Goal: Task Accomplishment & Management: Complete application form

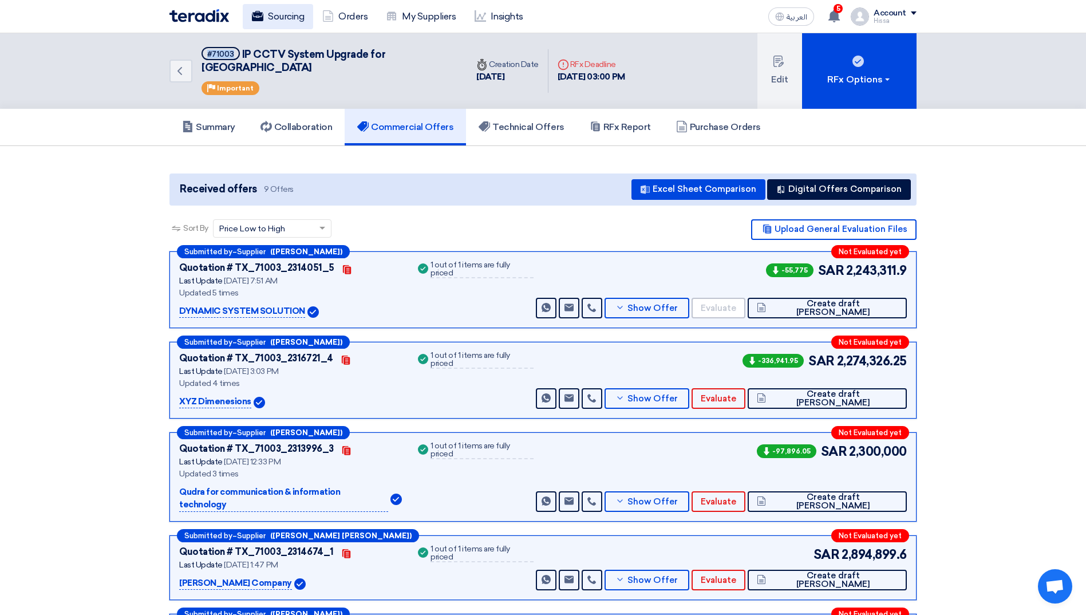
click at [275, 11] on link "Sourcing" at bounding box center [278, 16] width 70 height 25
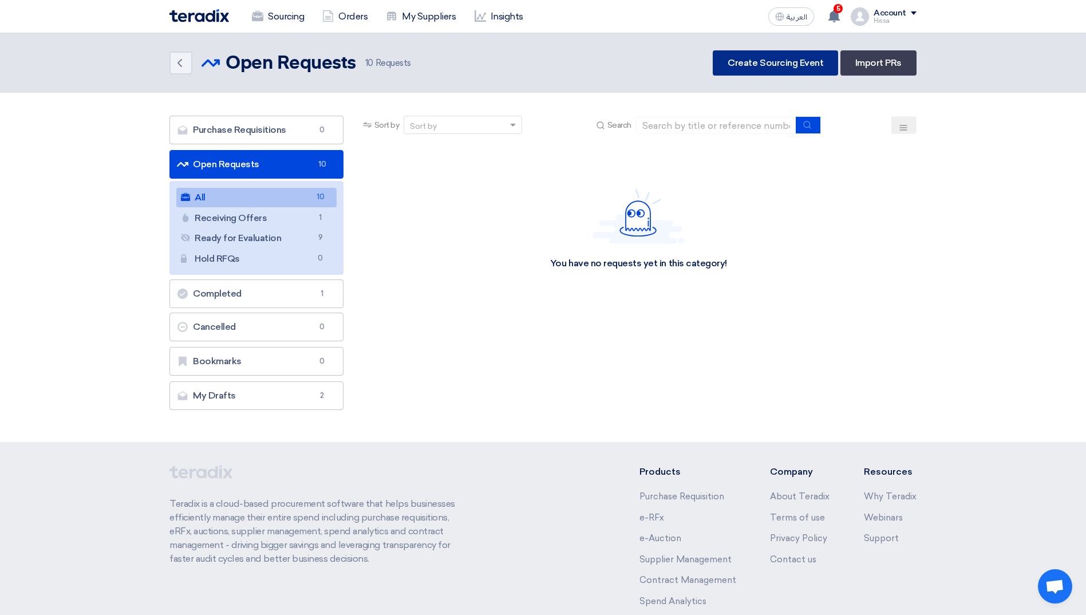
click at [793, 60] on link "Create Sourcing Event" at bounding box center [774, 62] width 125 height 25
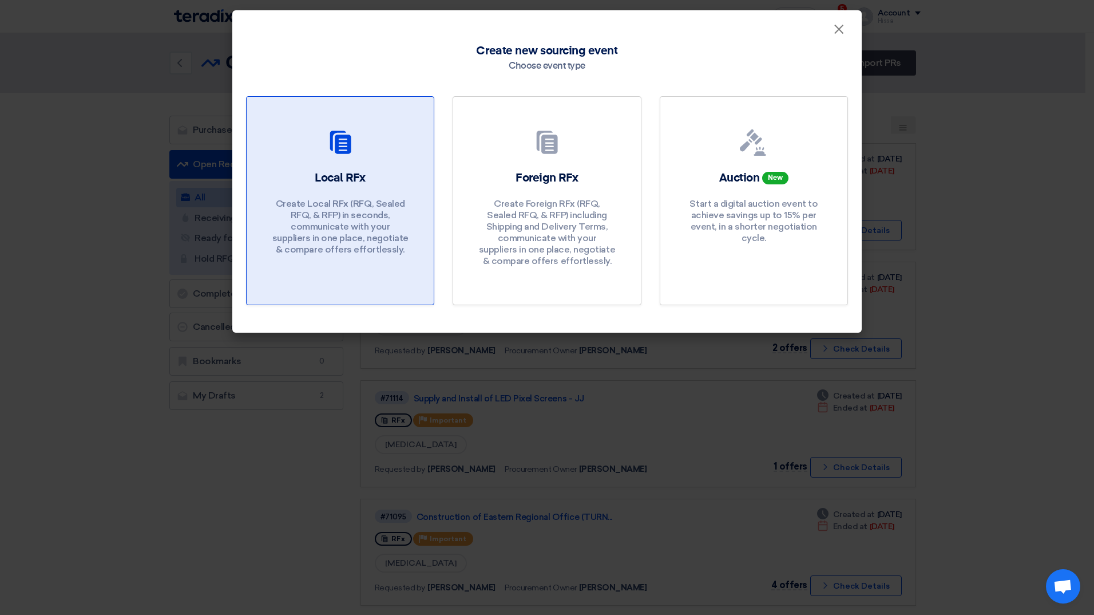
click at [354, 182] on h2 "Local RFx" at bounding box center [340, 178] width 51 height 16
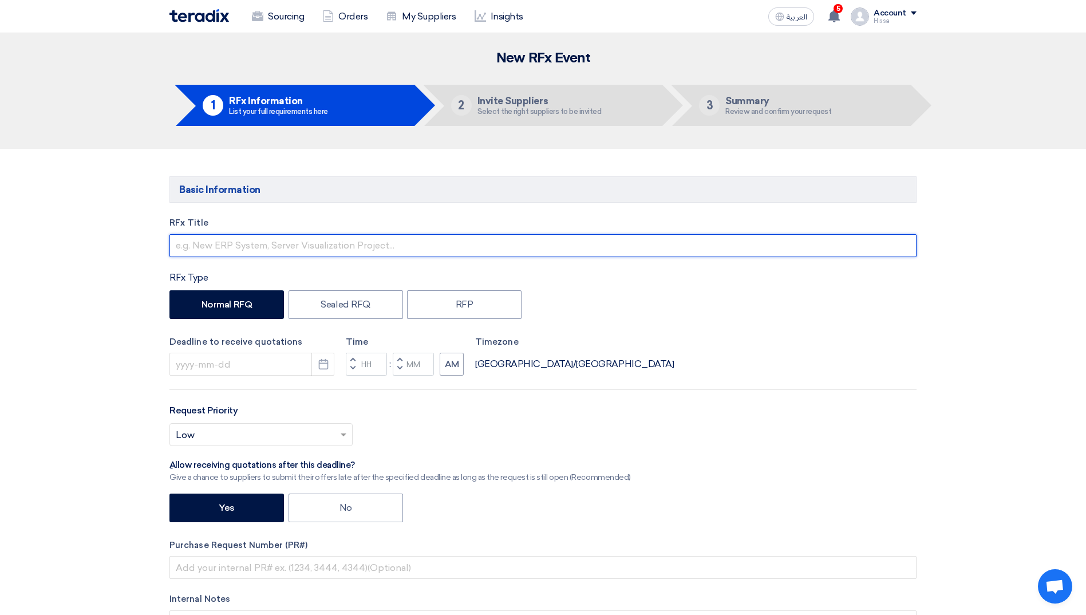
click at [398, 246] on input "text" at bounding box center [542, 245] width 747 height 23
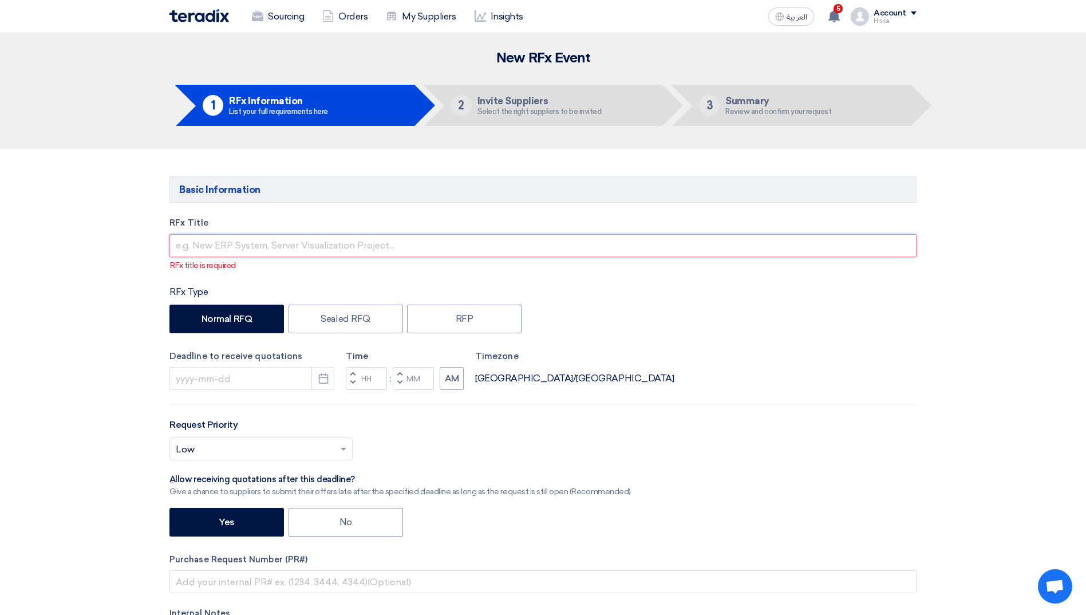
click at [275, 246] on input "text" at bounding box center [542, 245] width 747 height 23
paste input "Parking Management System"
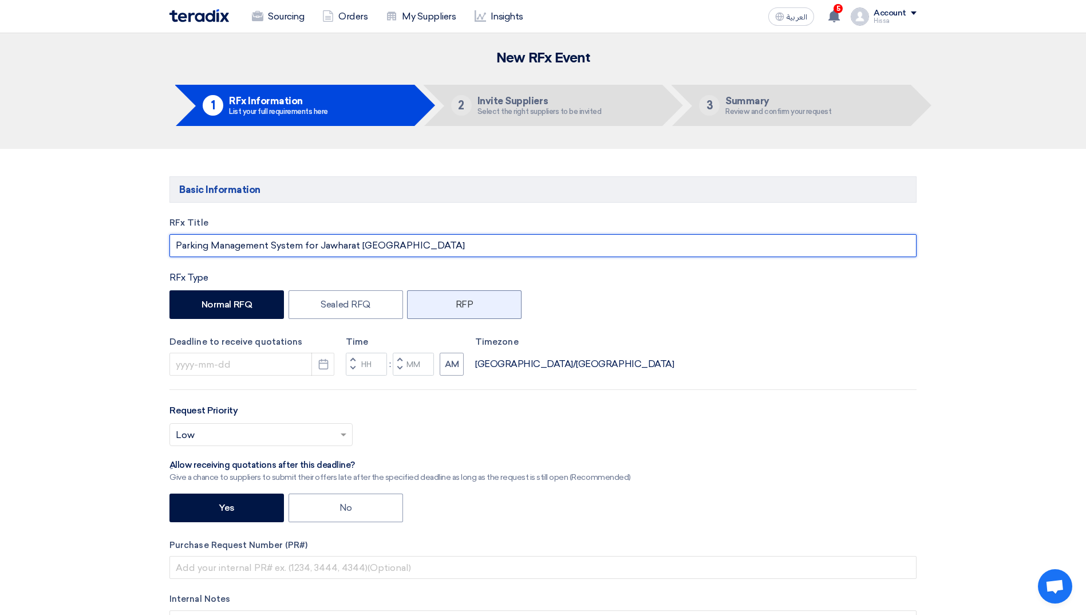
type input "Parking Management System for Jawharat Riyadh"
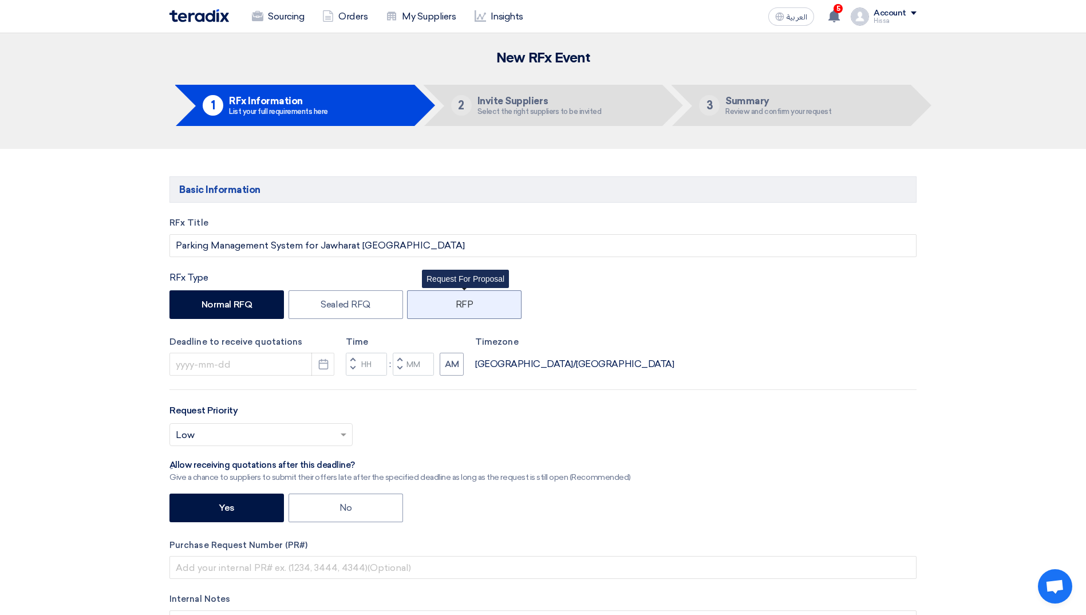
click at [481, 308] on label "RFP" at bounding box center [464, 304] width 114 height 29
click at [463, 307] on input "RFP" at bounding box center [459, 303] width 7 height 7
radio input "true"
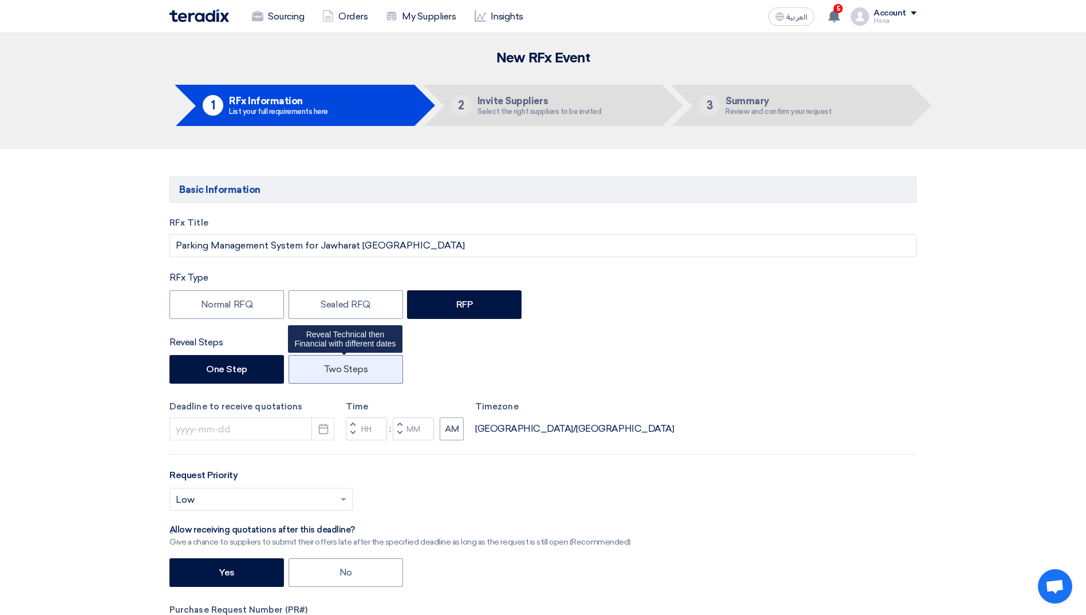
click at [323, 374] on label "Two Steps" at bounding box center [345, 369] width 114 height 29
click at [323, 372] on input "Two Steps" at bounding box center [326, 368] width 7 height 7
radio input "true"
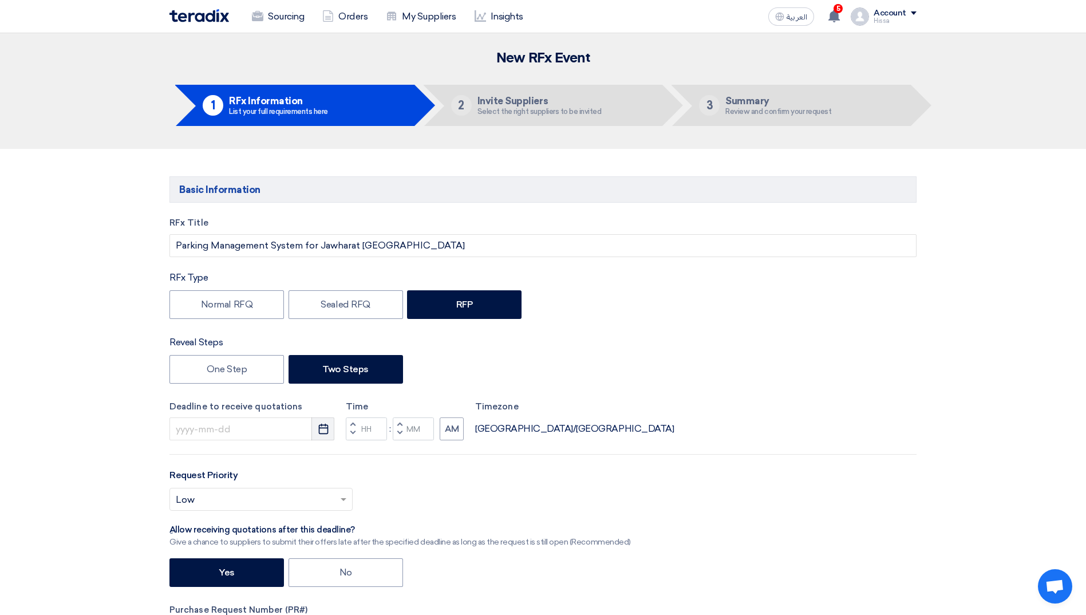
click at [318, 432] on icon "Pick a date" at bounding box center [323, 428] width 11 height 11
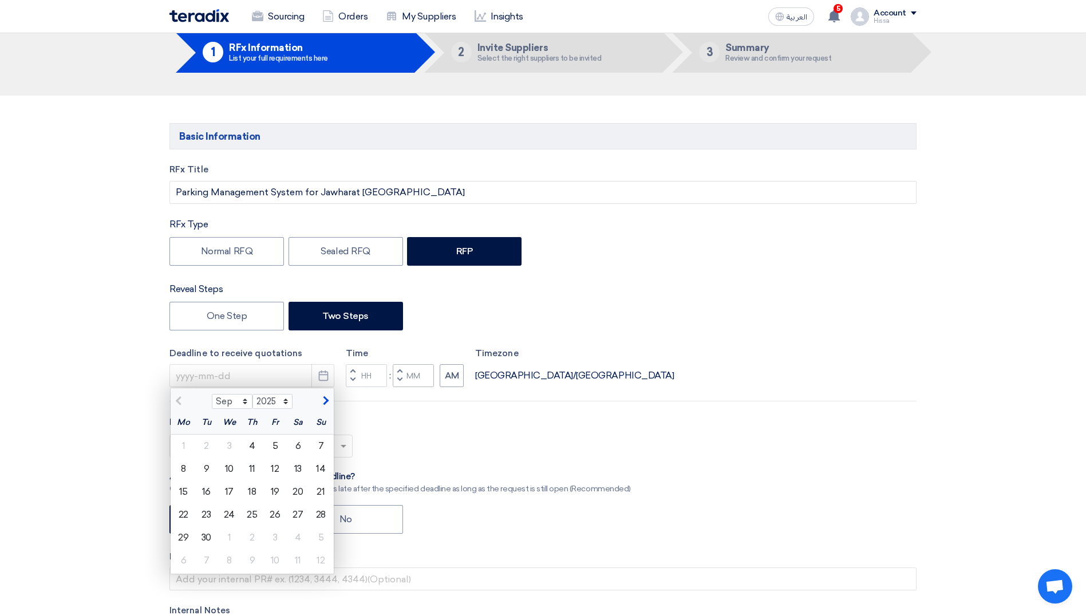
scroll to position [114, 0]
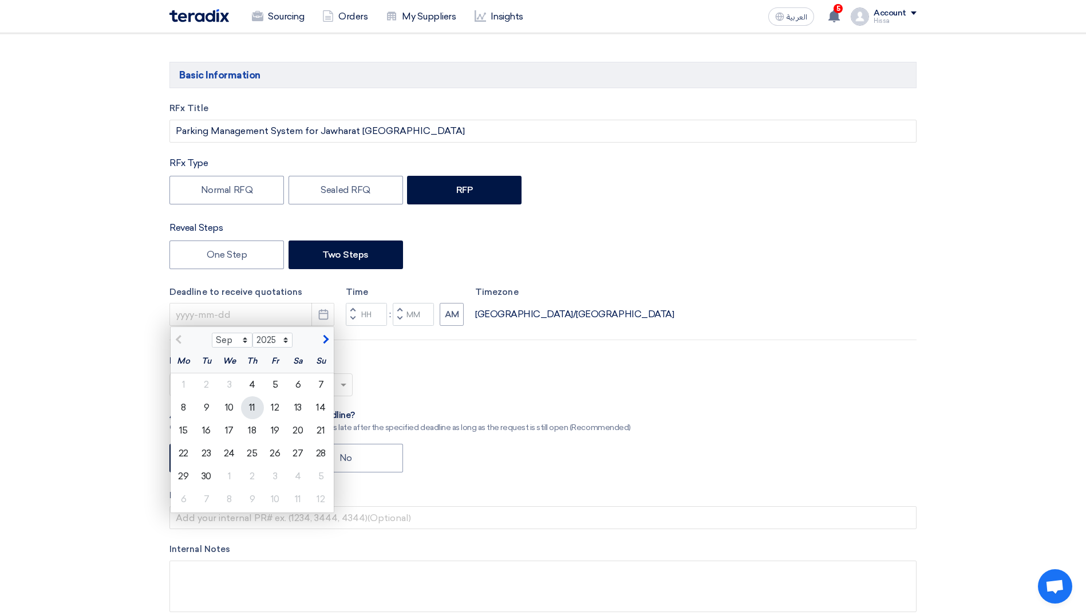
click at [251, 401] on div "11" at bounding box center [252, 407] width 23 height 23
type input "9/11/2025"
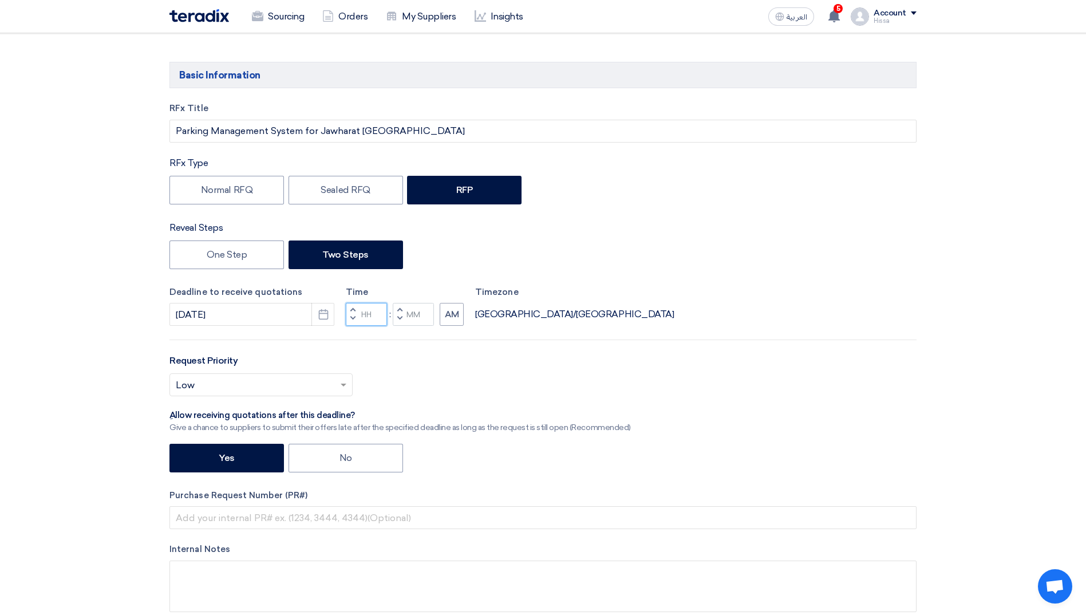
click at [366, 319] on input "Hours" at bounding box center [366, 314] width 41 height 23
click at [353, 308] on span "button" at bounding box center [353, 309] width 4 height 7
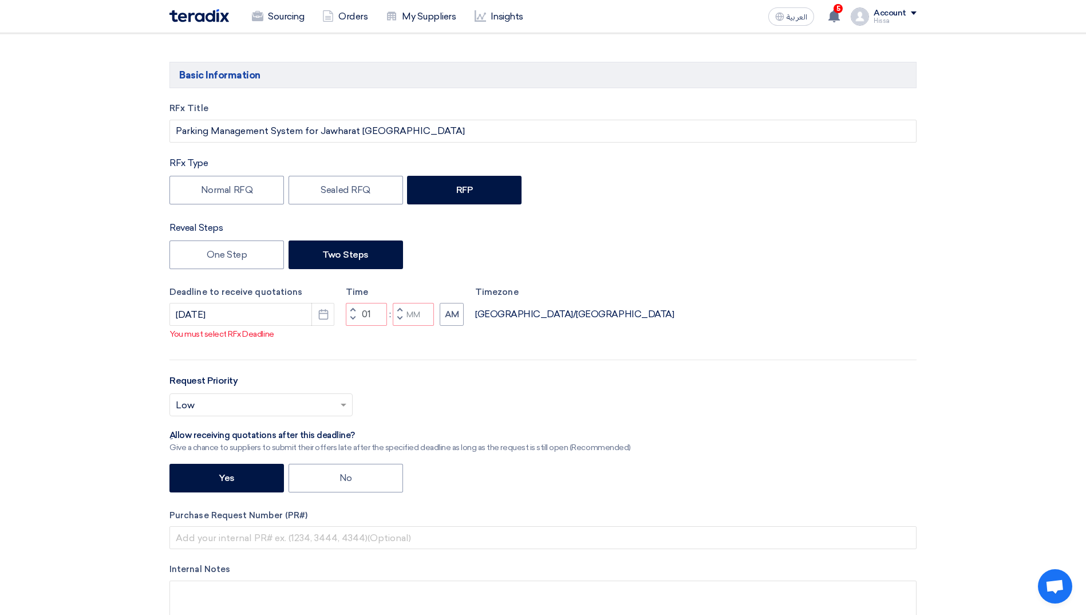
click at [353, 308] on span "button" at bounding box center [353, 309] width 4 height 7
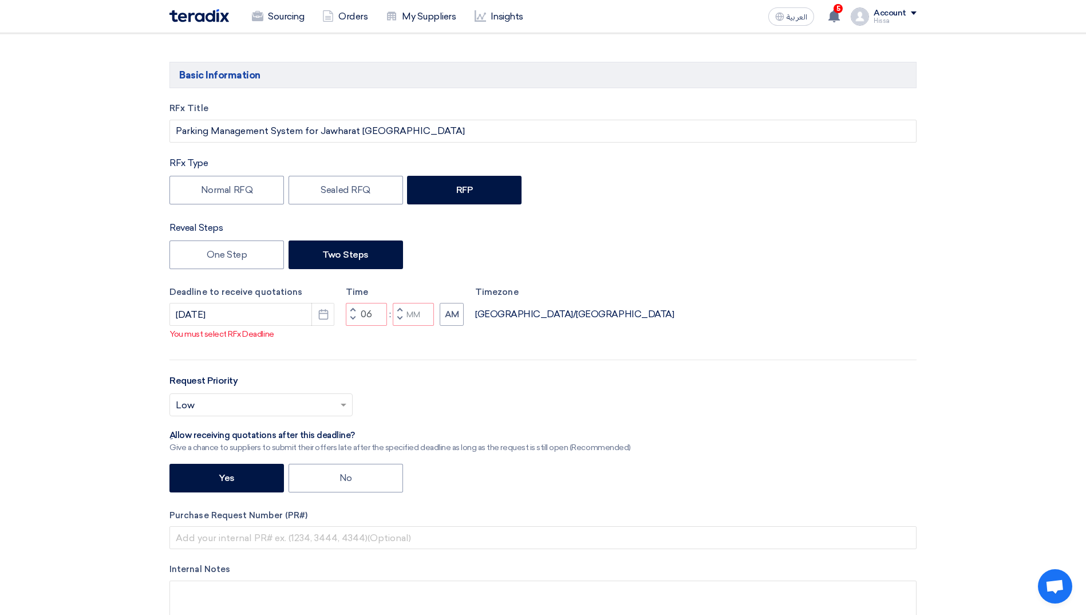
click at [353, 308] on span "button" at bounding box center [353, 309] width 4 height 7
type input "10"
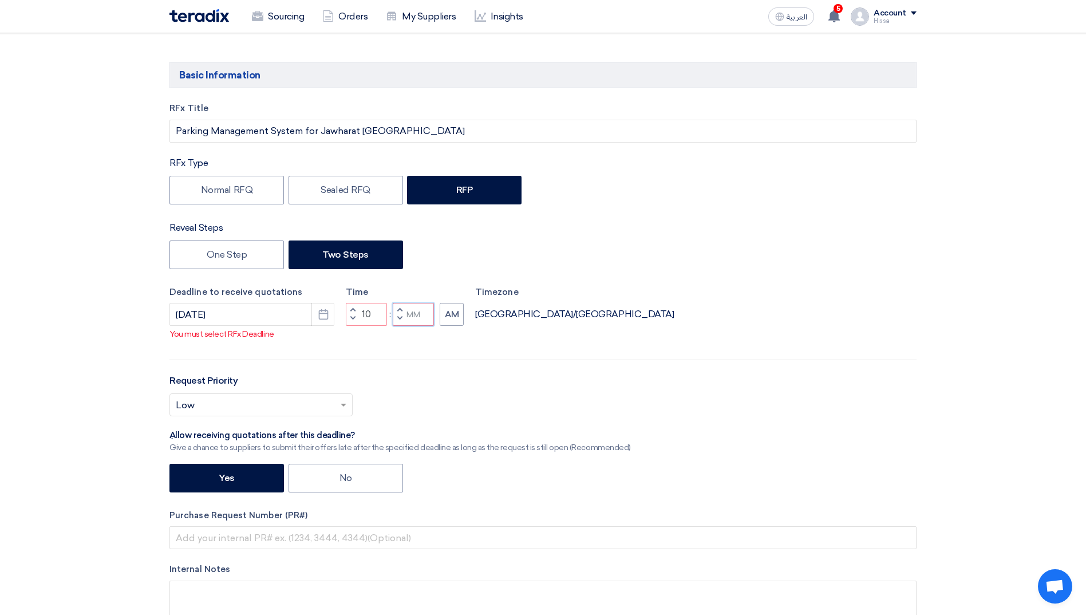
click at [412, 312] on input "Minutes" at bounding box center [413, 314] width 41 height 23
click at [401, 308] on span "button" at bounding box center [400, 309] width 4 height 7
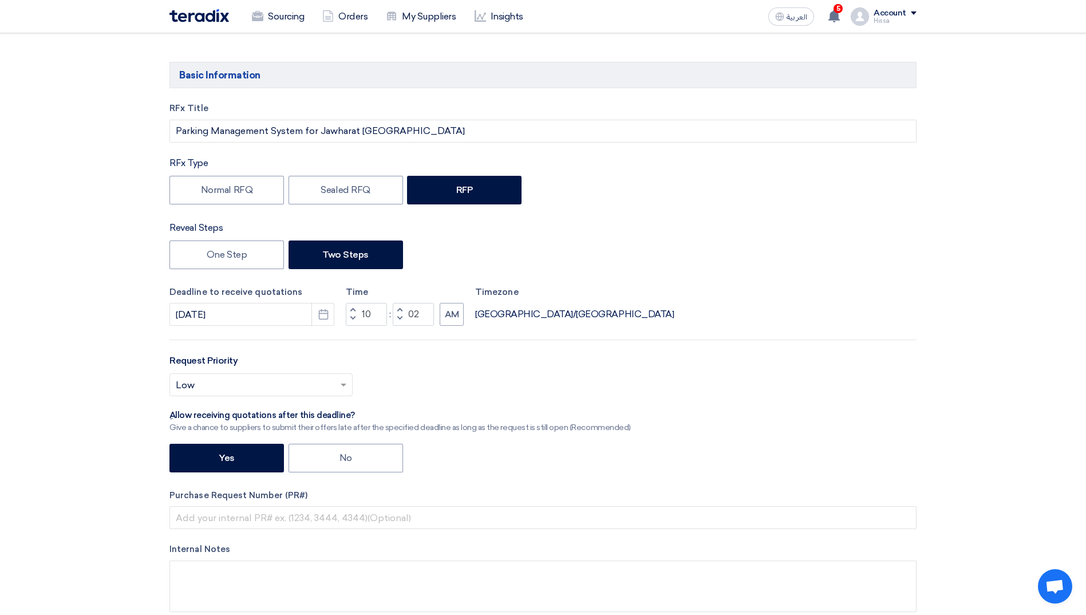
click at [401, 308] on span "button" at bounding box center [400, 309] width 4 height 7
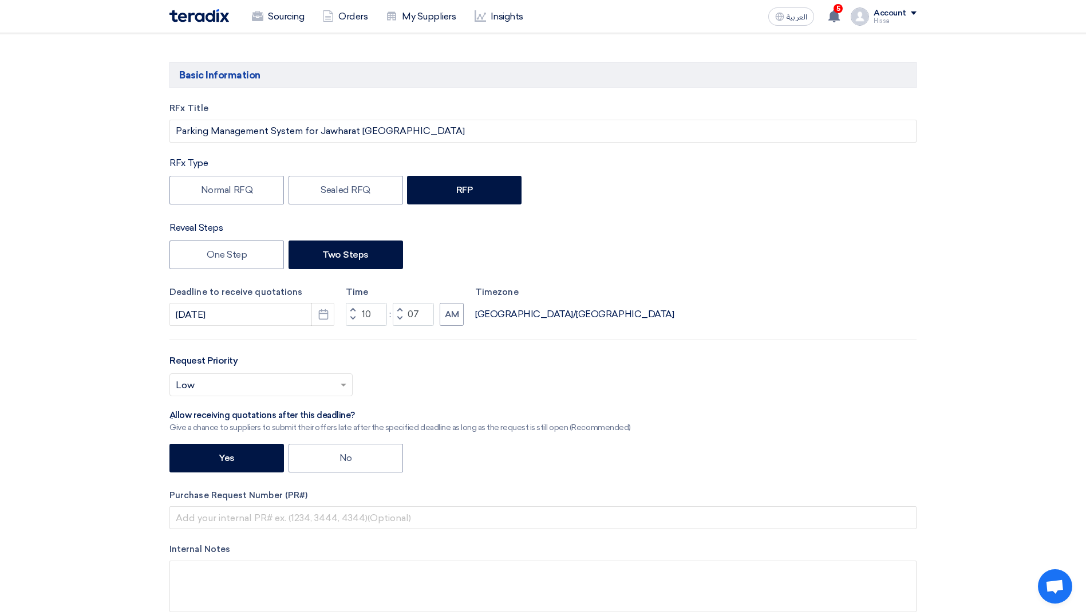
click at [401, 308] on span "button" at bounding box center [400, 309] width 4 height 7
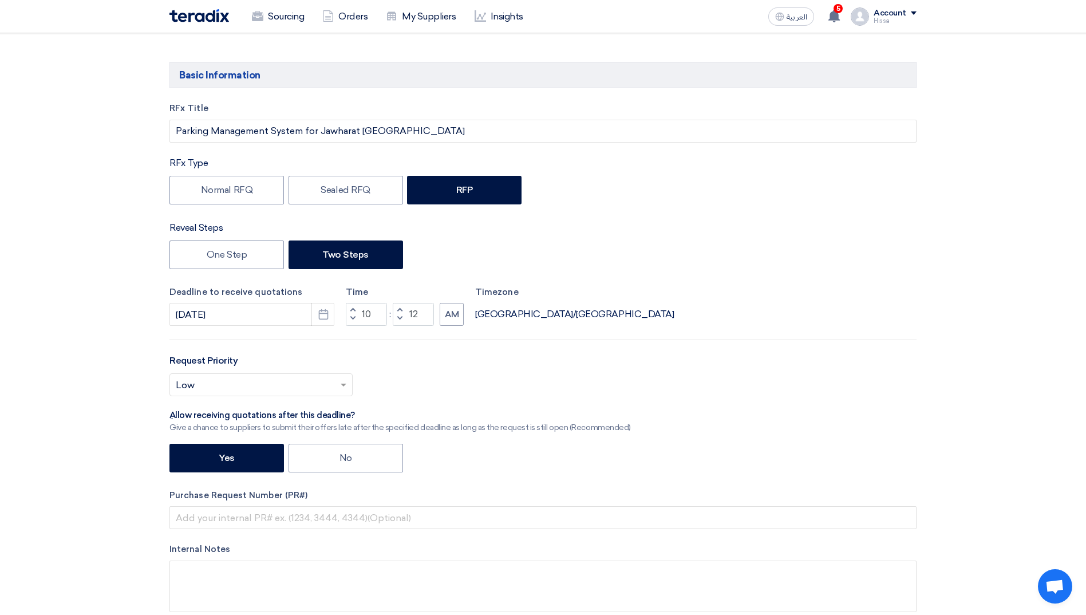
click at [401, 308] on span "button" at bounding box center [400, 309] width 4 height 7
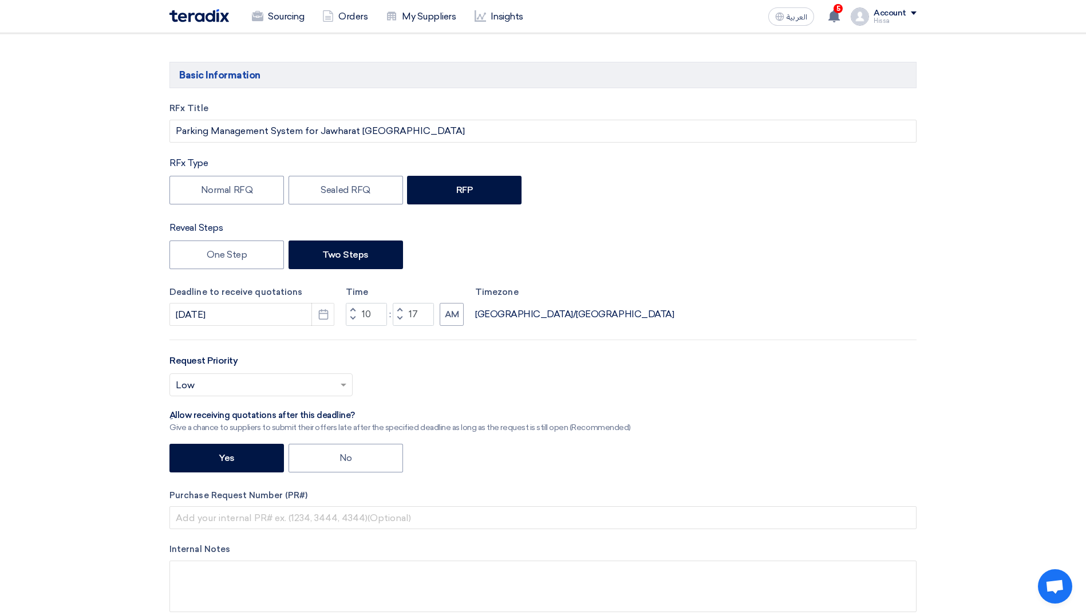
click at [401, 308] on span "button" at bounding box center [400, 309] width 4 height 7
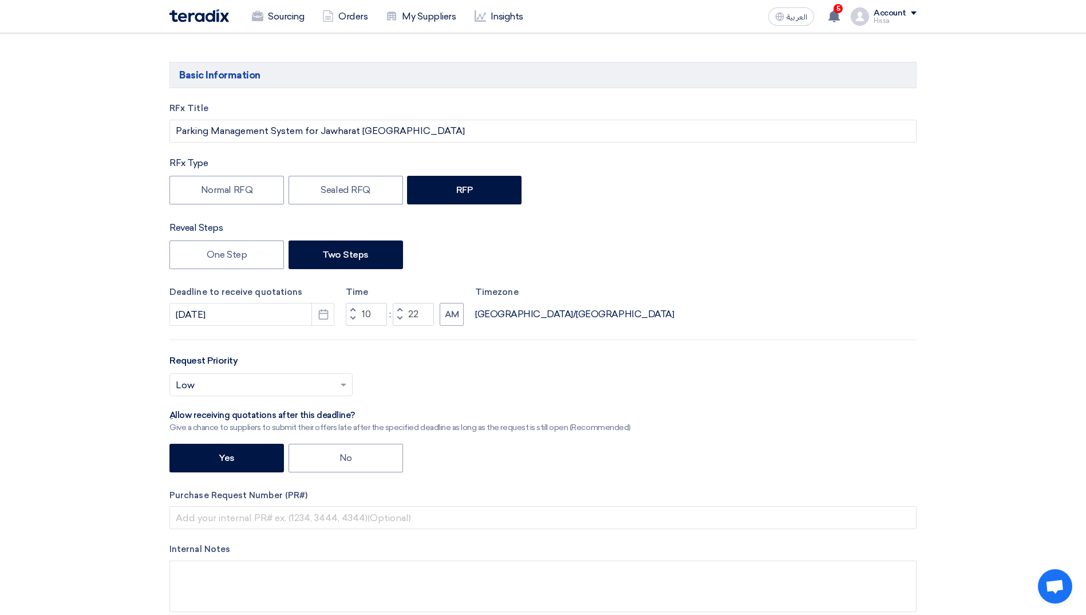
click at [401, 308] on span "button" at bounding box center [400, 309] width 4 height 7
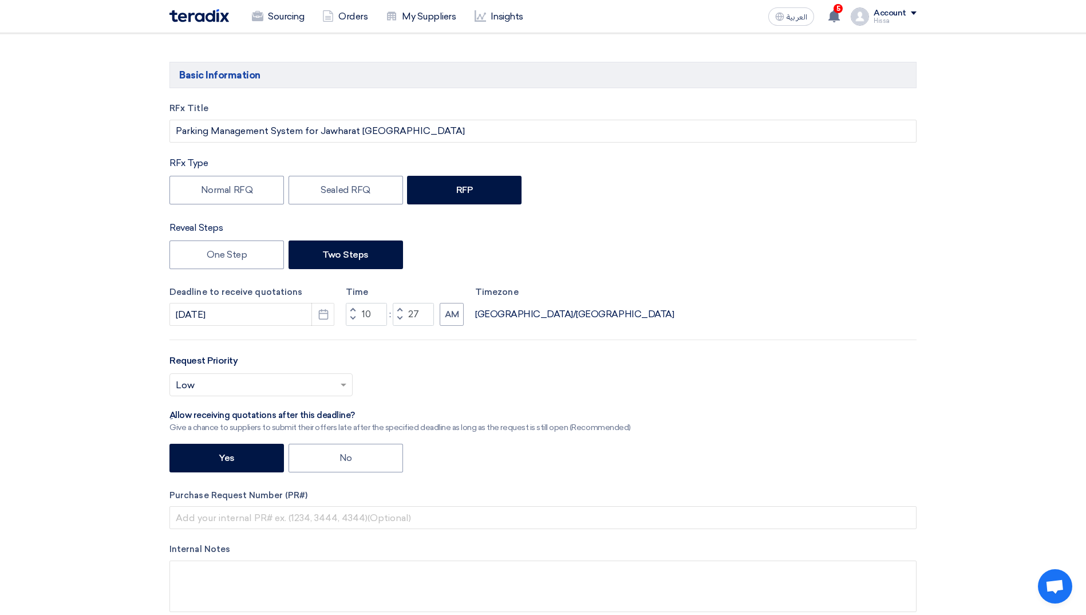
click at [401, 308] on span "button" at bounding box center [400, 309] width 4 height 7
type input "30"
click at [343, 385] on span at bounding box center [344, 385] width 6 height 4
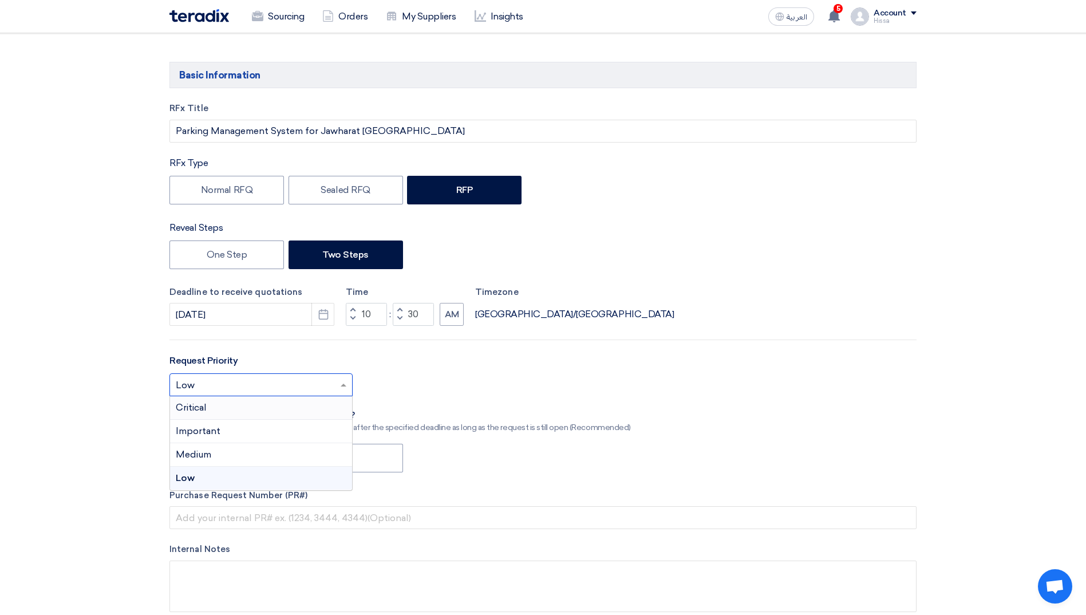
click at [260, 411] on div "Critical" at bounding box center [261, 407] width 182 height 23
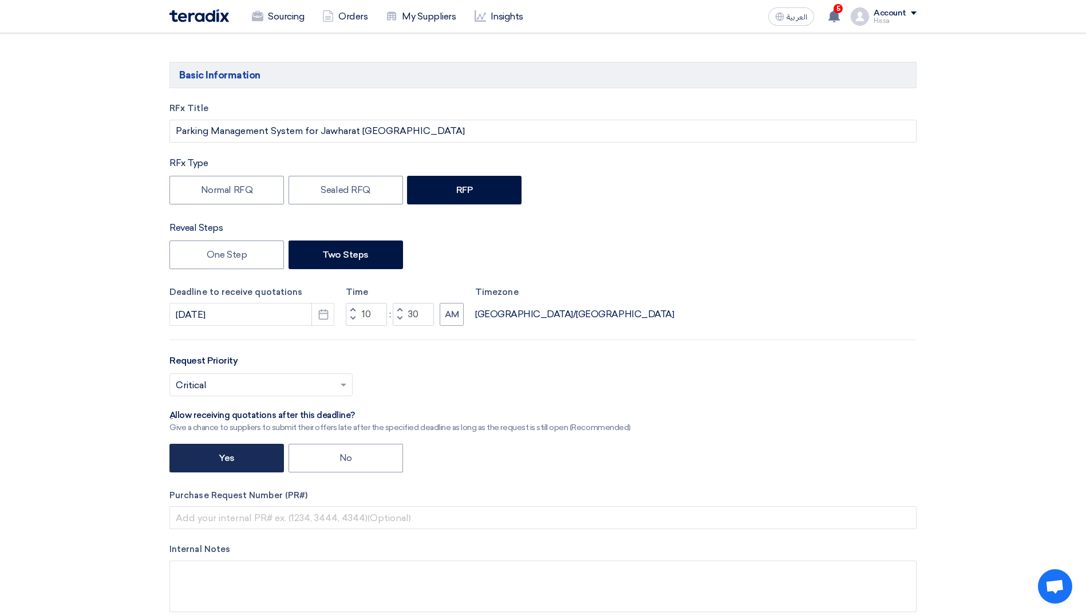
click at [248, 453] on label "Yes" at bounding box center [226, 458] width 114 height 29
click at [226, 453] on input "Yes" at bounding box center [222, 456] width 7 height 7
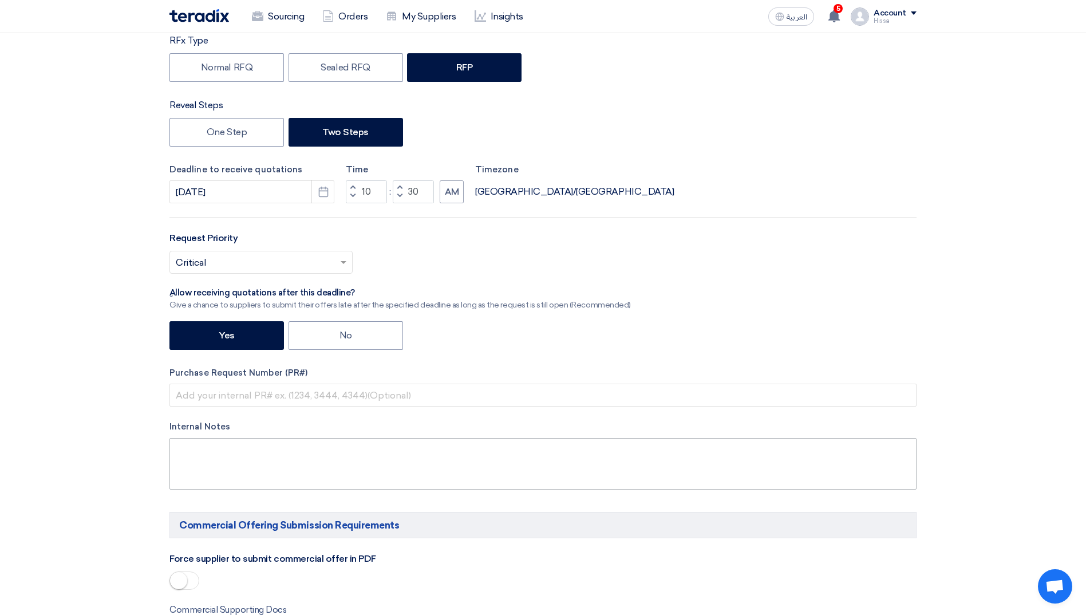
scroll to position [286, 0]
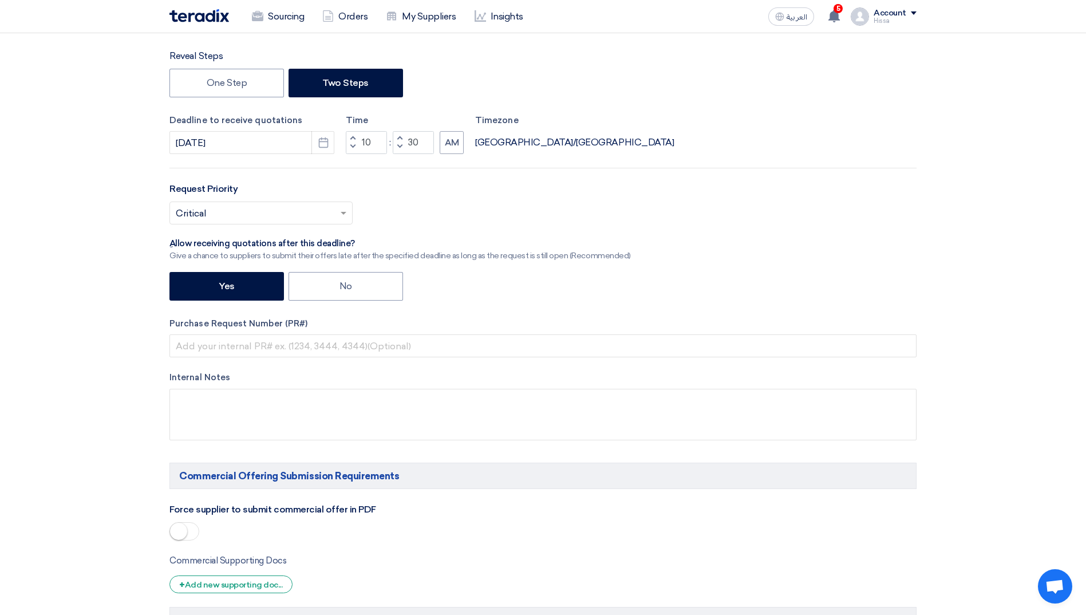
click at [712, 260] on div "RFx Title Parking Management System for Jawharat Riyadh RFx Type Normal RFQ Sea…" at bounding box center [543, 194] width 764 height 528
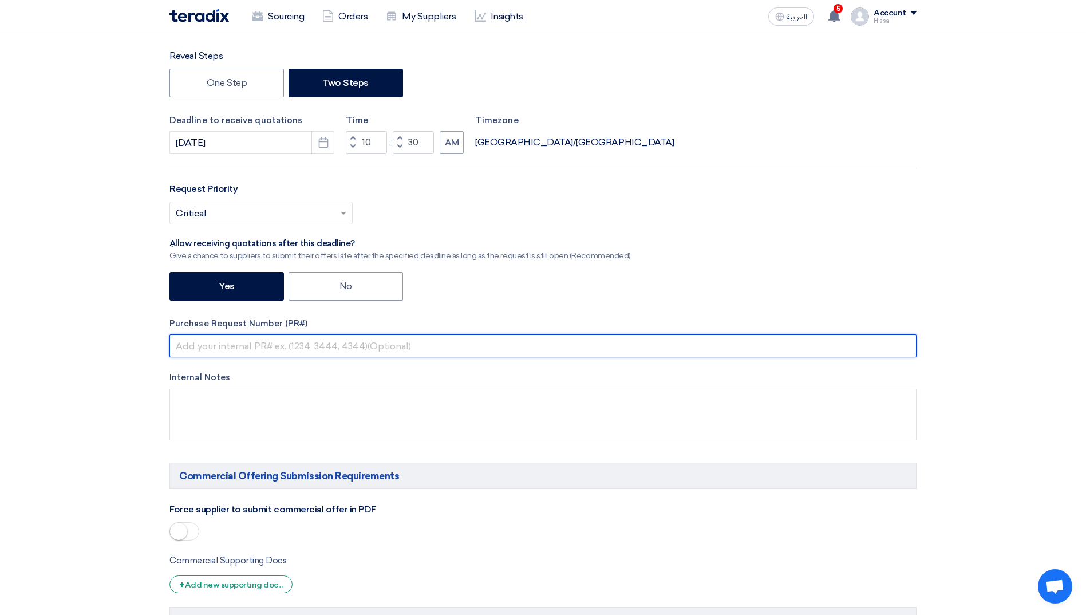
click at [279, 347] on input "text" at bounding box center [542, 345] width 747 height 23
paste input "JR-00000090"
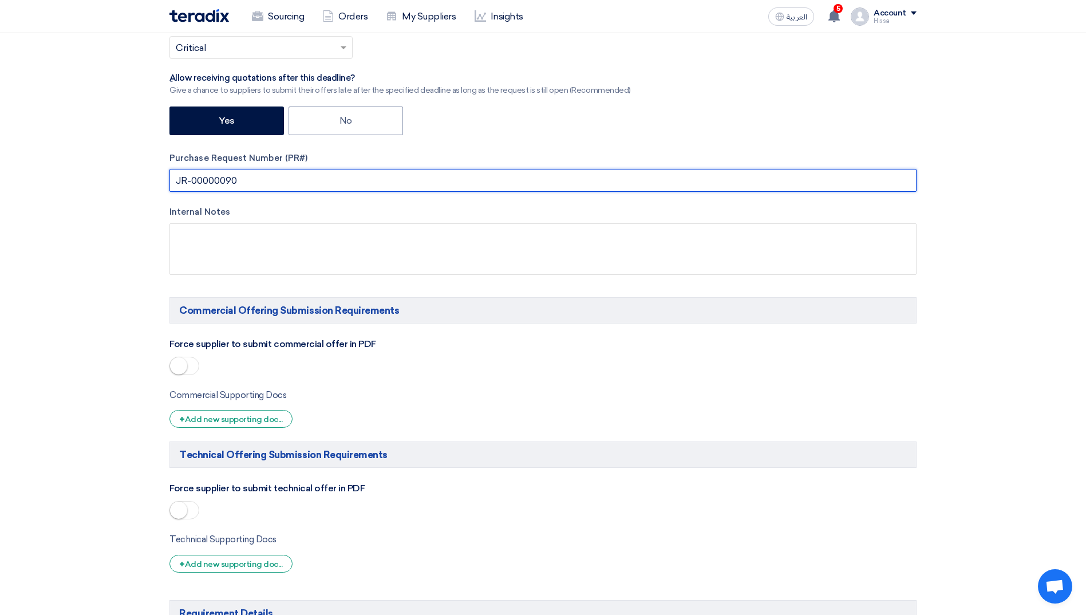
scroll to position [458, 0]
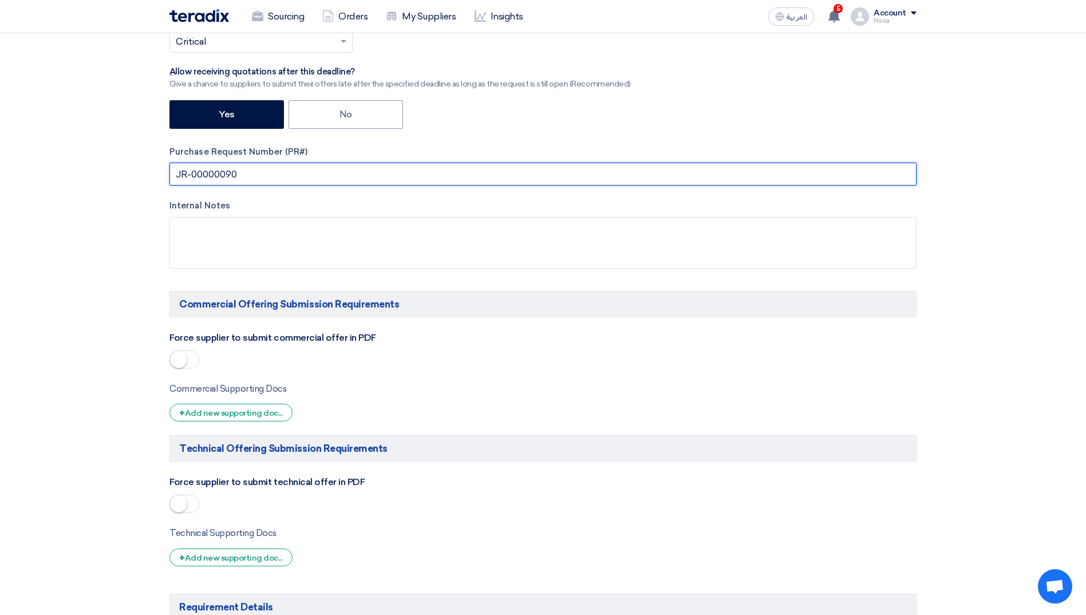
type input "JR-00000090"
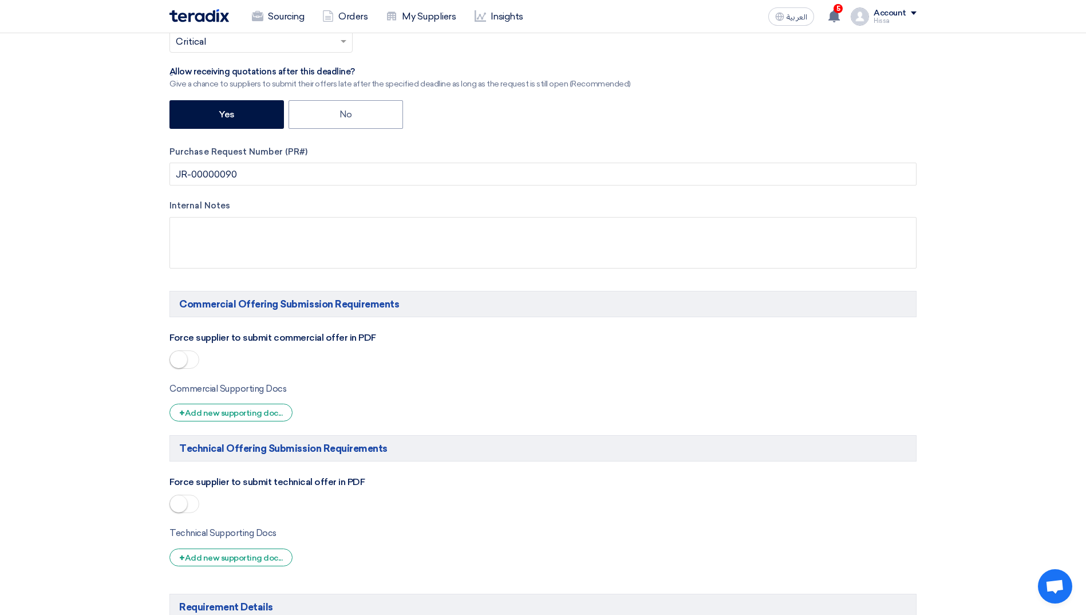
click at [184, 355] on small at bounding box center [178, 359] width 17 height 17
click at [181, 502] on small at bounding box center [178, 503] width 17 height 17
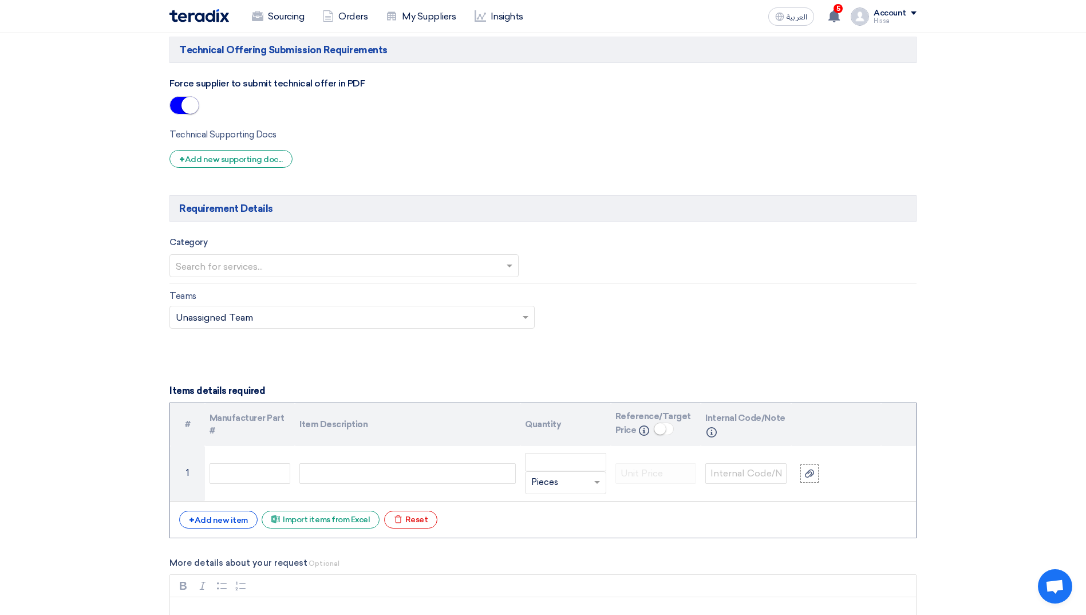
scroll to position [858, 0]
click at [509, 261] on span at bounding box center [511, 263] width 14 height 14
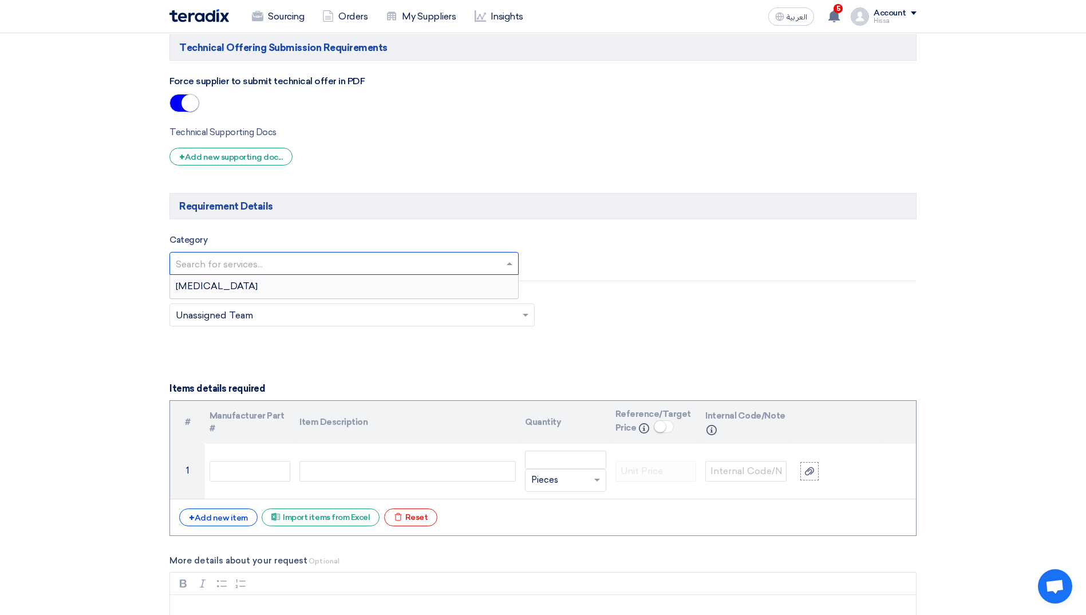
click at [398, 286] on div "CAPEX" at bounding box center [344, 286] width 348 height 23
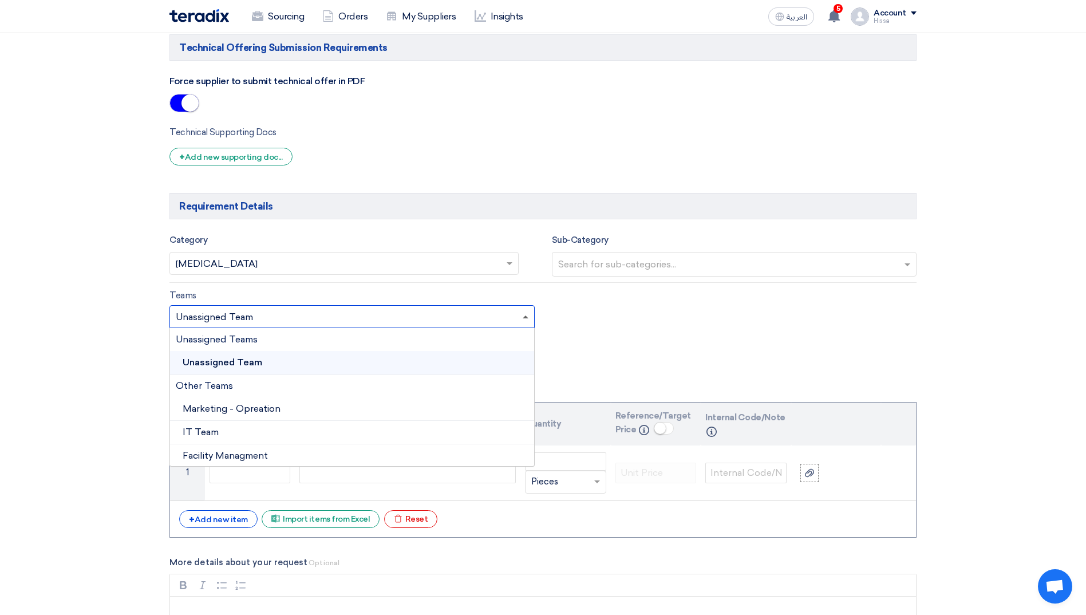
click at [526, 316] on span at bounding box center [525, 316] width 6 height 3
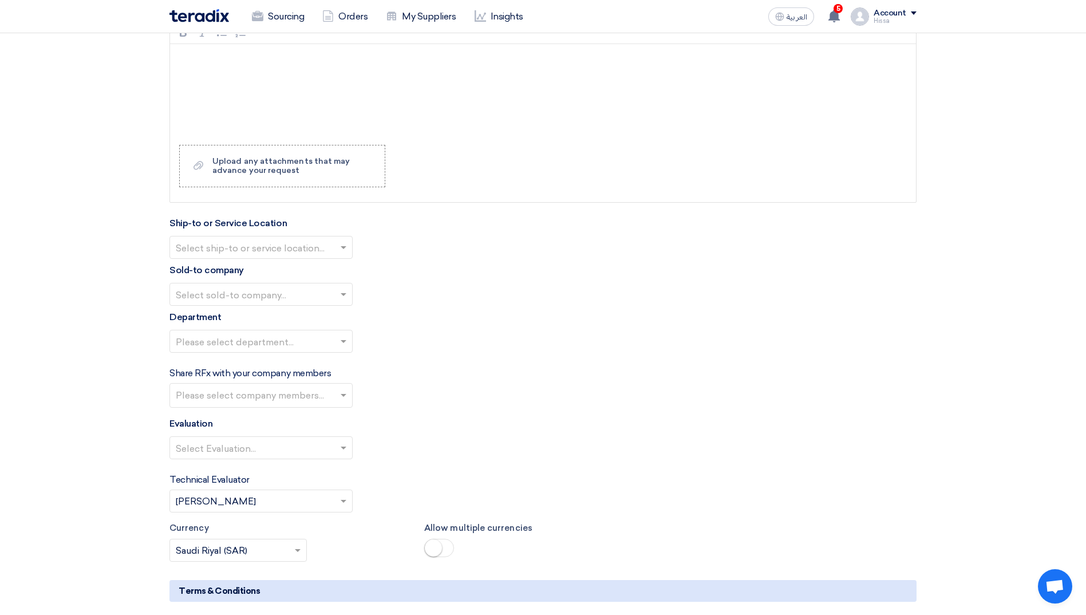
scroll to position [1431, 0]
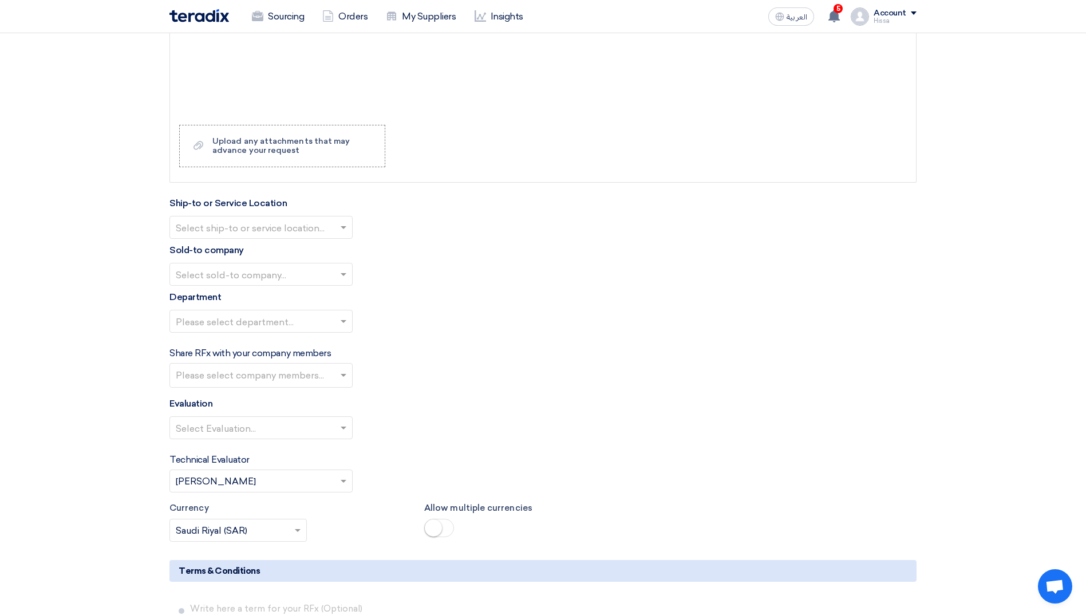
click at [347, 426] on span at bounding box center [345, 428] width 14 height 14
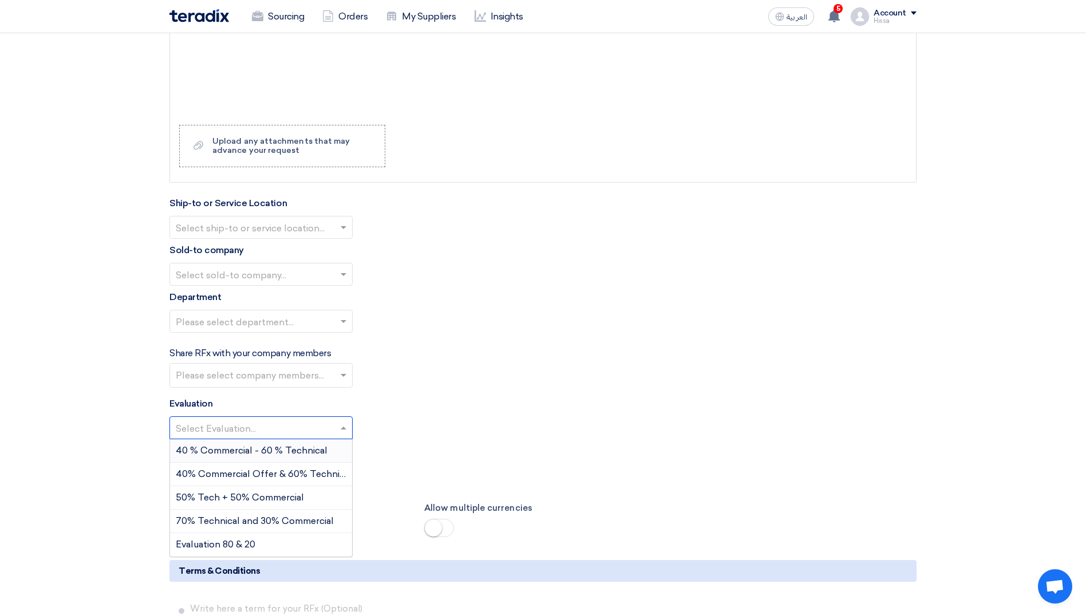
click at [347, 426] on span at bounding box center [345, 428] width 14 height 14
click at [275, 449] on span "40 % Commercial - 60 % Technical" at bounding box center [252, 450] width 152 height 11
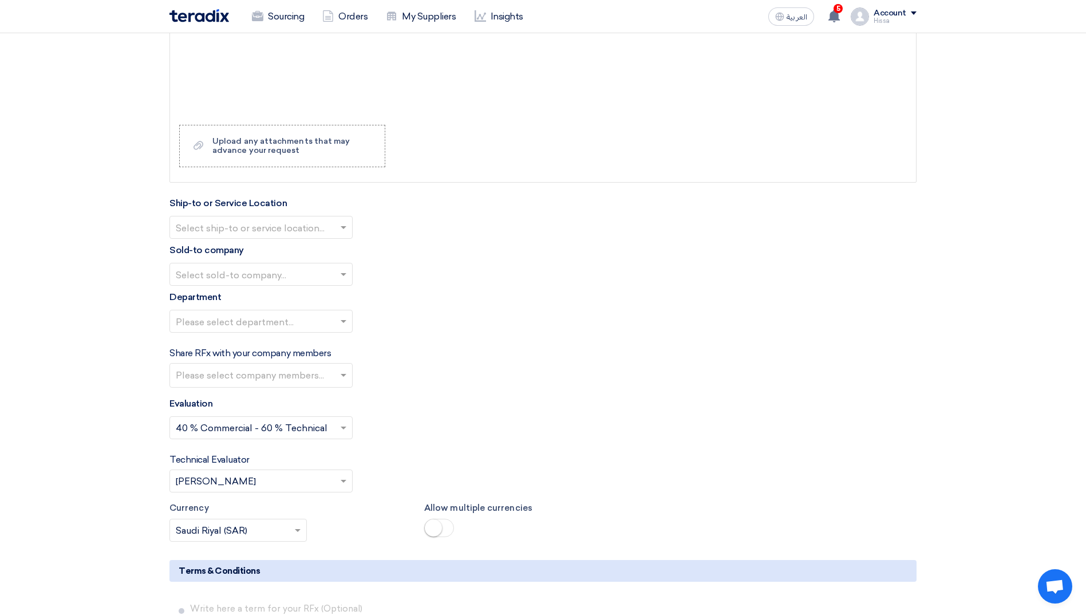
click at [350, 374] on span at bounding box center [345, 375] width 14 height 14
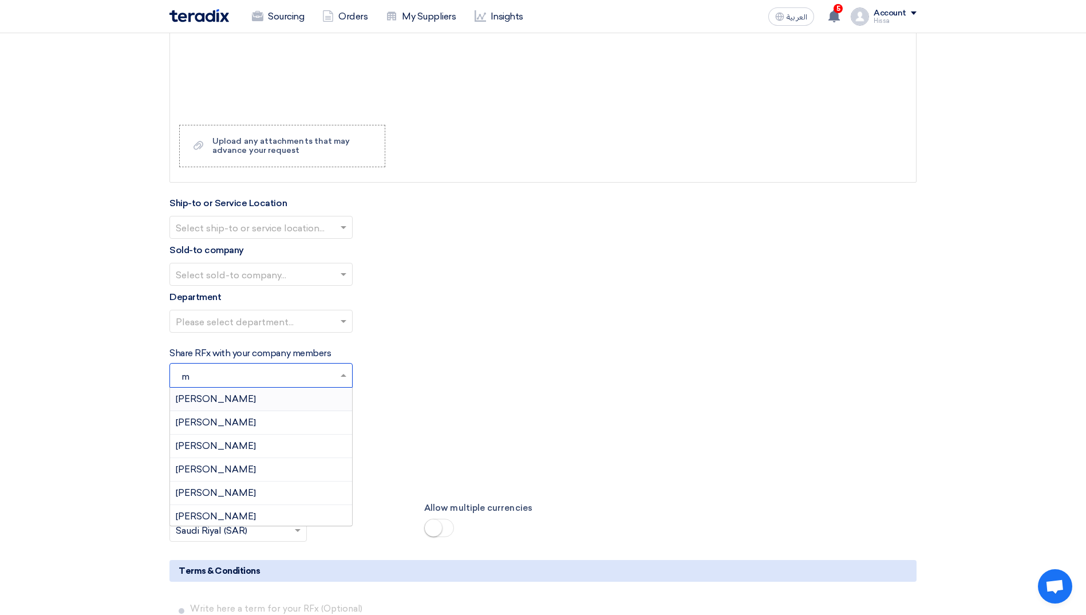
type input "mo"
click at [270, 469] on div "Mohammed Mousa" at bounding box center [261, 469] width 182 height 23
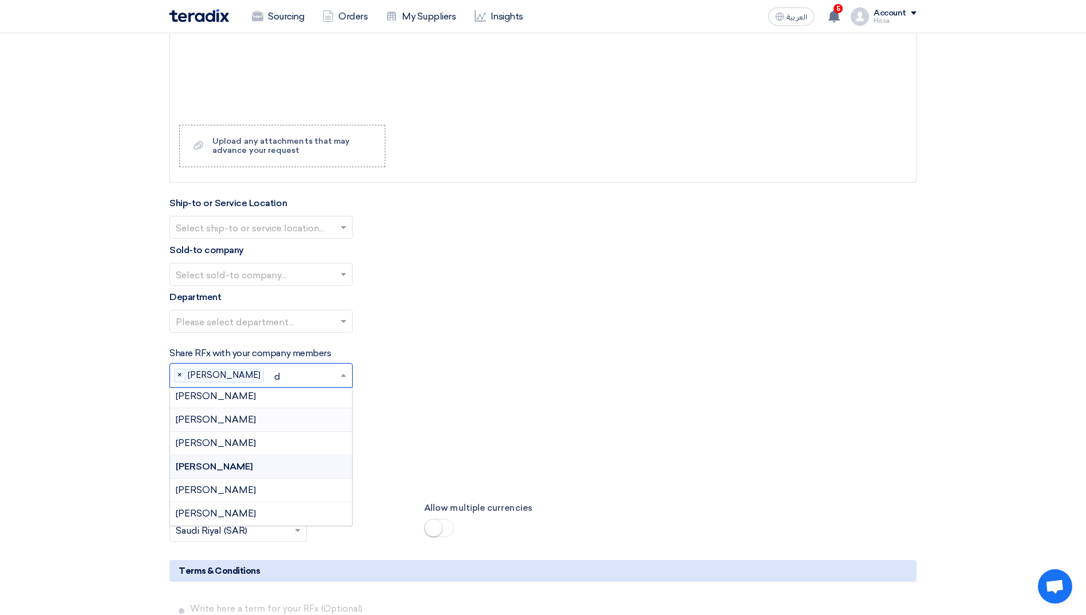
type input "do"
click at [246, 422] on div "Dowel Sanchez" at bounding box center [261, 422] width 182 height 23
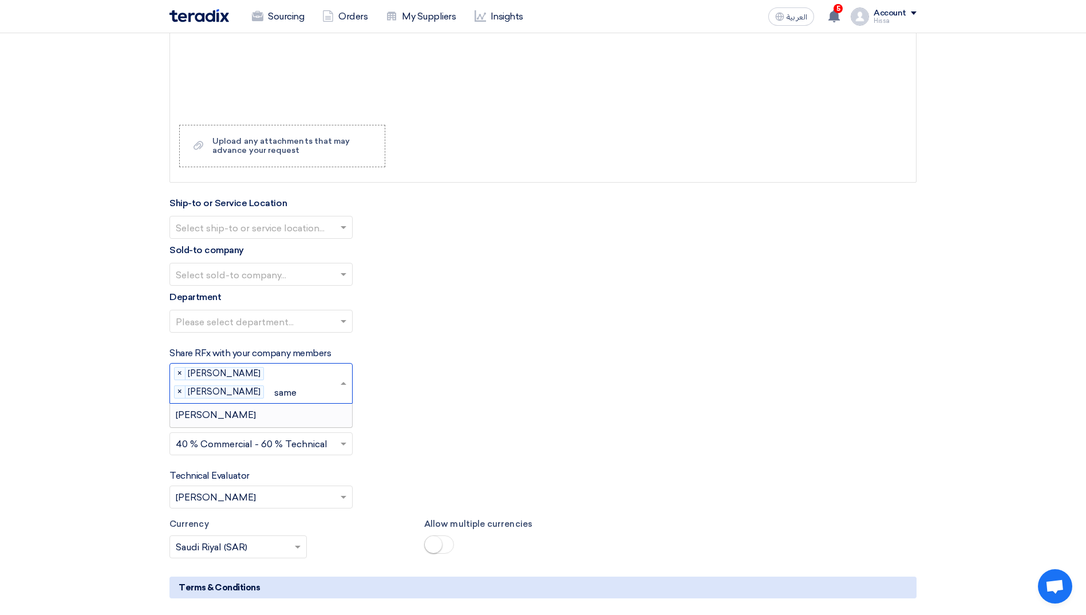
type input "samer"
click at [268, 411] on div "Samer Albustanji" at bounding box center [261, 414] width 182 height 23
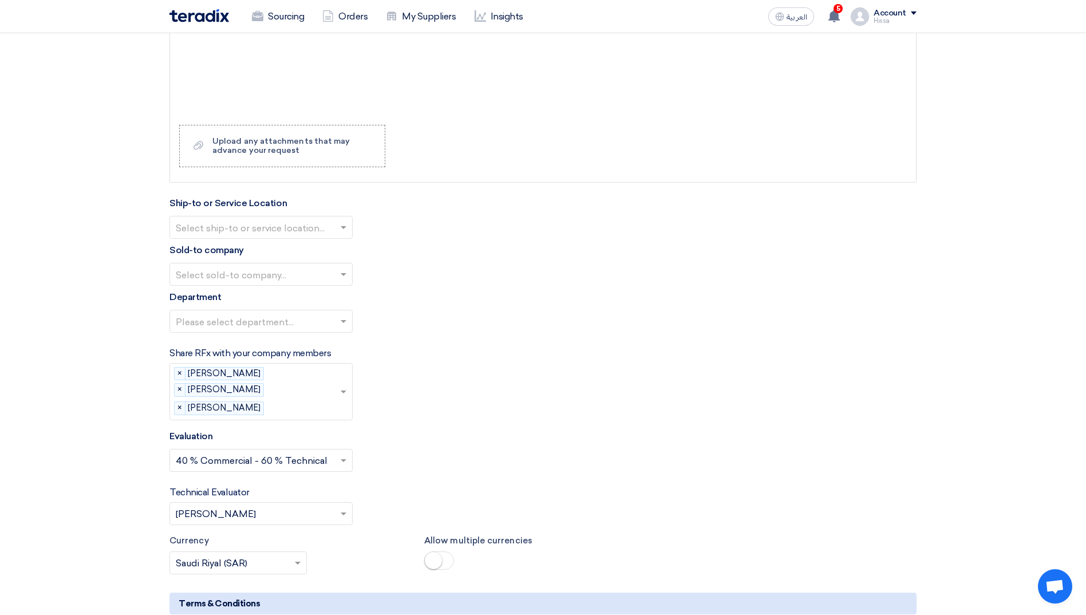
click at [347, 510] on span at bounding box center [345, 513] width 14 height 14
click at [267, 490] on div "Samer Albustanji" at bounding box center [261, 489] width 182 height 23
click at [290, 410] on input "text" at bounding box center [303, 408] width 71 height 19
type input "sult"
click at [260, 427] on div "Sultan Enab" at bounding box center [261, 431] width 182 height 23
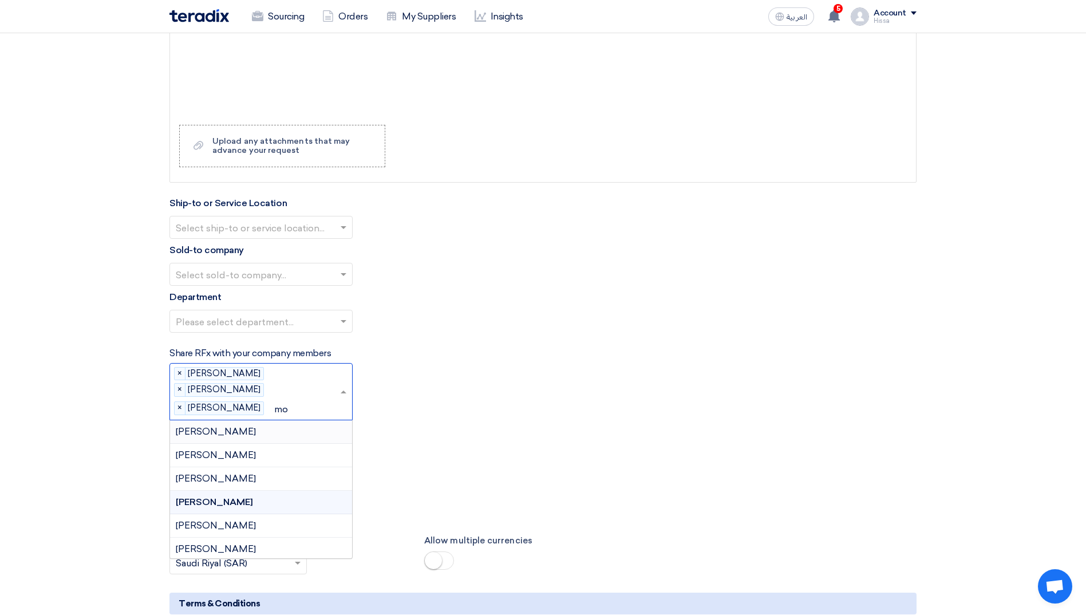
type input "moh"
click at [256, 473] on span "Mohammad Hammad" at bounding box center [216, 478] width 80 height 11
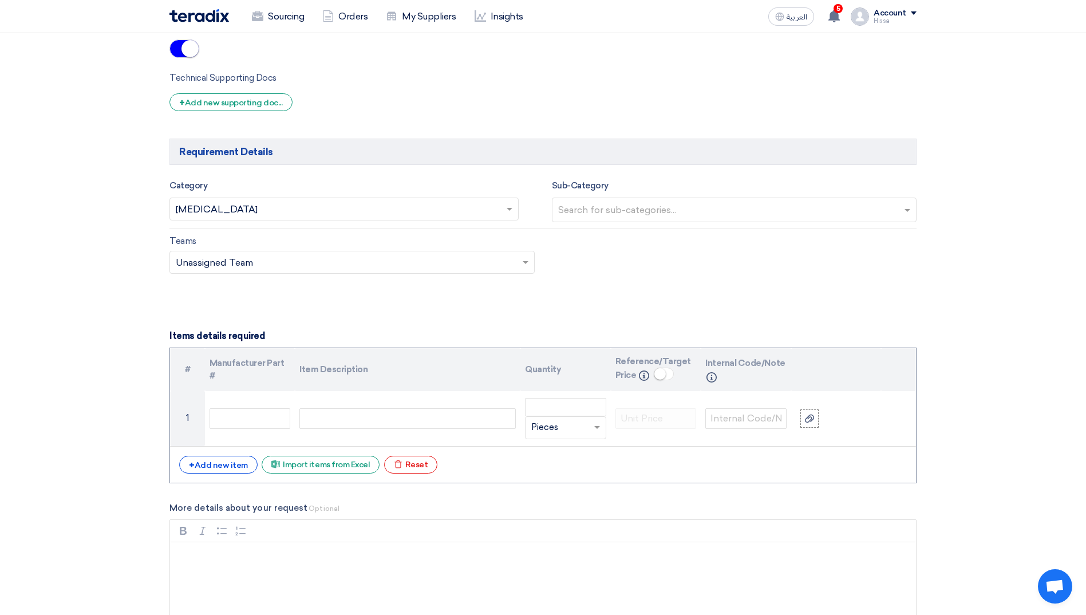
scroll to position [916, 0]
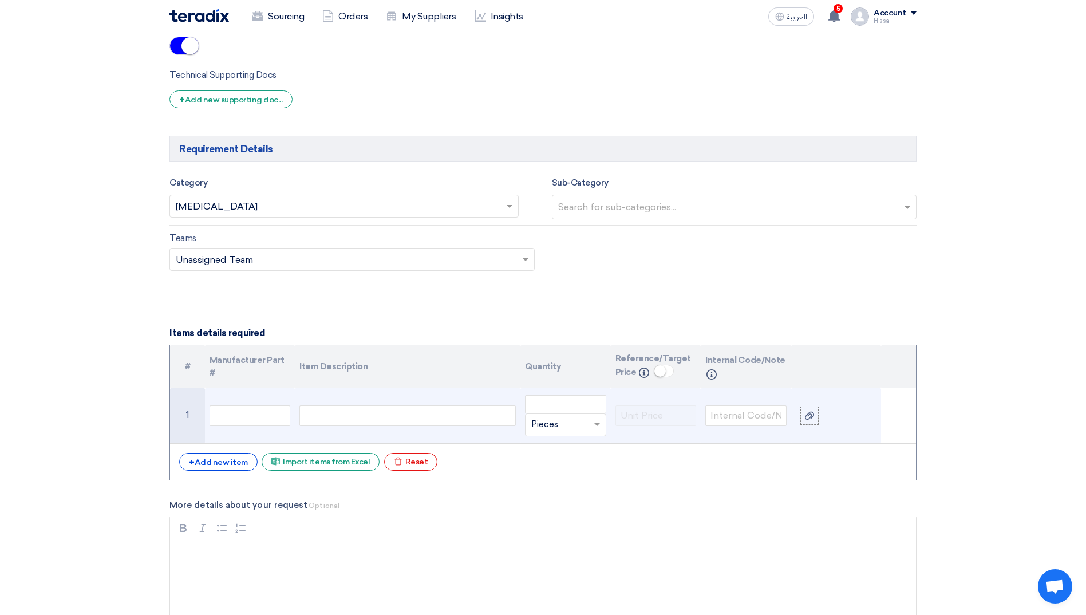
click at [424, 418] on div at bounding box center [407, 415] width 216 height 21
paste div
click at [568, 406] on input "number" at bounding box center [565, 404] width 81 height 18
type input "308"
click at [560, 427] on input "text" at bounding box center [558, 424] width 55 height 18
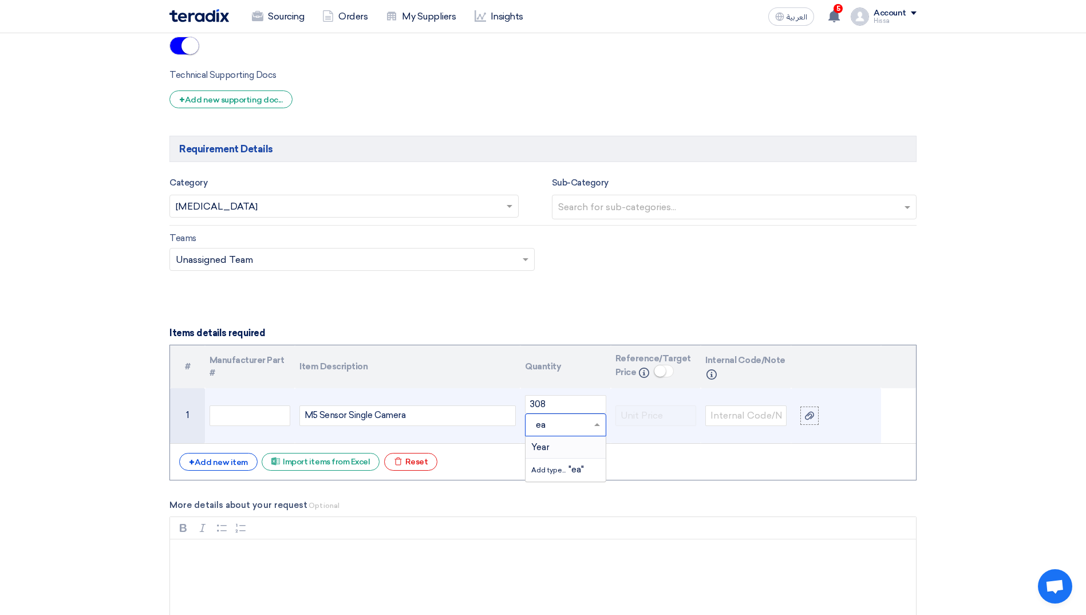
drag, startPoint x: 557, startPoint y: 425, endPoint x: 529, endPoint y: 421, distance: 28.9
click at [529, 421] on div "ea" at bounding box center [565, 424] width 80 height 18
type input "e"
type input "EA"
click at [570, 470] on span "Add type... "EA"" at bounding box center [558, 469] width 54 height 10
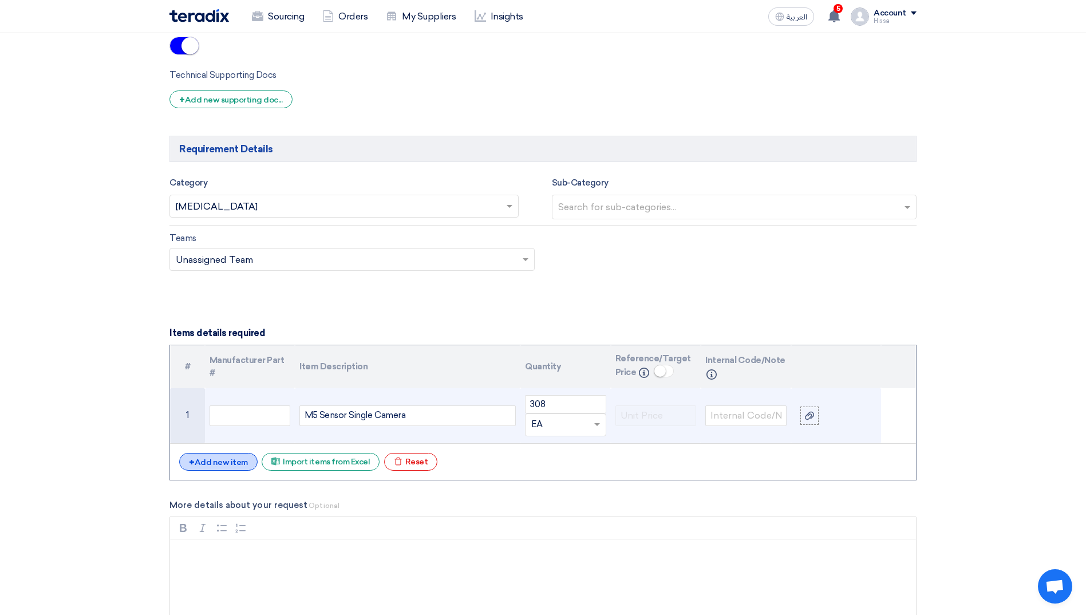
click at [219, 466] on div "+ Add new item" at bounding box center [218, 462] width 78 height 18
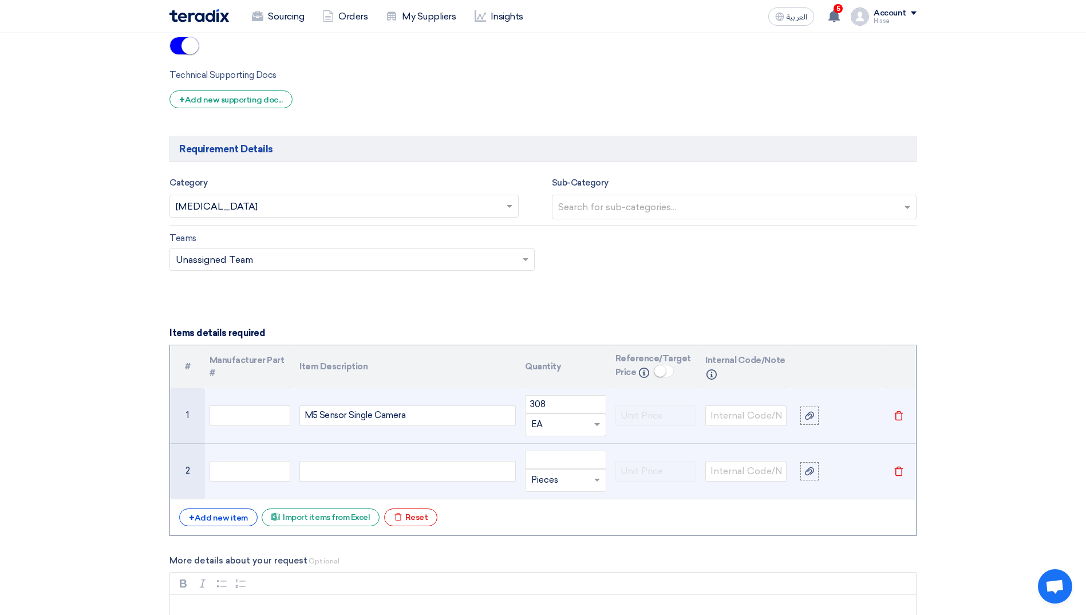
click at [335, 454] on td at bounding box center [407, 471] width 225 height 56
click at [340, 465] on div at bounding box center [407, 471] width 216 height 21
paste div
click at [573, 465] on input "number" at bounding box center [565, 459] width 81 height 18
type input "355"
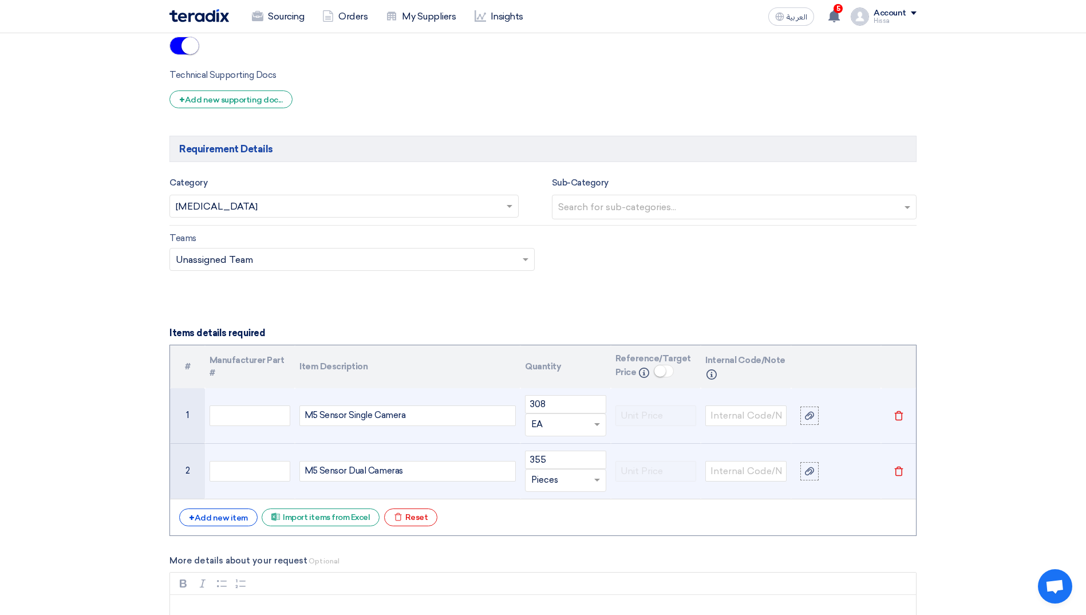
click at [547, 480] on input "text" at bounding box center [558, 480] width 55 height 18
type input "EA"
click at [558, 458] on span "Add type..." at bounding box center [549, 457] width 37 height 8
click at [233, 519] on div "+ Add new item" at bounding box center [218, 517] width 78 height 18
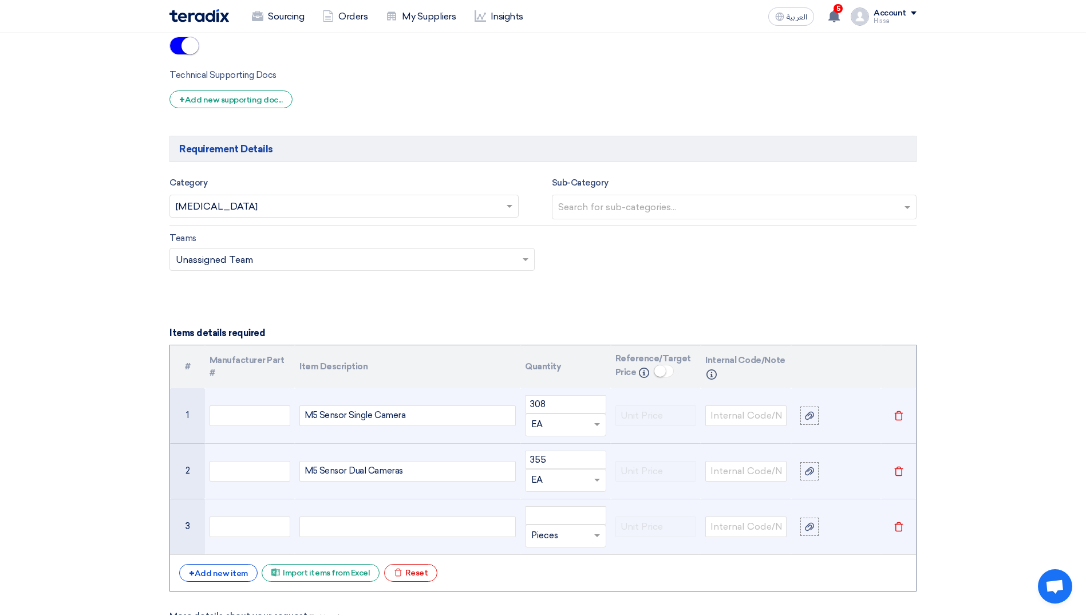
click at [393, 532] on div at bounding box center [407, 526] width 216 height 21
paste div
click at [539, 516] on input "number" at bounding box center [565, 515] width 81 height 18
type input "19"
click at [547, 538] on input "text" at bounding box center [558, 535] width 55 height 18
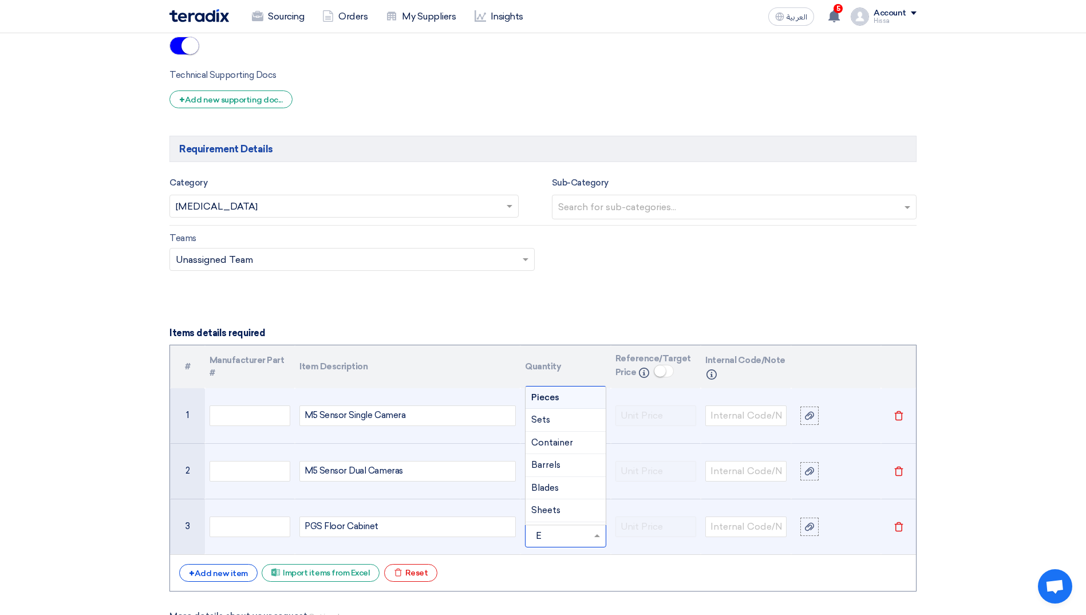
type input "EA"
click at [554, 511] on span "Add type..." at bounding box center [549, 513] width 37 height 8
click at [231, 573] on div "+ Add new item" at bounding box center [218, 573] width 78 height 18
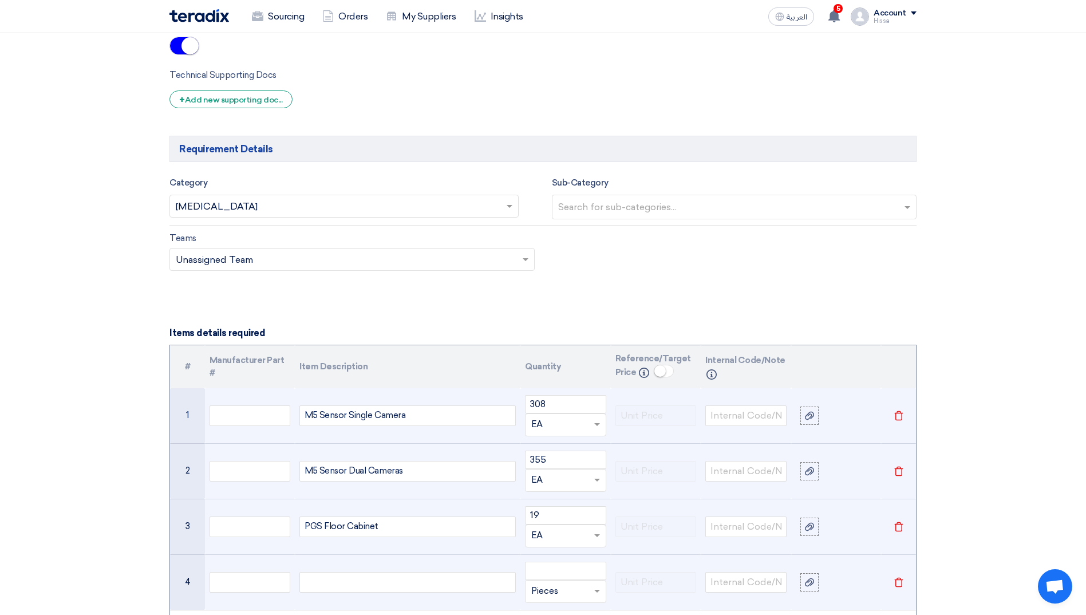
click at [445, 577] on div at bounding box center [407, 582] width 216 height 21
paste div
click at [565, 572] on input "number" at bounding box center [565, 570] width 81 height 18
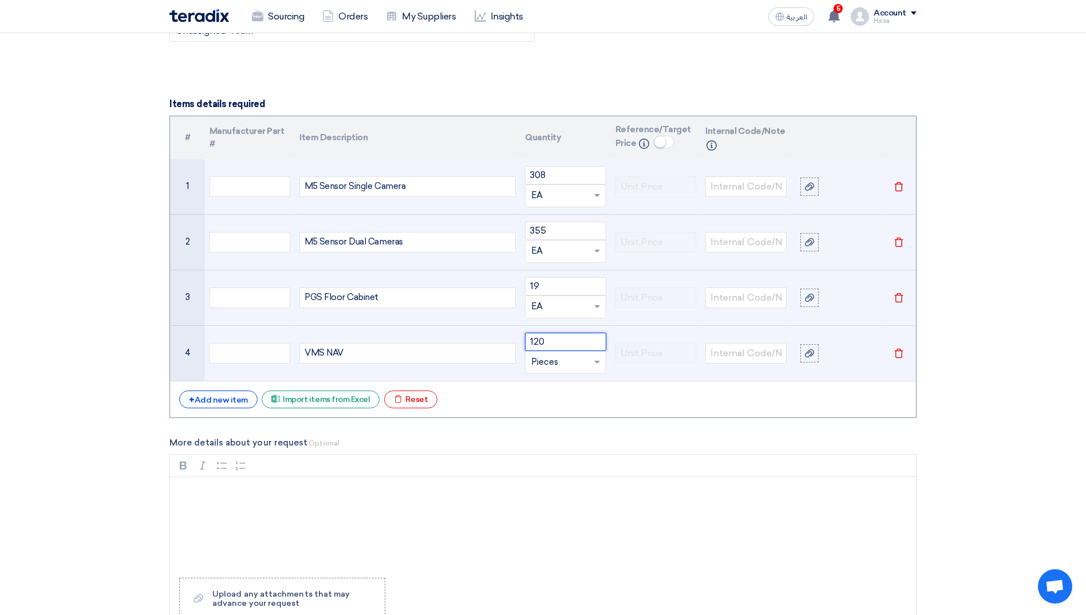
type input "120"
click at [563, 368] on input "text" at bounding box center [558, 362] width 55 height 18
type input "EA"
click at [556, 402] on span "Add type... "EA"" at bounding box center [558, 407] width 54 height 10
click at [243, 399] on div "+ Add new item" at bounding box center [218, 399] width 78 height 18
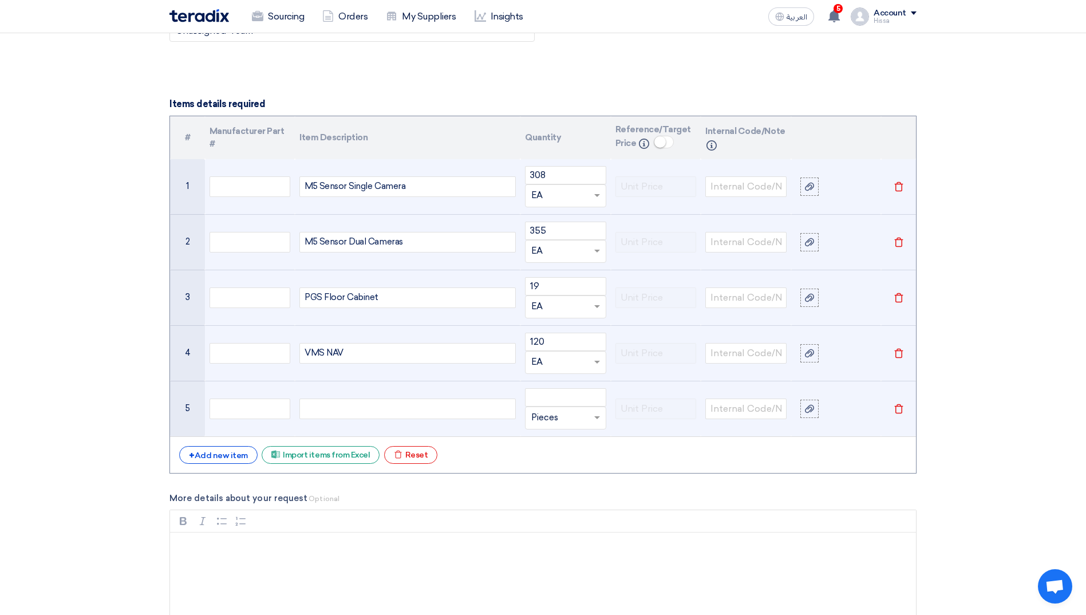
click at [348, 411] on div at bounding box center [407, 408] width 216 height 21
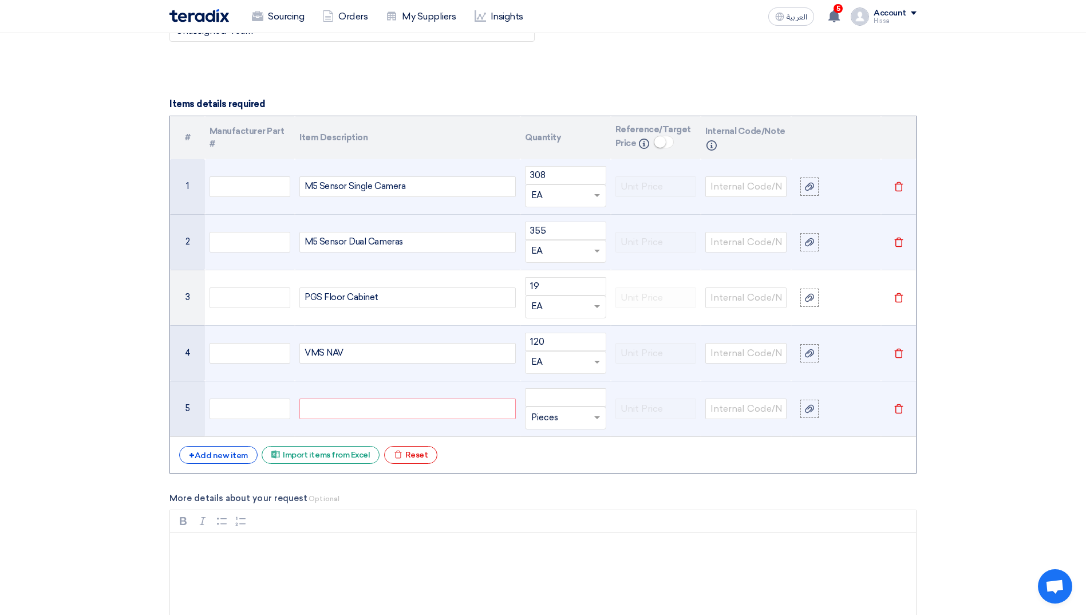
paste div
click at [551, 401] on input "number" at bounding box center [565, 397] width 81 height 18
type input "41"
click at [552, 415] on input "text" at bounding box center [558, 418] width 55 height 18
type input "EA"
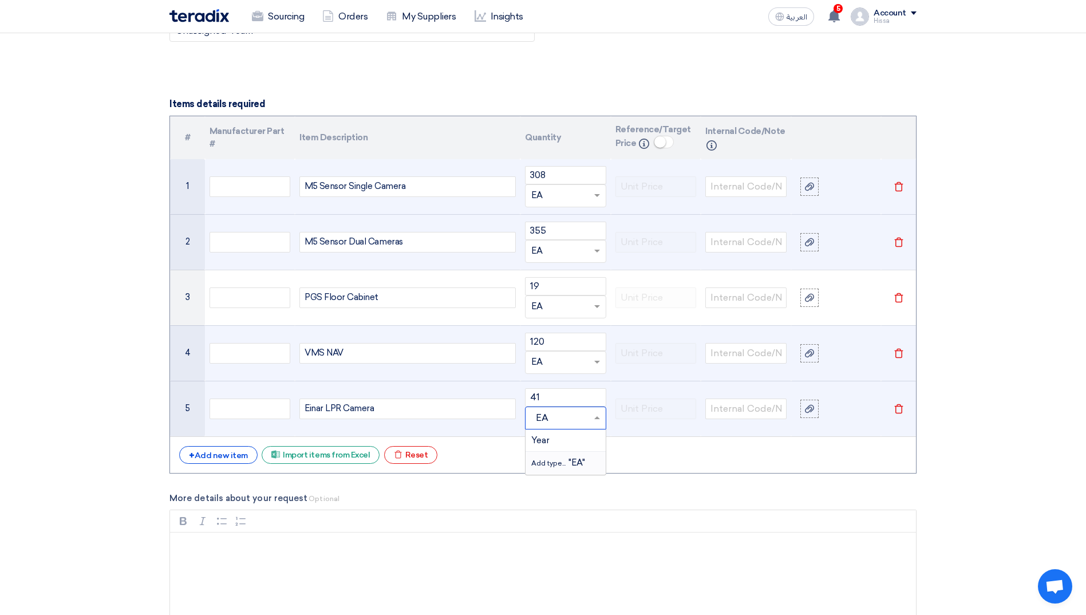
click at [551, 458] on span "Add type... "EA"" at bounding box center [558, 462] width 54 height 10
click at [237, 456] on div "+ Add new item" at bounding box center [218, 455] width 78 height 18
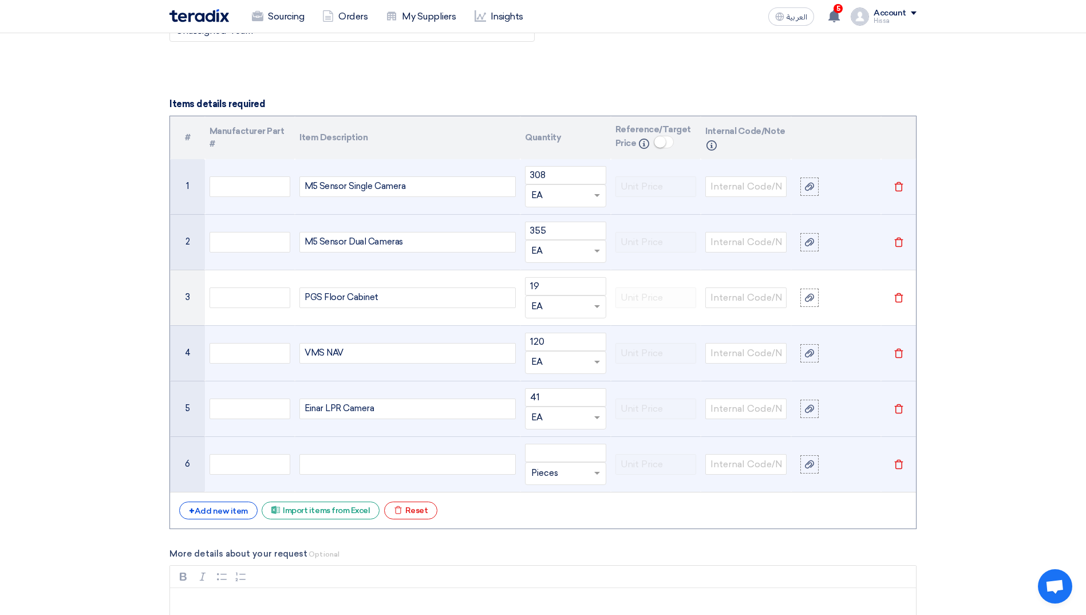
click at [387, 452] on td at bounding box center [407, 464] width 225 height 56
click at [384, 462] on div at bounding box center [407, 464] width 216 height 21
paste div
click at [557, 453] on input "number" at bounding box center [565, 453] width 81 height 18
type input "12"
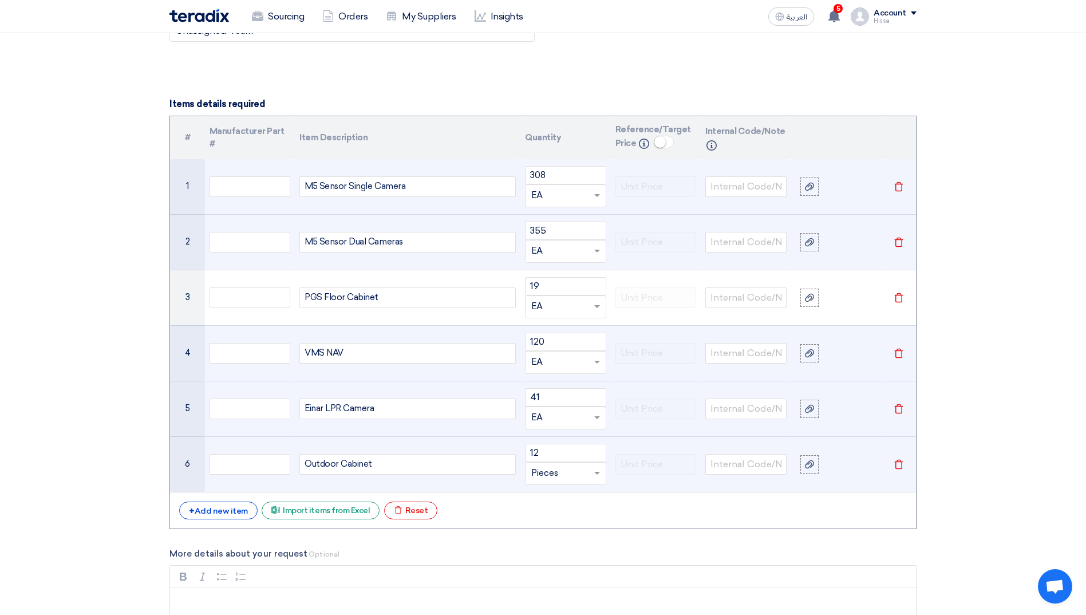
click at [576, 476] on input "text" at bounding box center [558, 473] width 55 height 18
type input "EA"
click at [533, 446] on span "Add type..." at bounding box center [549, 450] width 37 height 8
click at [222, 509] on div "+ Add new item" at bounding box center [218, 510] width 78 height 18
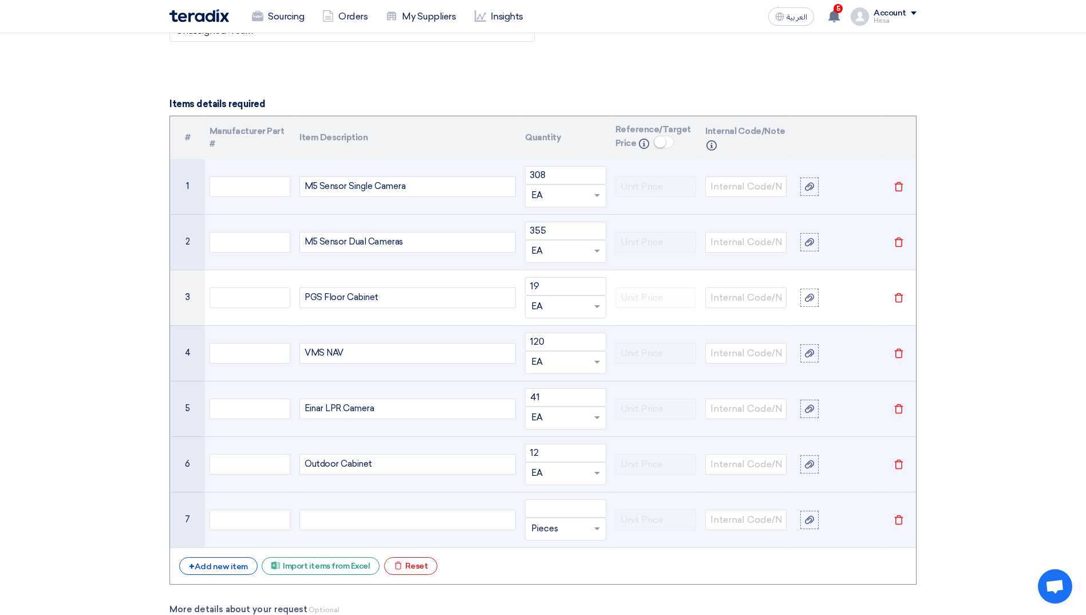
click at [379, 523] on div at bounding box center [407, 519] width 216 height 21
paste div
click at [538, 508] on input "number" at bounding box center [565, 508] width 81 height 18
type input "5150"
click at [541, 529] on input "text" at bounding box center [558, 529] width 55 height 18
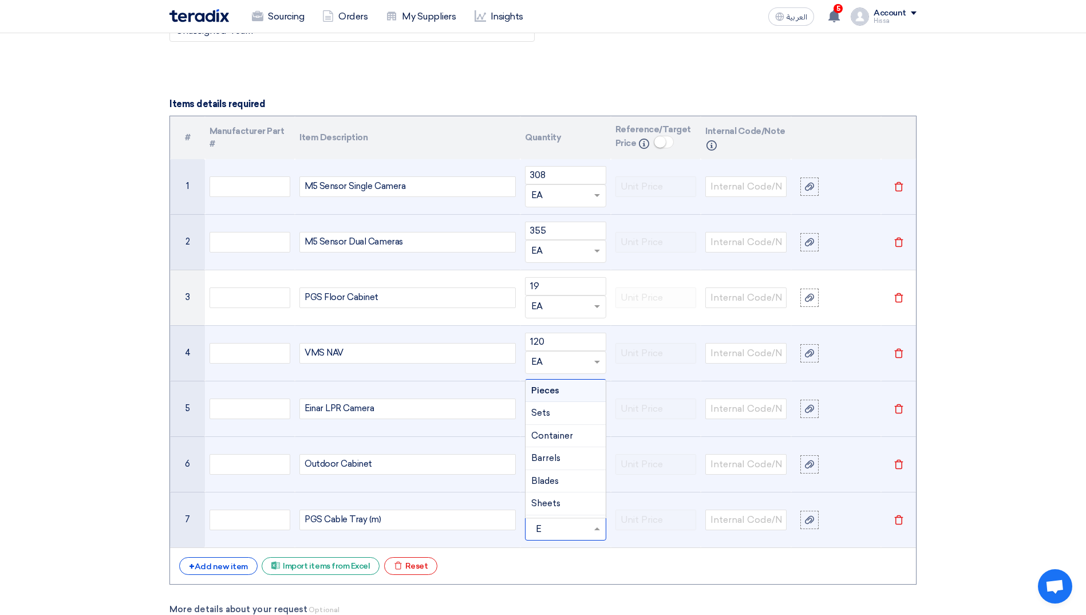
type input "EA"
click at [553, 510] on span "Add type... "EA"" at bounding box center [558, 505] width 54 height 10
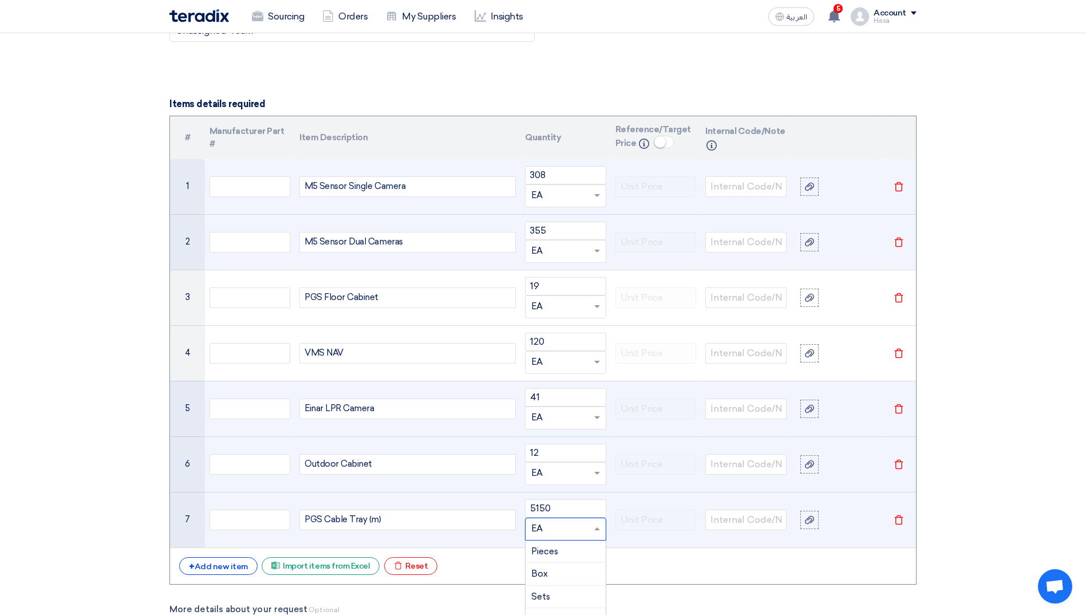
drag, startPoint x: 549, startPoint y: 529, endPoint x: 527, endPoint y: 525, distance: 22.8
click at [527, 525] on div at bounding box center [565, 529] width 80 height 18
type input "M"
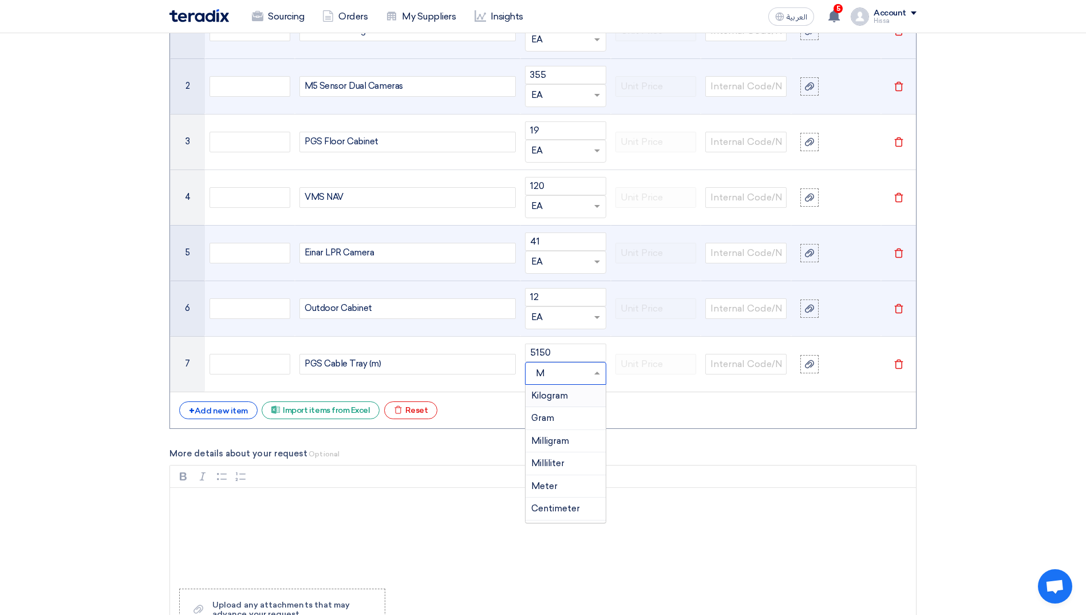
scroll to position [1316, 0]
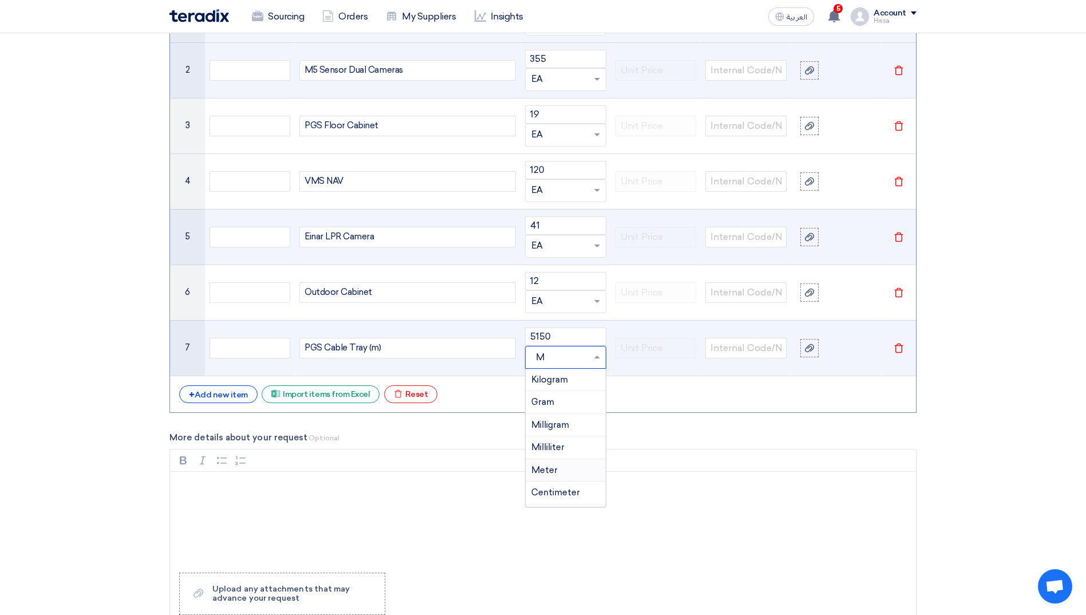
click at [574, 468] on div "Meter" at bounding box center [565, 470] width 80 height 23
click at [225, 389] on div "+ Add new item" at bounding box center [218, 394] width 78 height 18
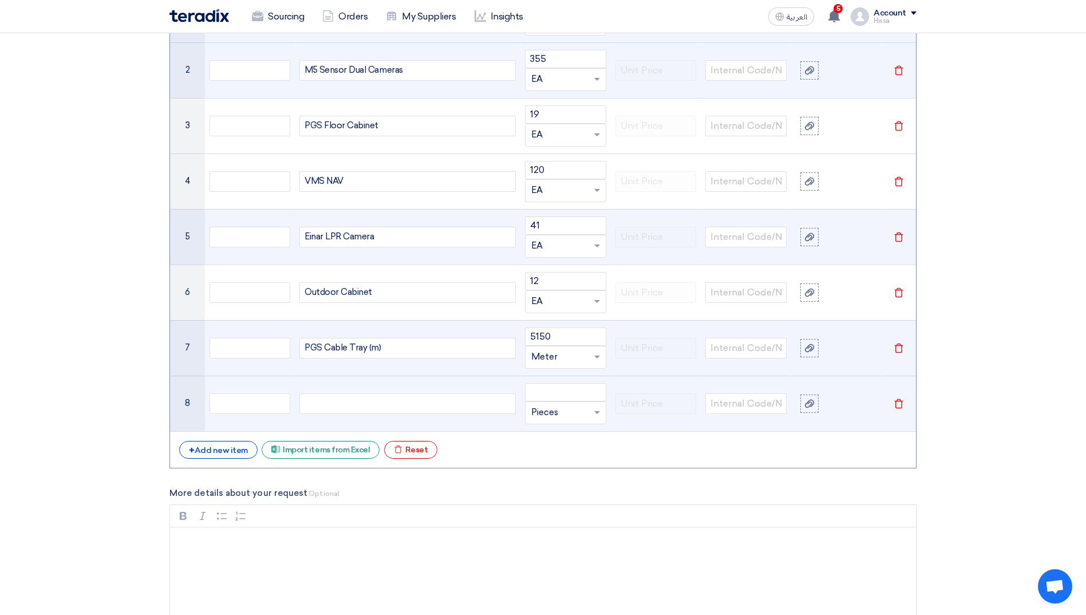
click at [383, 398] on div at bounding box center [407, 403] width 216 height 21
paste div
click at [553, 395] on input "number" at bounding box center [565, 392] width 81 height 18
type input "3"
click at [550, 415] on input "text" at bounding box center [558, 412] width 55 height 18
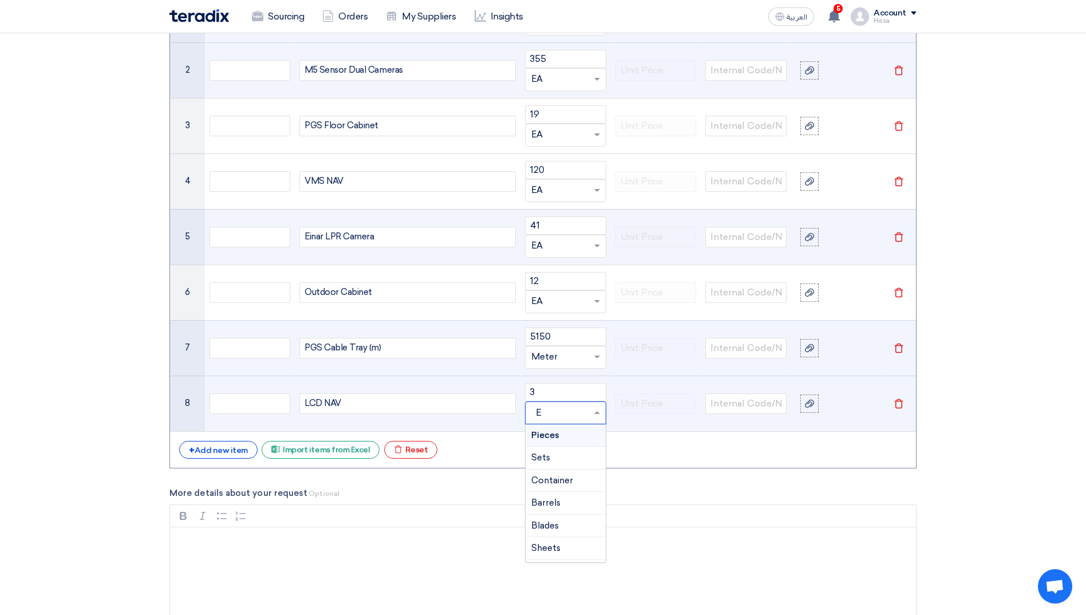
type input "EA"
click at [555, 456] on span "Add type..." at bounding box center [549, 458] width 37 height 8
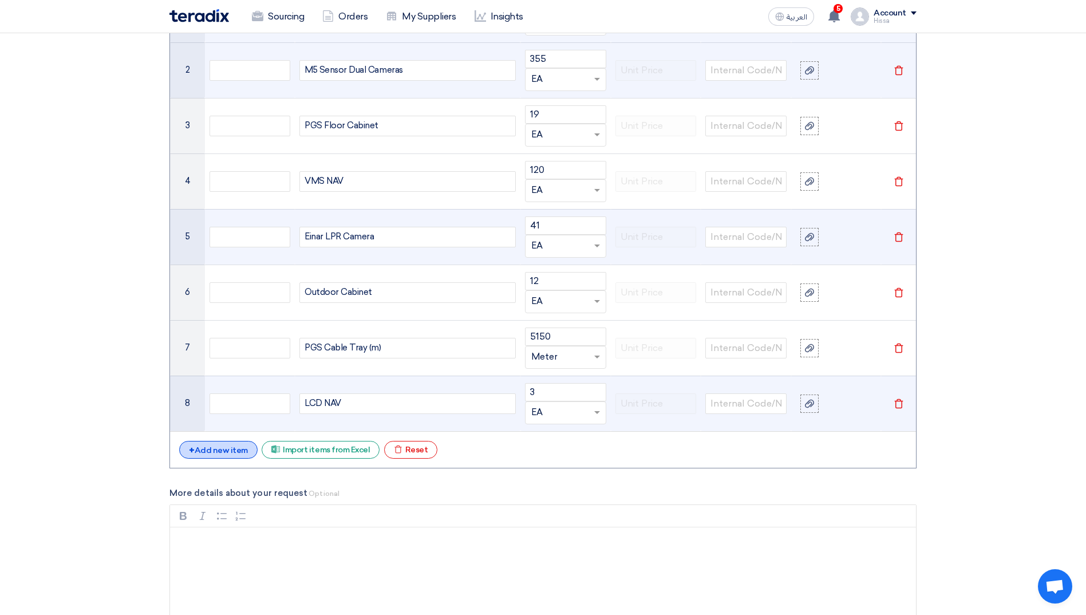
click at [226, 451] on div "+ Add new item" at bounding box center [218, 450] width 78 height 18
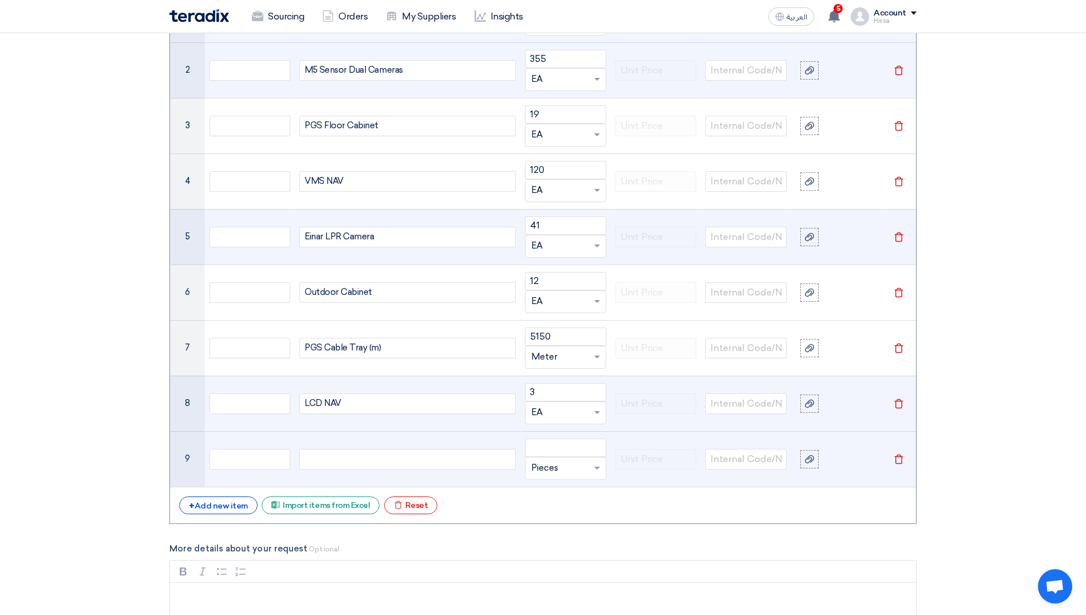
click at [357, 457] on div at bounding box center [407, 459] width 216 height 21
paste div
click at [547, 452] on input "number" at bounding box center [565, 447] width 81 height 18
type input "24"
click at [544, 473] on input "text" at bounding box center [558, 468] width 55 height 18
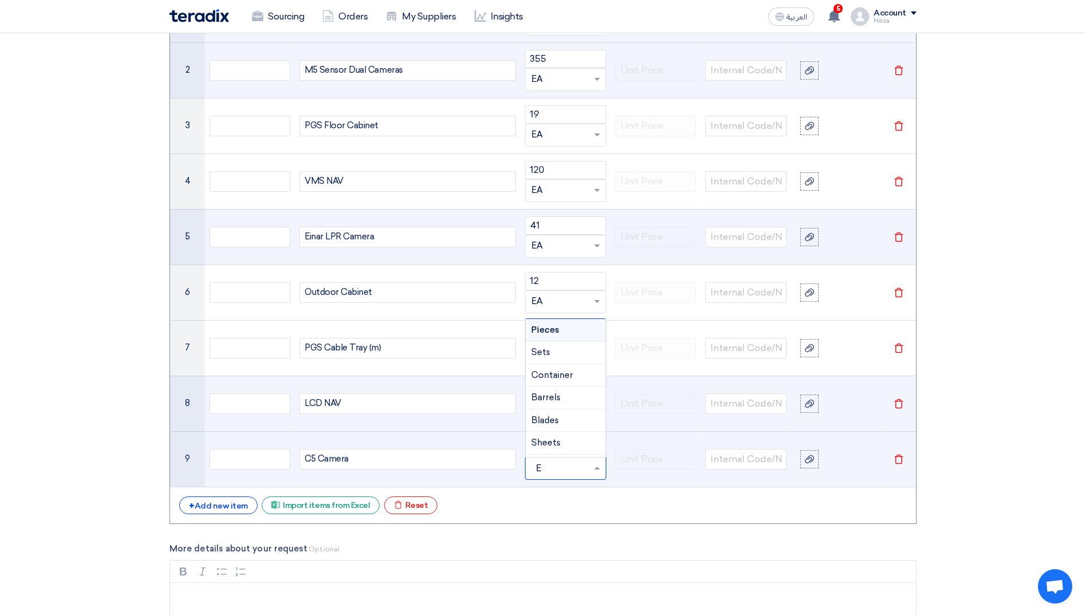
type input "EA"
click at [552, 450] on div "Add type... "EA"" at bounding box center [565, 445] width 80 height 22
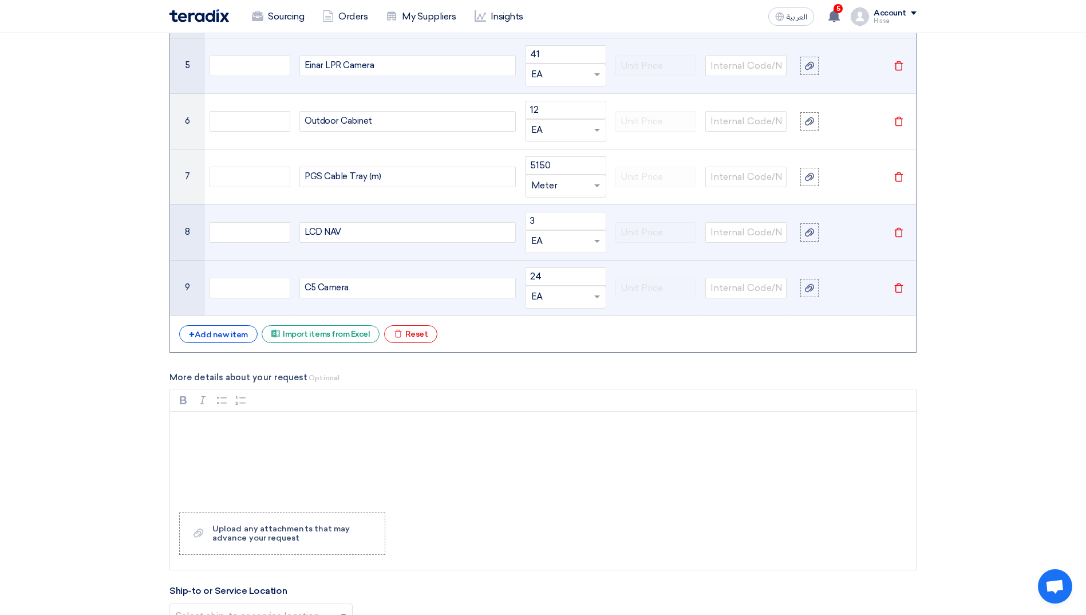
scroll to position [1488, 0]
click at [270, 531] on div "Upload any attachments that may advance your request" at bounding box center [292, 533] width 161 height 18
click at [0, 0] on input "Upload a file Upload any attachments that may advance your request" at bounding box center [0, 0] width 0 height 0
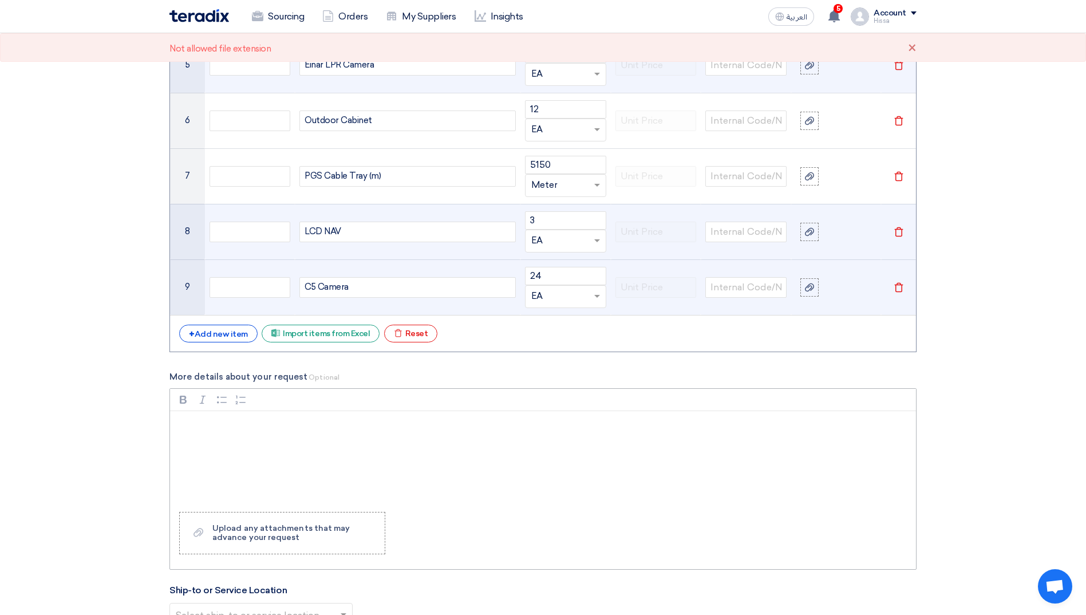
click at [240, 426] on p "Rich Text Editor, main" at bounding box center [547, 426] width 726 height 14
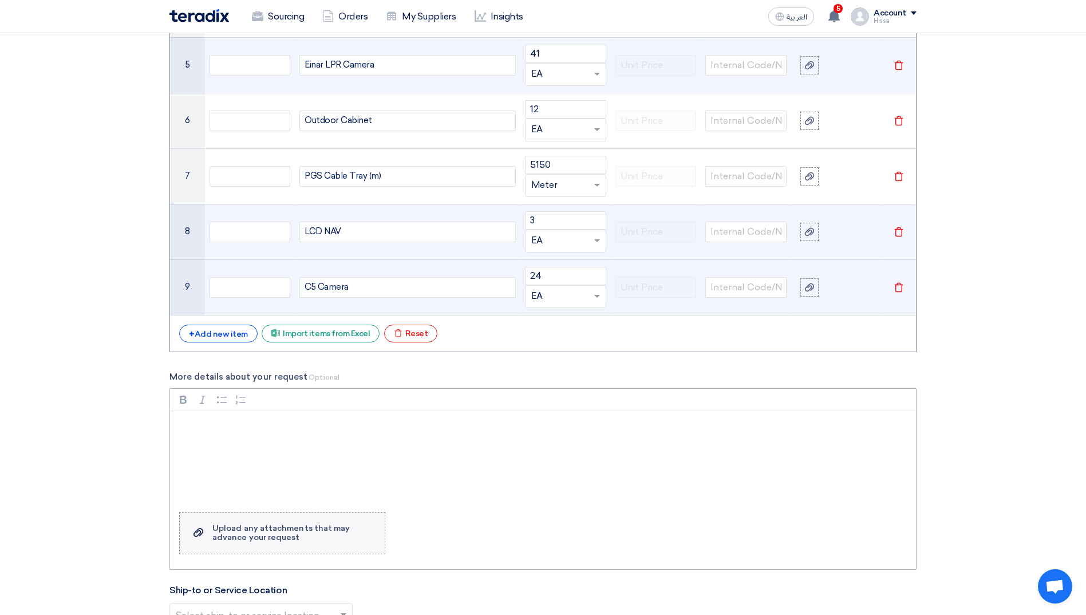
click at [270, 526] on div "Upload any attachments that may advance your request" at bounding box center [292, 533] width 161 height 18
click at [0, 0] on input "Upload a file Upload any attachments that may advance your request" at bounding box center [0, 0] width 0 height 0
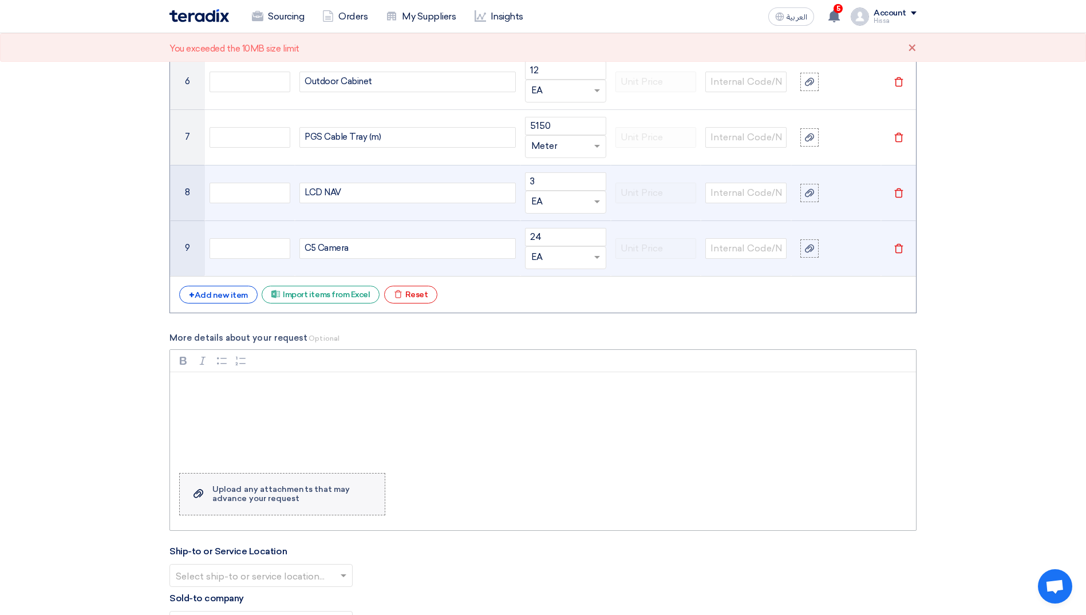
scroll to position [1545, 0]
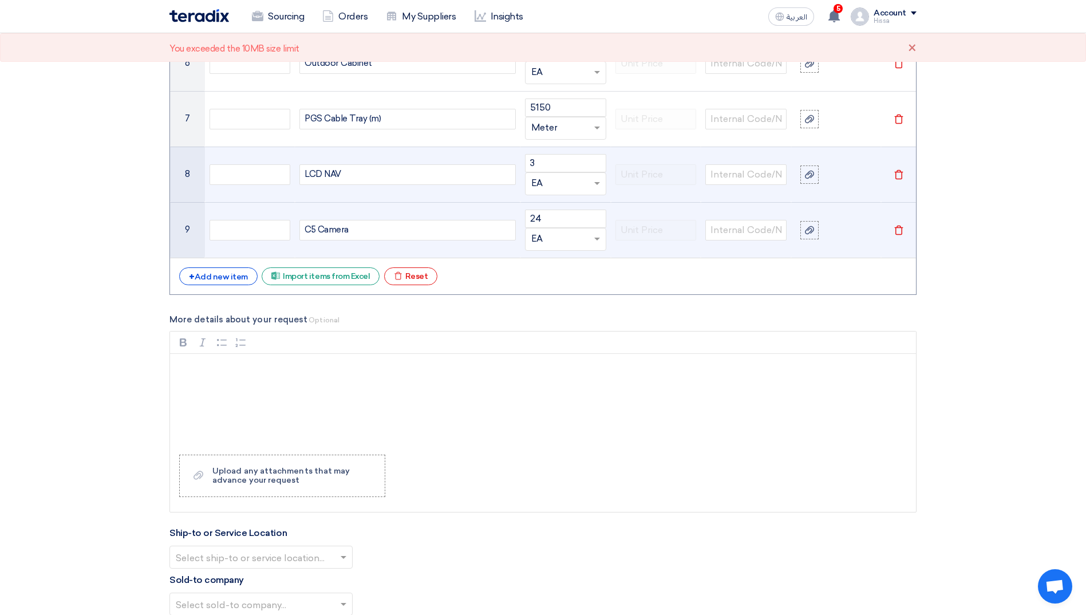
click at [342, 555] on span at bounding box center [345, 557] width 14 height 14
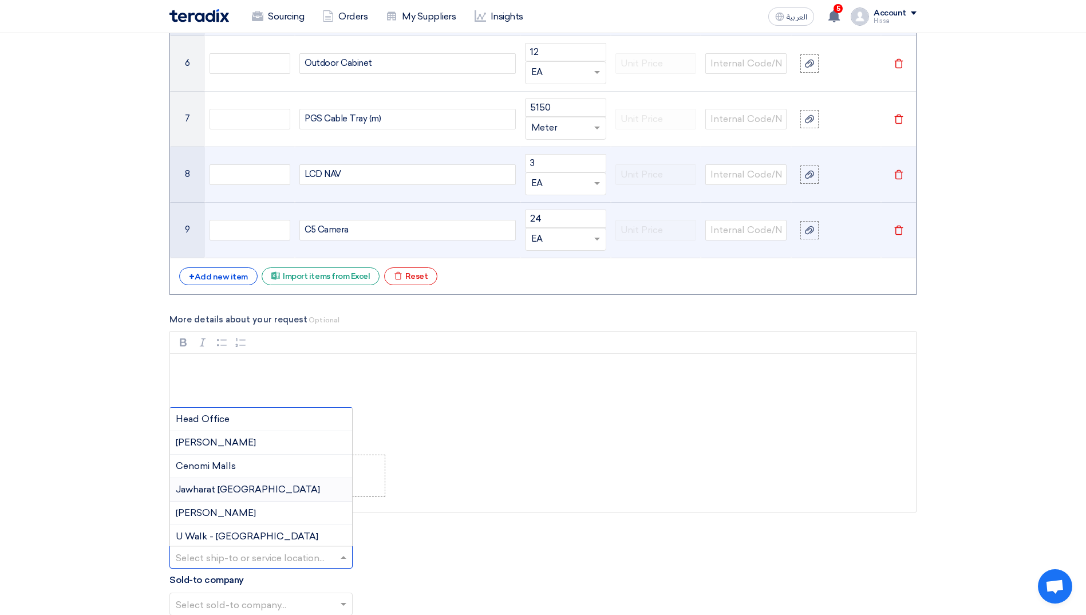
click at [221, 490] on span "Jawharat Riyadh" at bounding box center [248, 489] width 144 height 11
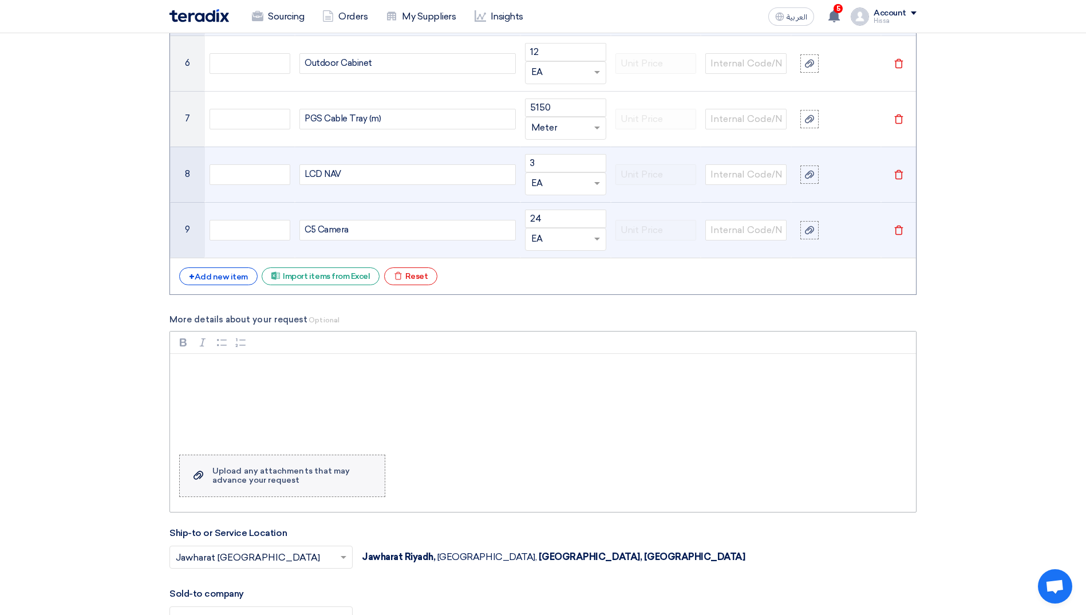
click at [234, 474] on div "Upload any attachments that may advance your request" at bounding box center [292, 475] width 161 height 18
click at [0, 0] on input "Upload a file Upload any attachments that may advance your request" at bounding box center [0, 0] width 0 height 0
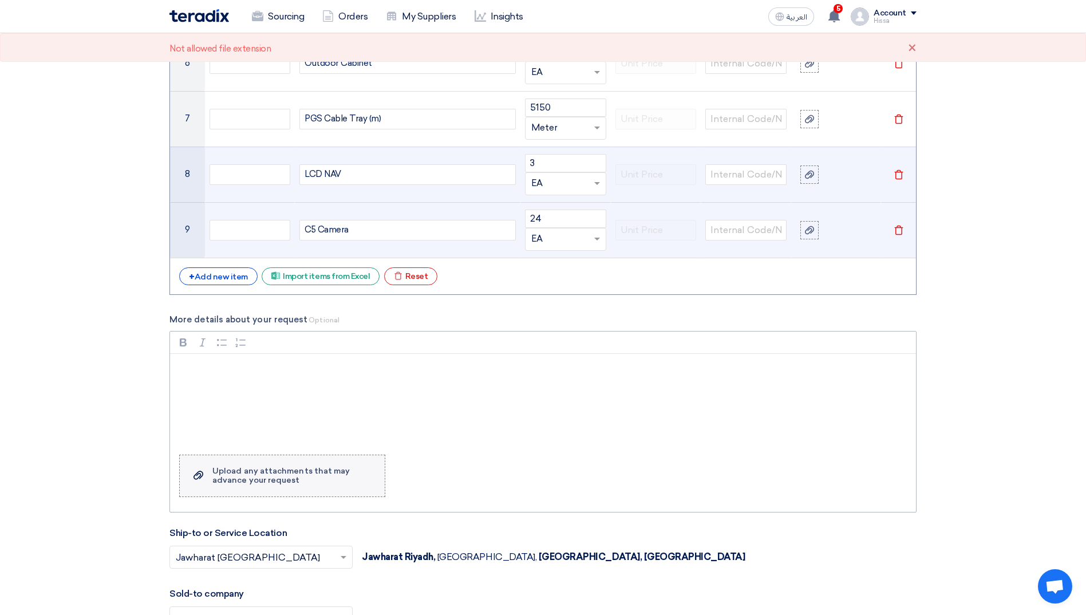
click at [273, 469] on div "Upload any attachments that may advance your request" at bounding box center [292, 475] width 161 height 18
click at [0, 0] on input "Upload a file Upload any attachments that may advance your request" at bounding box center [0, 0] width 0 height 0
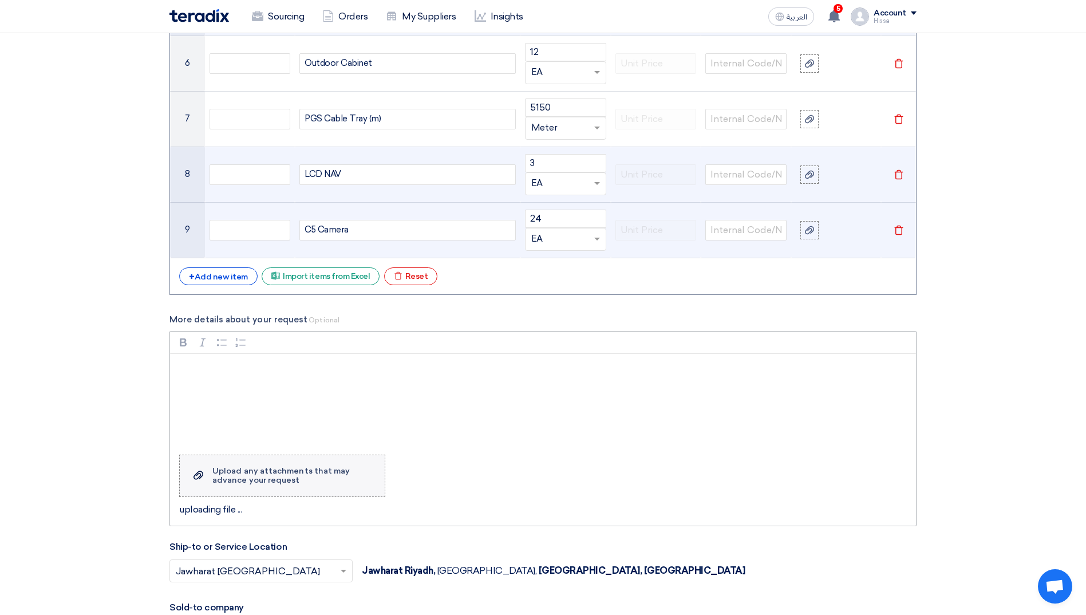
click at [234, 477] on div "Upload any attachments that may advance your request" at bounding box center [292, 475] width 161 height 18
click at [0, 0] on input "Upload a file Upload any attachments that may advance your request" at bounding box center [0, 0] width 0 height 0
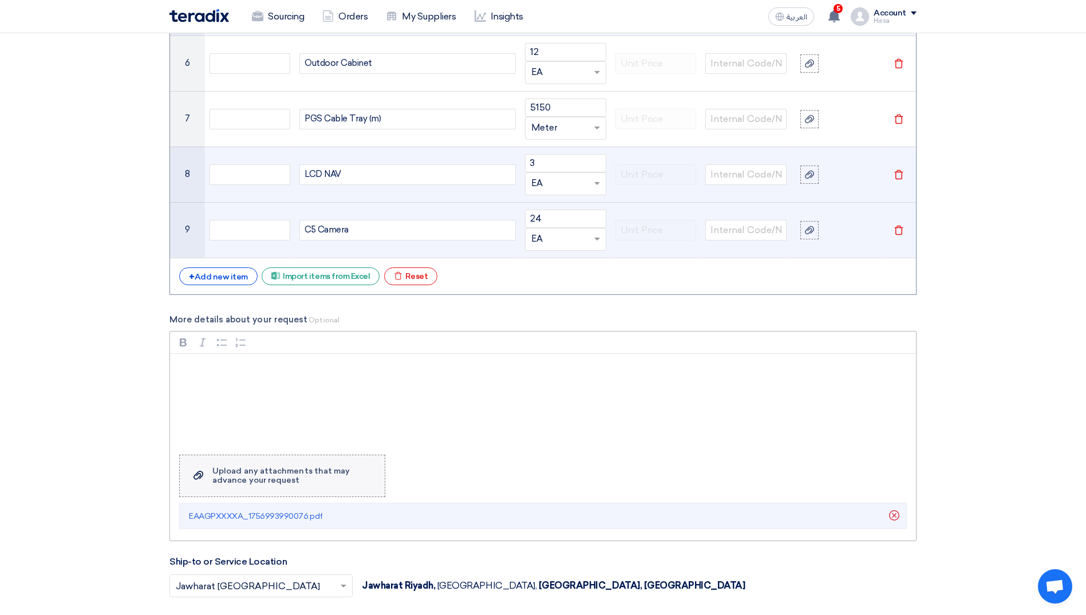
click at [298, 477] on div "Upload any attachments that may advance your request" at bounding box center [292, 475] width 161 height 18
click at [0, 0] on input "Upload a file Upload any attachments that may advance your request" at bounding box center [0, 0] width 0 height 0
click at [229, 465] on label "Upload a file Upload any attachments that may advance your request" at bounding box center [282, 475] width 206 height 42
click at [0, 0] on input "Upload a file Upload any attachments that may advance your request" at bounding box center [0, 0] width 0 height 0
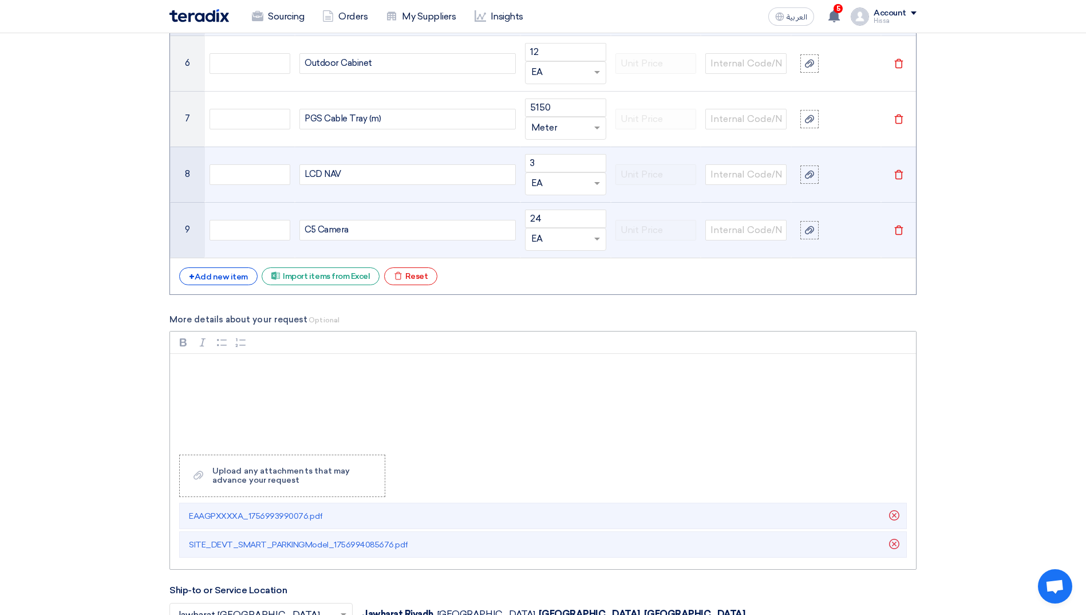
click at [181, 368] on div "Rich Text Editor, main" at bounding box center [543, 400] width 746 height 92
drag, startPoint x: 339, startPoint y: 389, endPoint x: 259, endPoint y: 390, distance: 79.6
click at [259, 390] on p "This request is for supply, installation" at bounding box center [547, 388] width 726 height 14
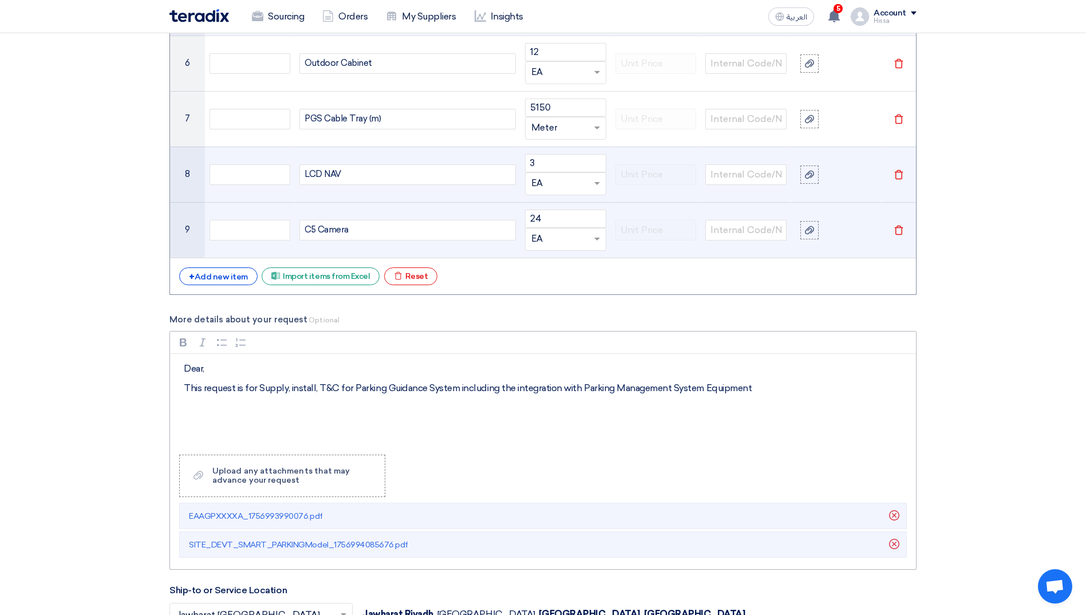
click at [257, 390] on p "This request is for Supply, install, T&C for Parking Guidance System including …" at bounding box center [547, 388] width 726 height 14
click at [306, 390] on p "This request is for the Supply, install, T&C for Parking Guidance System includ…" at bounding box center [547, 388] width 726 height 14
click at [358, 384] on p "This request is for the Supply, Install, T&C for Parking Guidance System includ…" at bounding box center [547, 388] width 726 height 14
click at [775, 383] on p "This request is for the Supply, Install, T&C of Parking Guidance System includi…" at bounding box center [547, 388] width 726 height 14
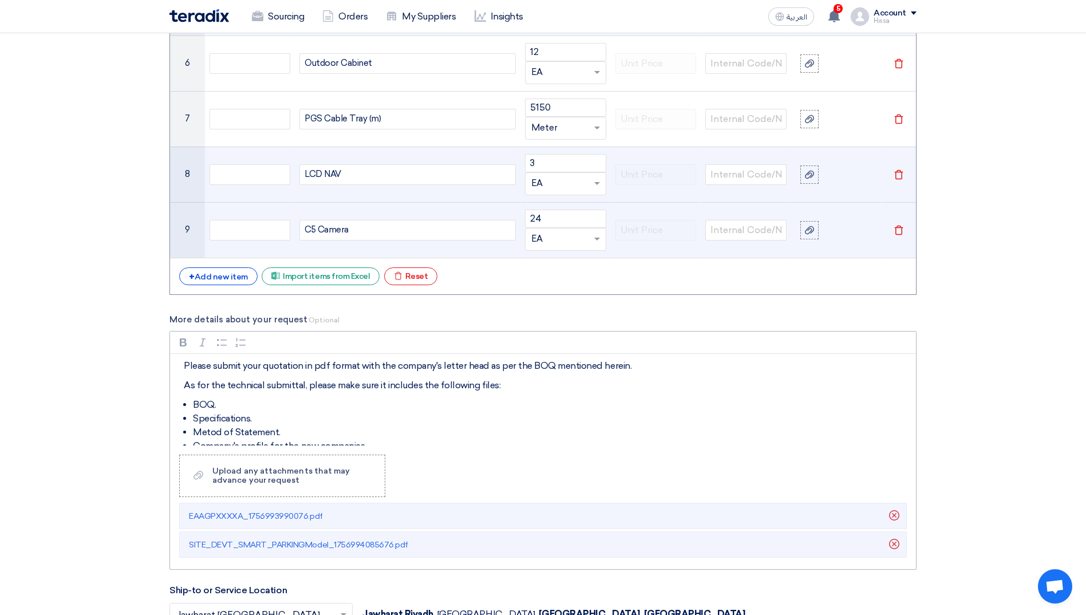
scroll to position [0, 0]
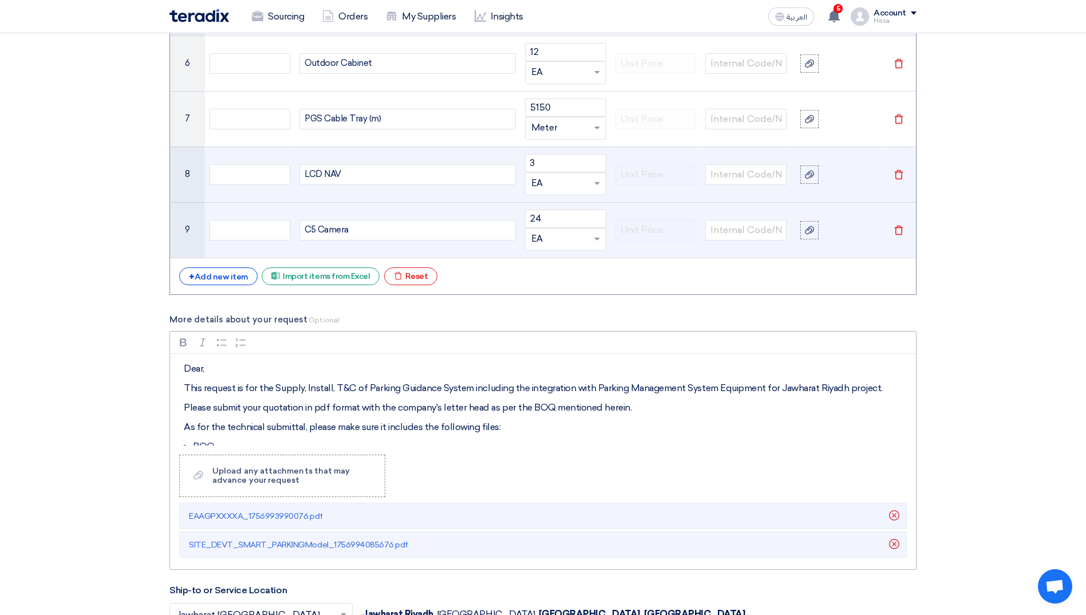
click at [292, 391] on p "This request is for the Supply, Install, T&C of Parking Guidance System includi…" at bounding box center [547, 388] width 726 height 14
copy div "Dear, This request is for the Supply, Install, T&C of Parking Guidance System i…"
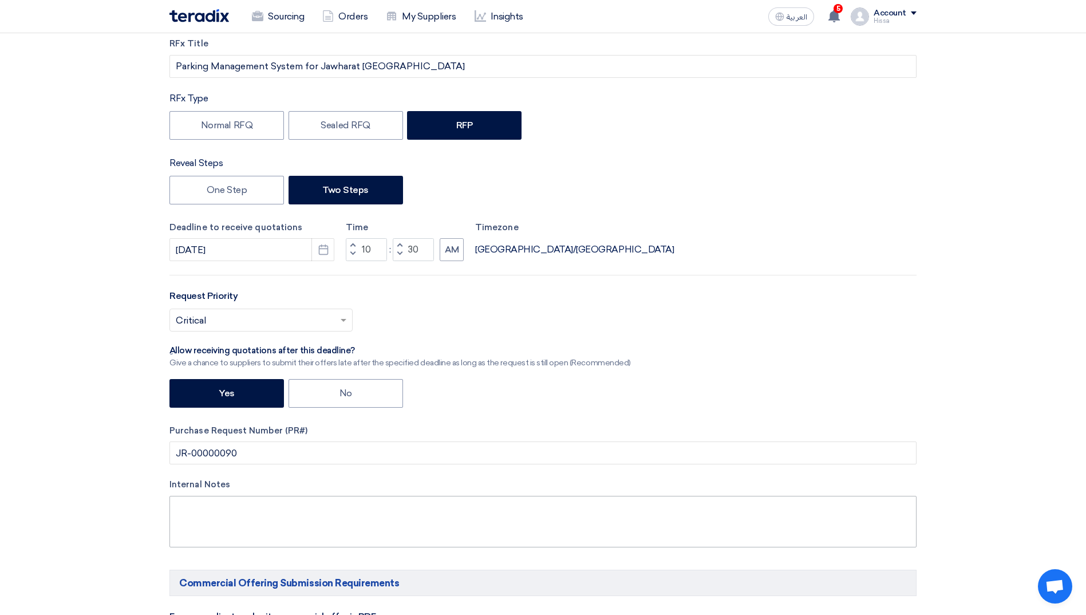
scroll to position [172, 0]
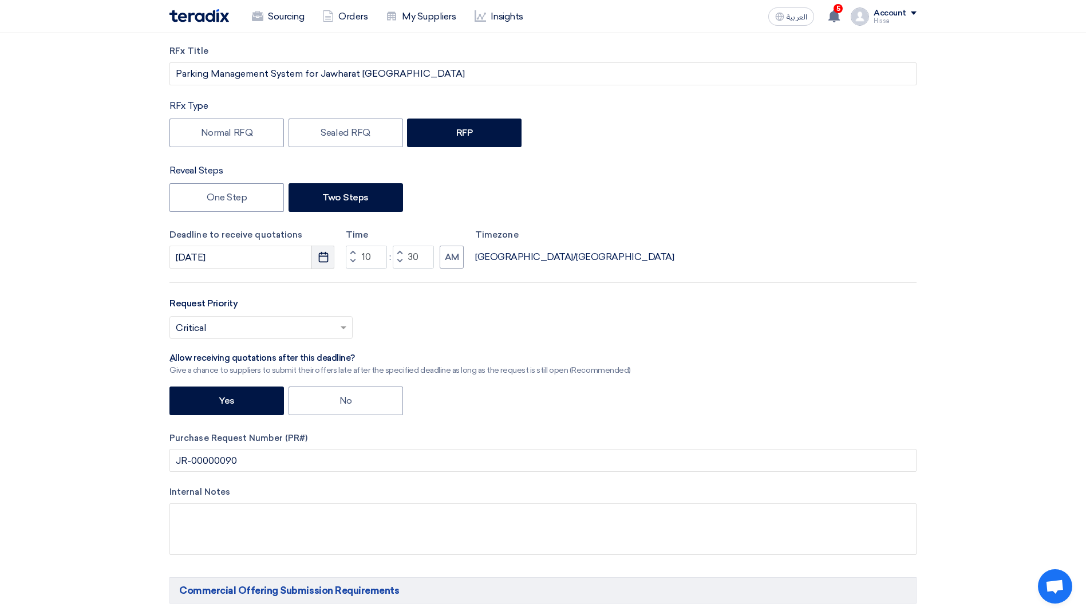
click at [319, 256] on use "button" at bounding box center [323, 257] width 10 height 10
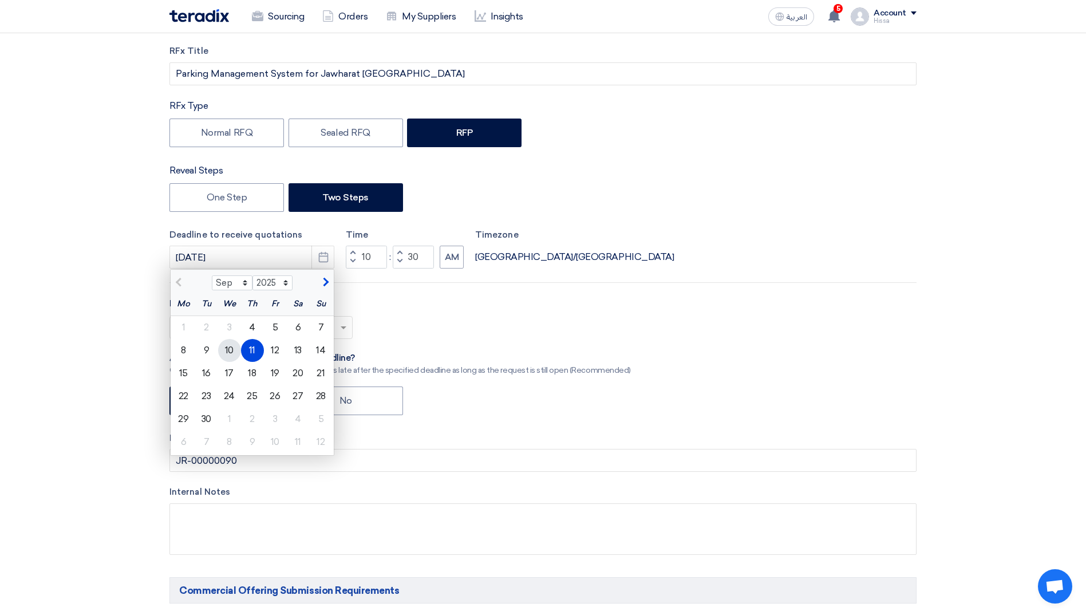
click at [234, 347] on div "10" at bounding box center [229, 350] width 23 height 23
type input "9/10/2025"
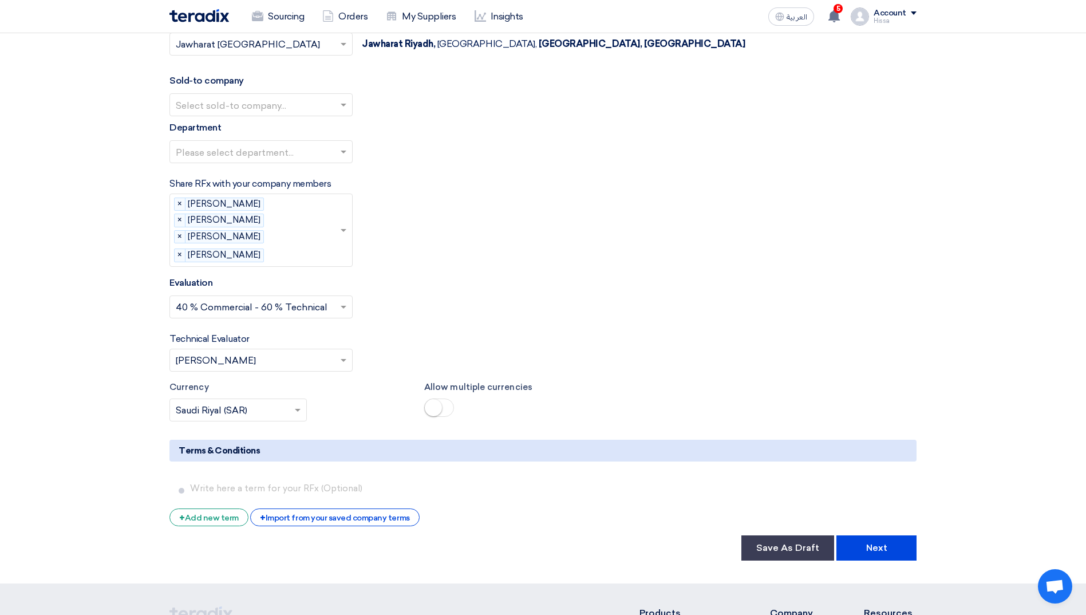
scroll to position [2175, 0]
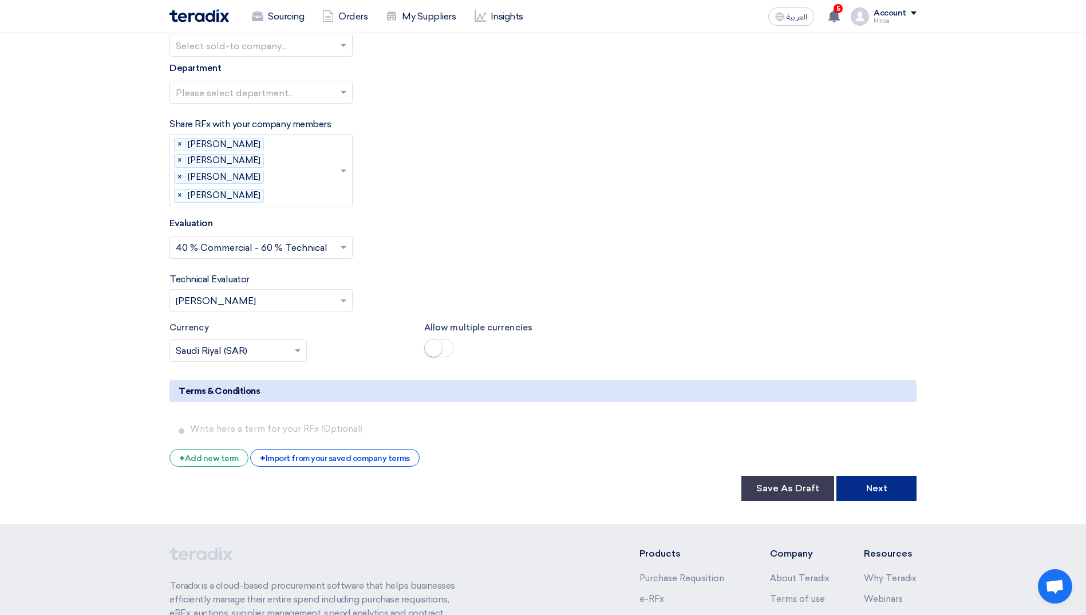
click at [872, 489] on button "Next" at bounding box center [876, 488] width 80 height 25
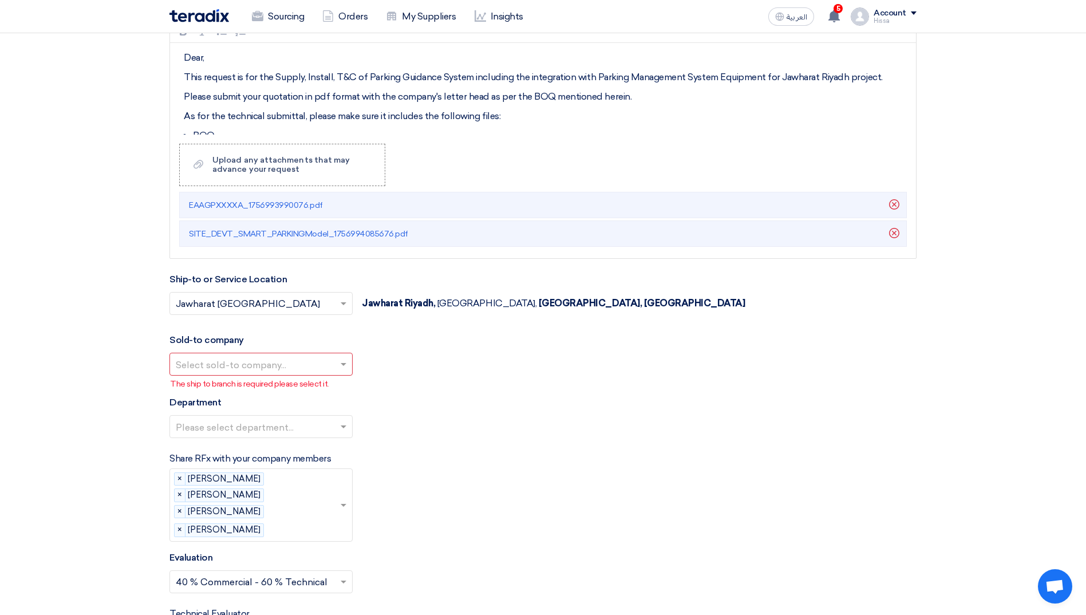
scroll to position [1889, 0]
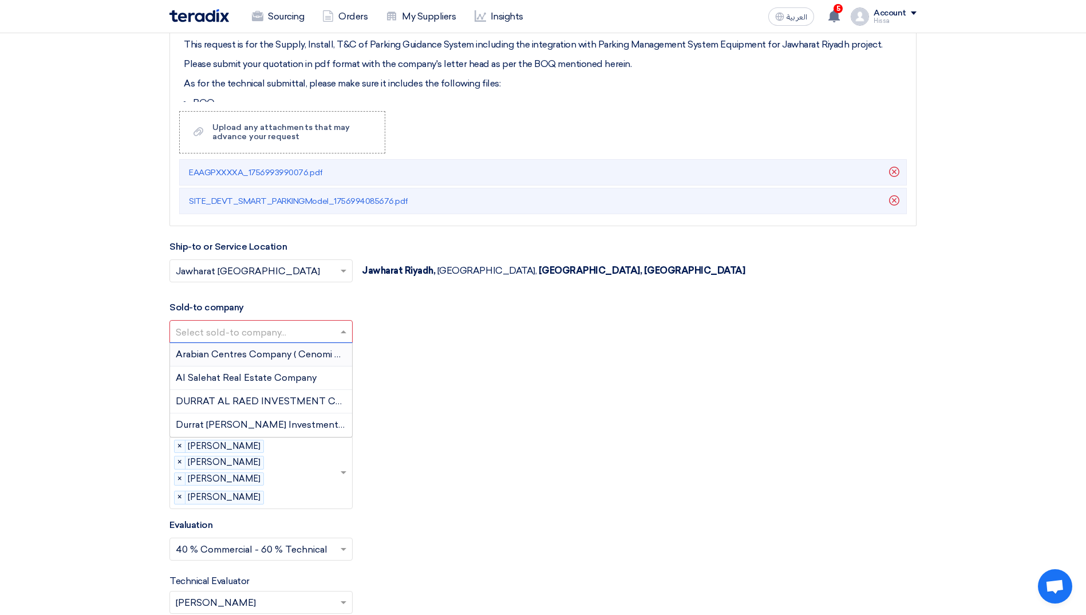
click at [337, 329] on div at bounding box center [261, 331] width 182 height 19
click at [276, 403] on span "DURRAT AL RAED INVESTMENT COMPANY" at bounding box center [277, 400] width 203 height 11
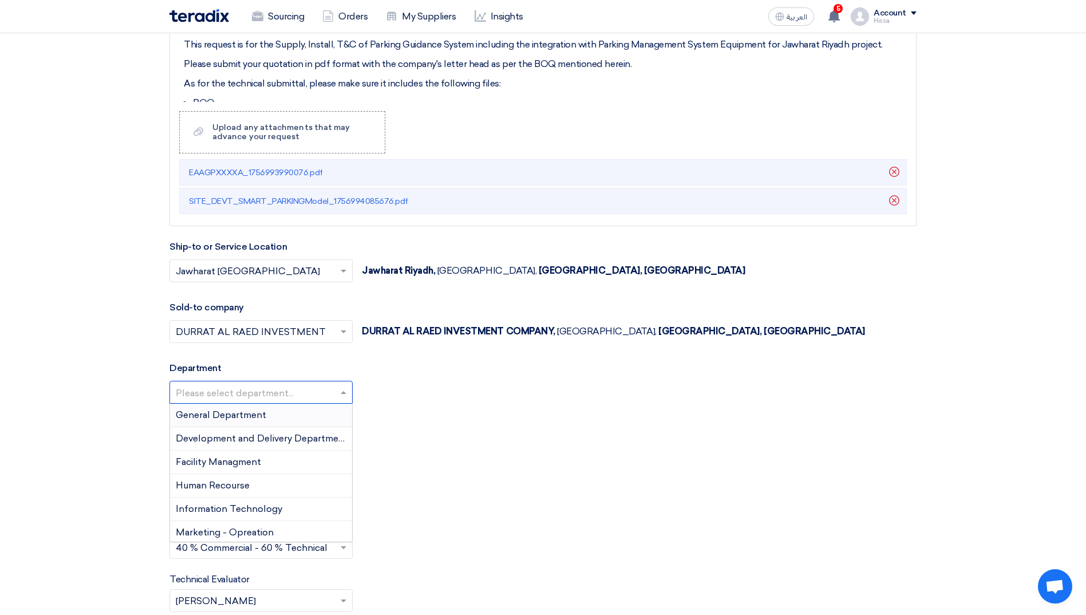
click at [341, 384] on div at bounding box center [261, 391] width 182 height 19
click at [283, 420] on div "General Department" at bounding box center [261, 414] width 182 height 23
click at [339, 394] on span at bounding box center [345, 392] width 14 height 14
click at [253, 437] on span "Development and Delivery Department" at bounding box center [262, 438] width 172 height 11
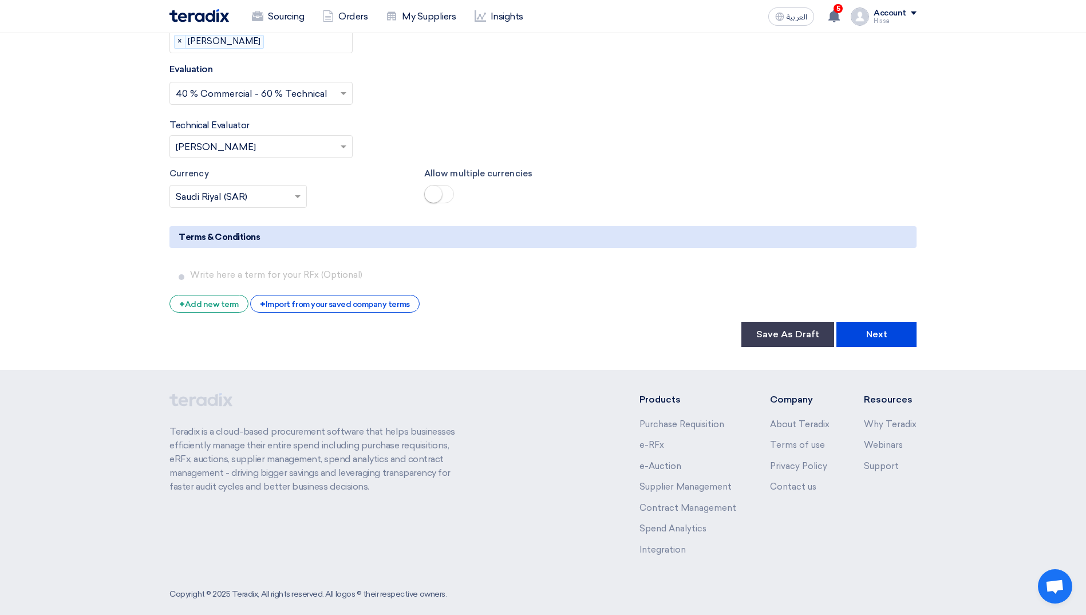
scroll to position [2346, 0]
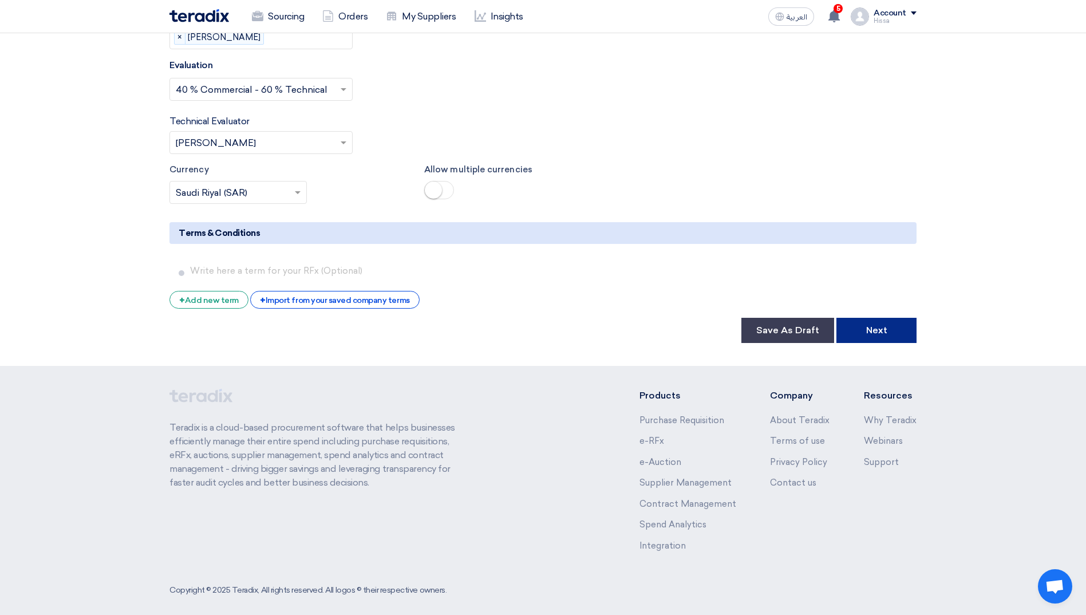
click at [896, 326] on button "Next" at bounding box center [876, 330] width 80 height 25
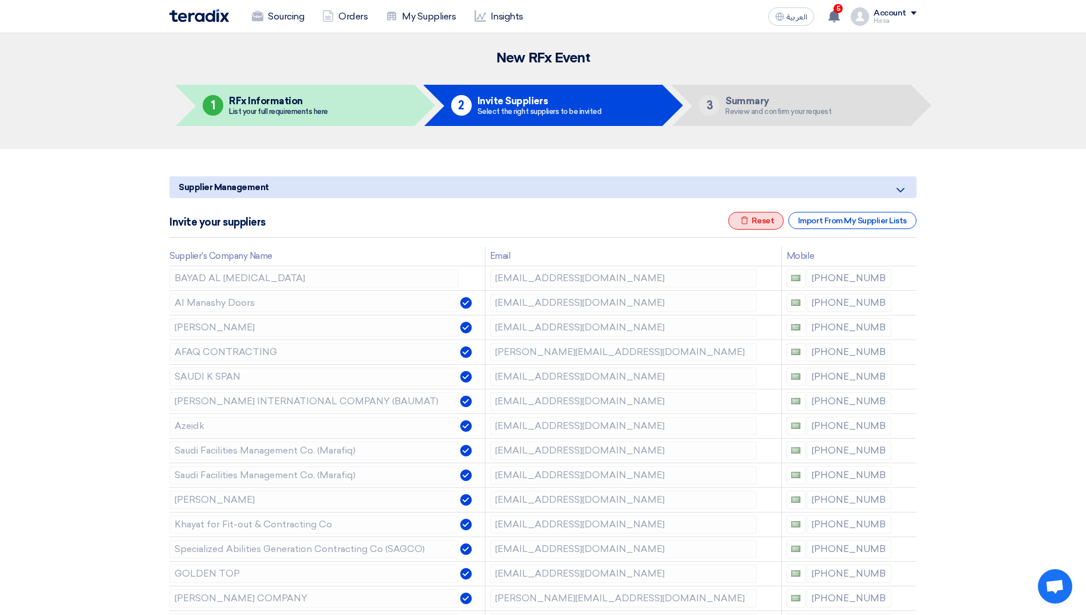
click at [756, 224] on div "Excel file Reset" at bounding box center [756, 221] width 56 height 18
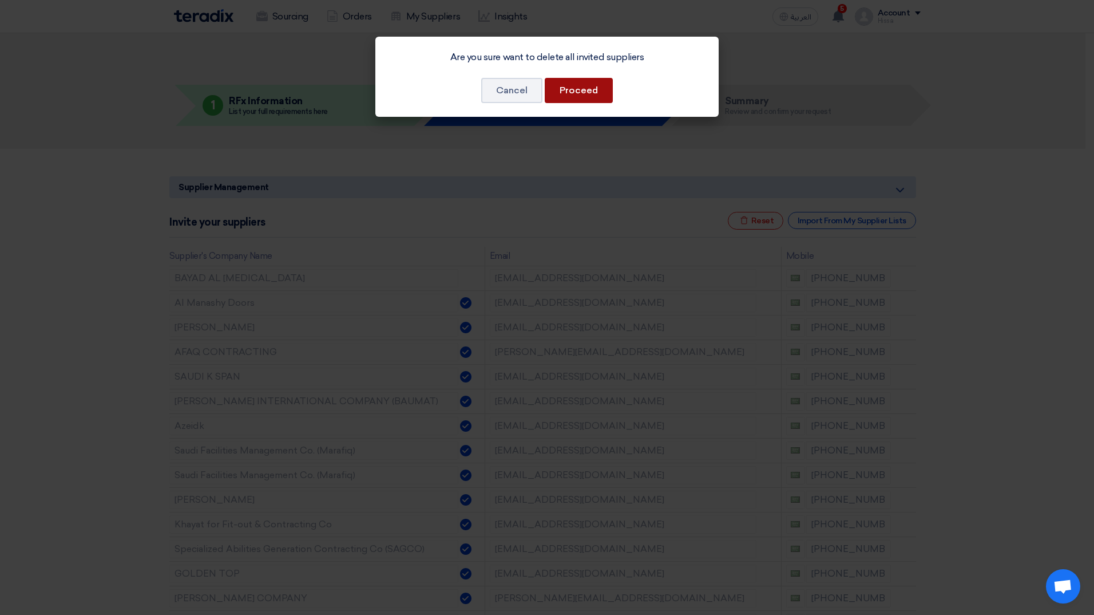
click at [579, 90] on button "Proceed" at bounding box center [579, 90] width 68 height 25
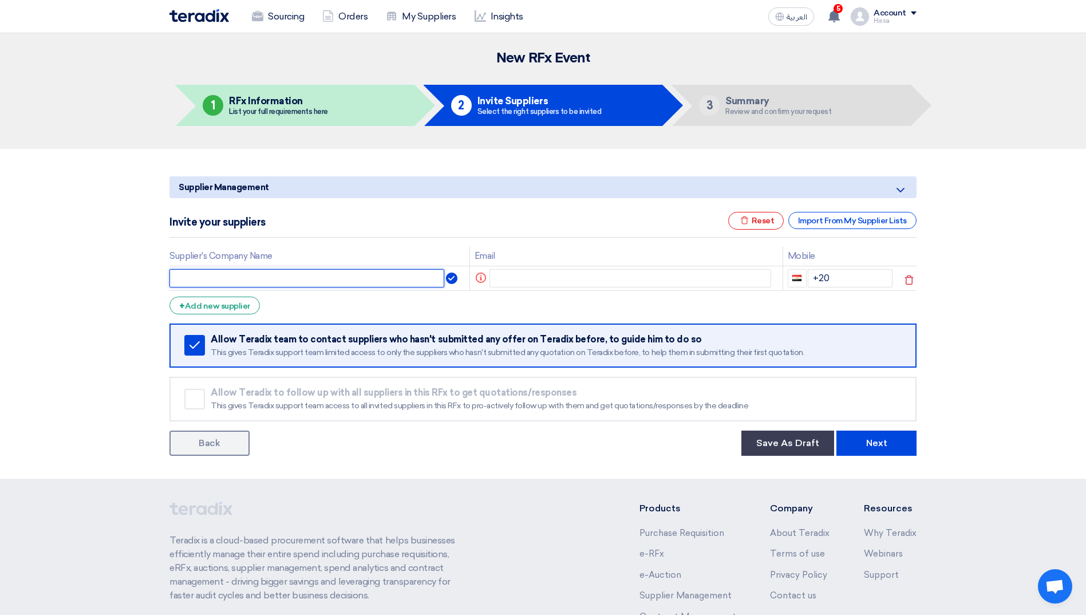
click at [393, 280] on input "text" at bounding box center [306, 278] width 275 height 18
paste input "Ideal Execution of Projects Company"
type input "Ideal Execution of Projects Company"
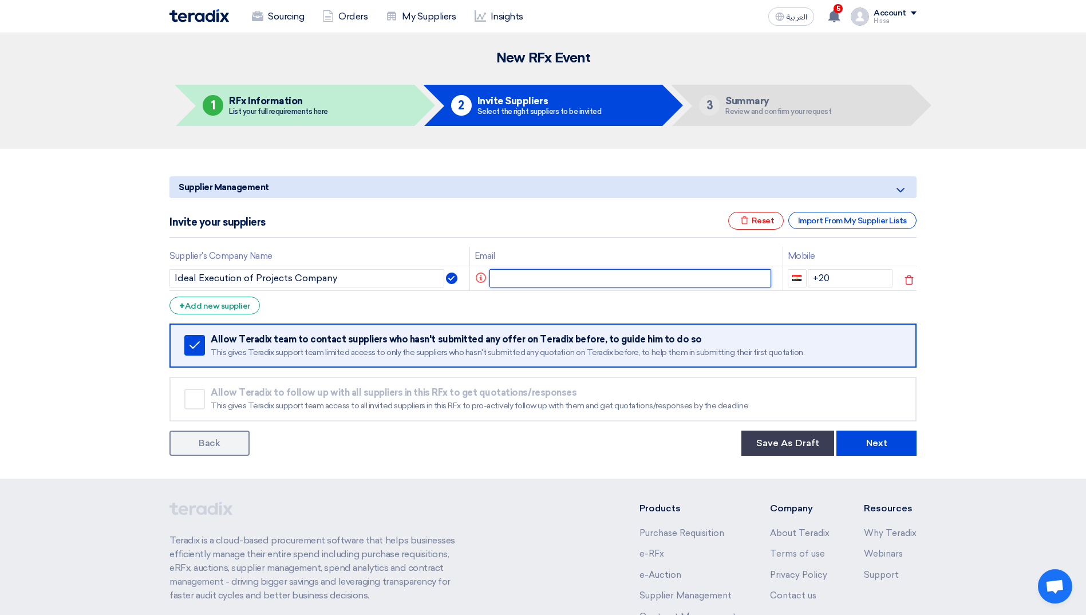
click at [500, 281] on input "text" at bounding box center [630, 278] width 282 height 18
paste input "amr.e@idex.sa"
type input "amr.e@idex.sa"
click at [795, 275] on span "button" at bounding box center [795, 278] width 9 height 6
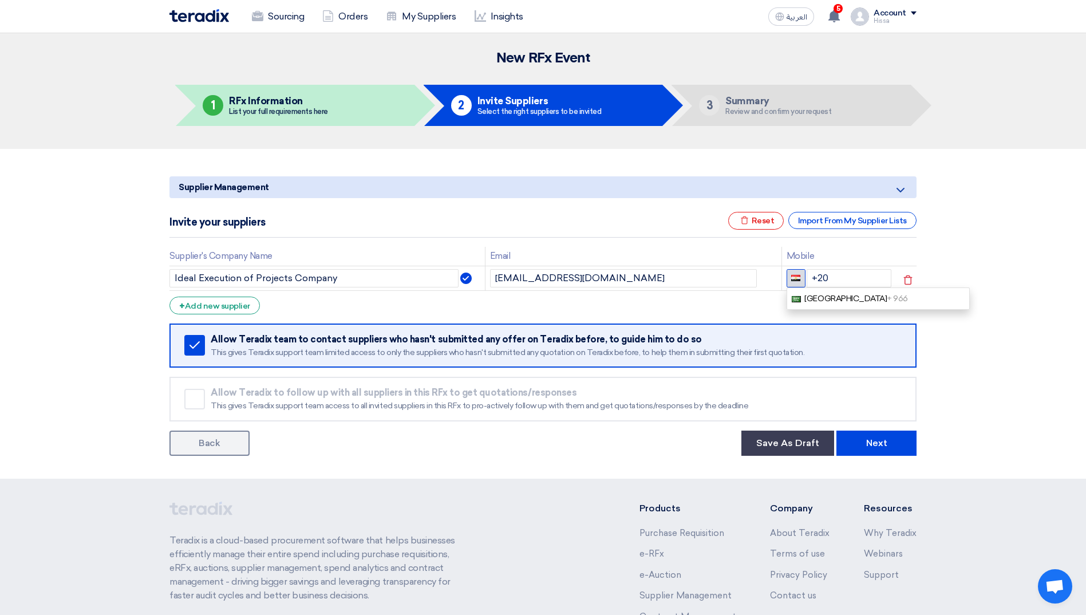
scroll to position [23, 0]
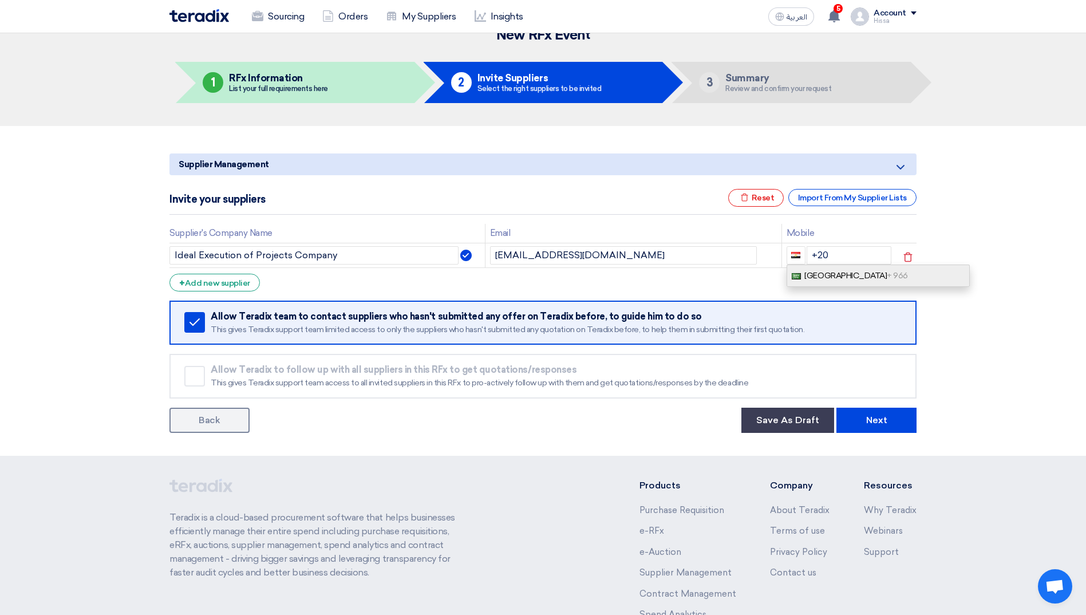
click at [806, 273] on span "Saudi Arabia + 966" at bounding box center [855, 276] width 103 height 10
type input "+966"
click at [844, 252] on input "+966" at bounding box center [848, 255] width 85 height 18
click at [252, 285] on div "+ Add new supplier" at bounding box center [214, 283] width 90 height 18
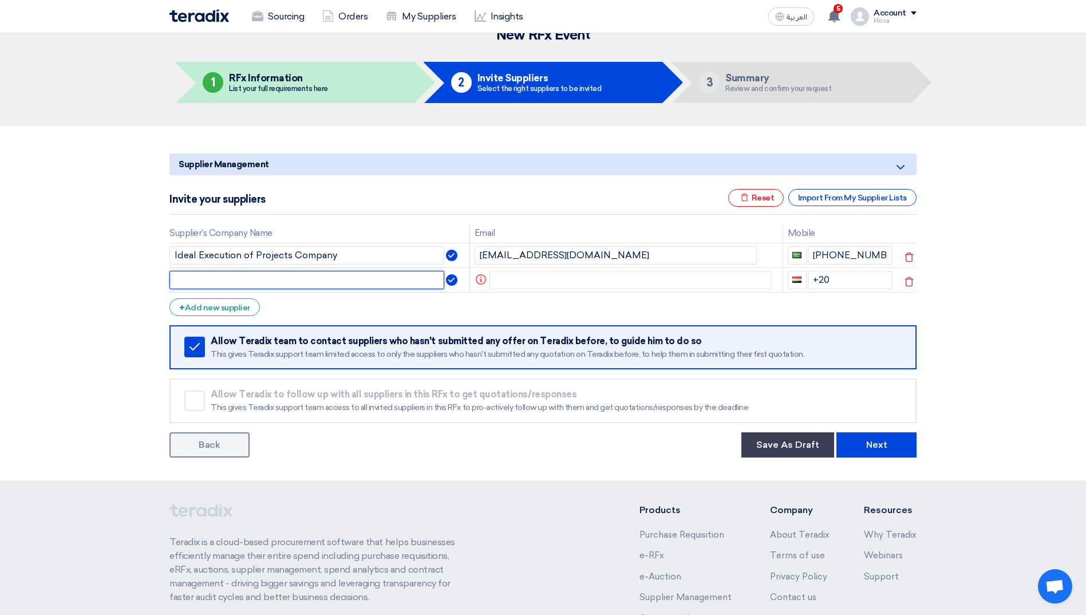
click at [349, 283] on input "text" at bounding box center [306, 280] width 275 height 18
paste input "Sustainable smart cities technology"
type input "Sustainable smart cities technology"
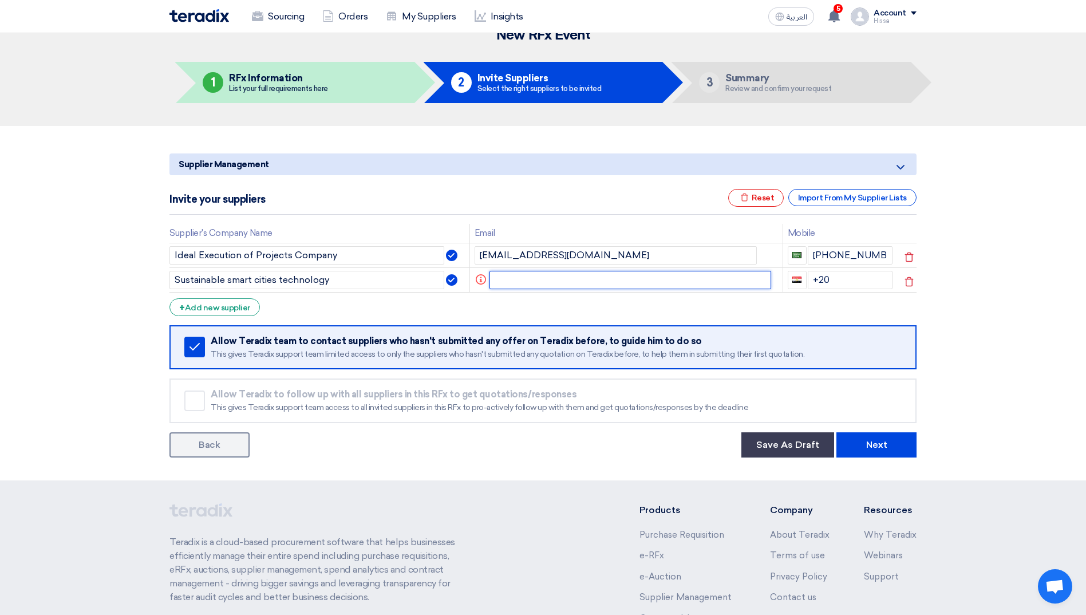
click at [581, 278] on input "text" at bounding box center [630, 280] width 282 height 18
paste input "anashwan@sctechn.com"
type input "anashwan@sctechn.com"
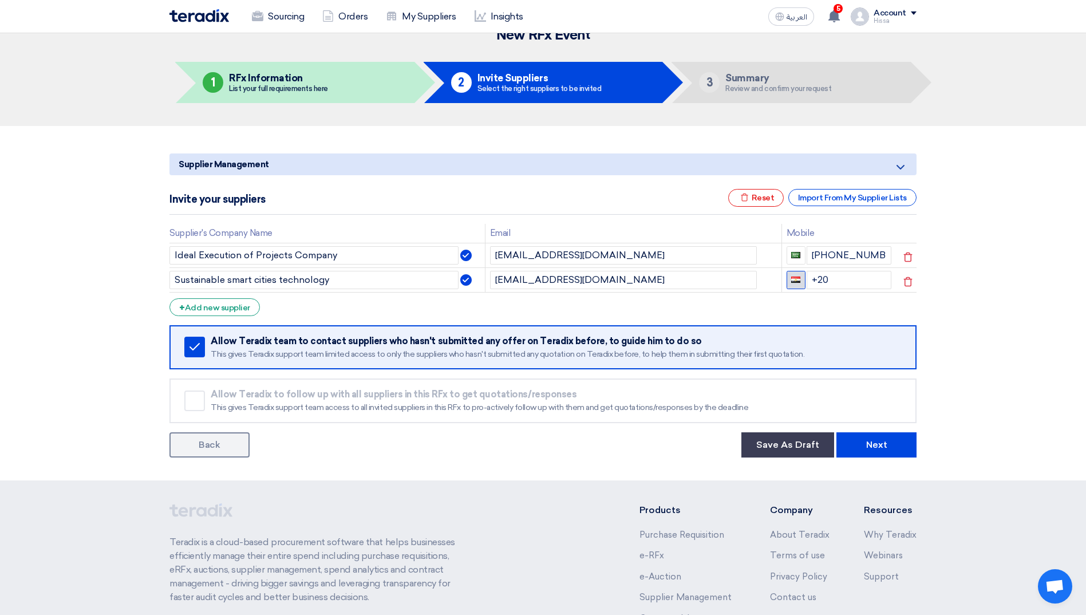
click at [791, 280] on span "button" at bounding box center [795, 279] width 9 height 6
drag, startPoint x: 808, startPoint y: 292, endPoint x: 825, endPoint y: 285, distance: 18.5
click at [808, 292] on link "Saudi Arabia + 966" at bounding box center [877, 300] width 183 height 22
type input "+966"
click at [850, 276] on input "+966" at bounding box center [848, 280] width 85 height 18
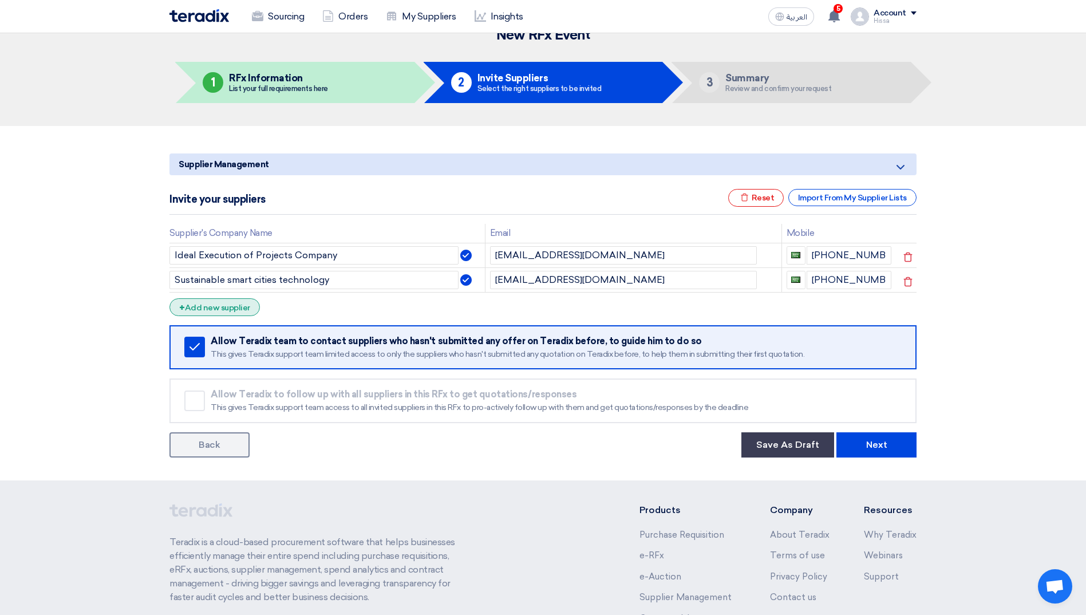
click at [237, 306] on div "+ Add new supplier" at bounding box center [214, 307] width 90 height 18
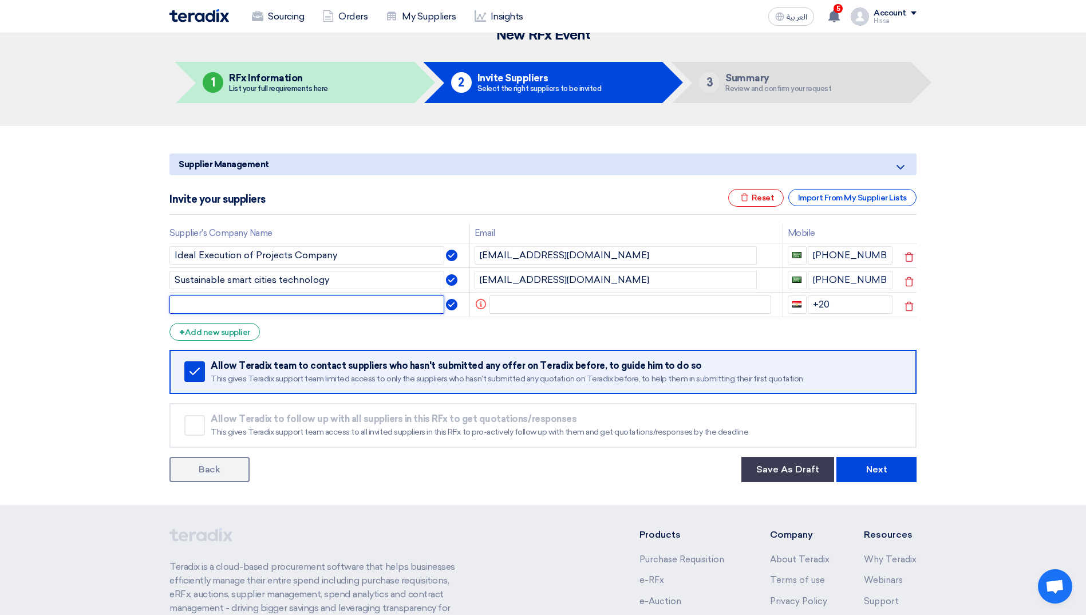
click at [299, 301] on input "text" at bounding box center [306, 304] width 275 height 18
type input "Dynamic System Solution"
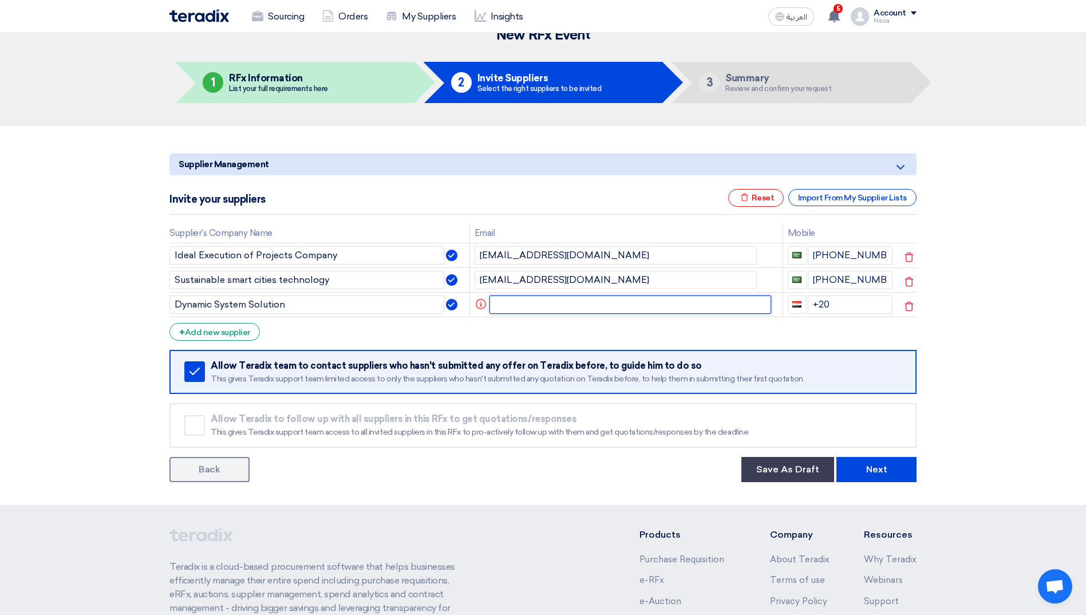
click at [579, 307] on input "text" at bounding box center [630, 304] width 282 height 18
paste input "Maljowaid@dsc.sa"
type input "Maljowaid@dsc.sa"
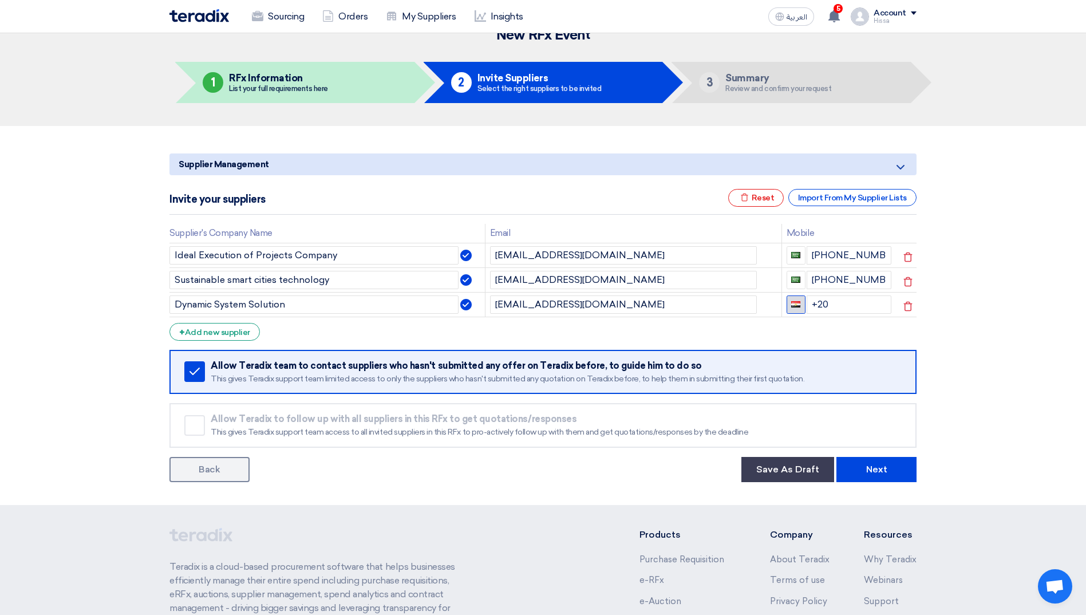
click at [798, 302] on span "button" at bounding box center [795, 304] width 9 height 6
click at [806, 319] on link "Saudi Arabia + 966" at bounding box center [877, 325] width 183 height 22
click at [840, 307] on input "+966" at bounding box center [848, 304] width 85 height 18
type input "+966 55999973"
click at [241, 336] on div "+ Add new supplier" at bounding box center [214, 332] width 90 height 18
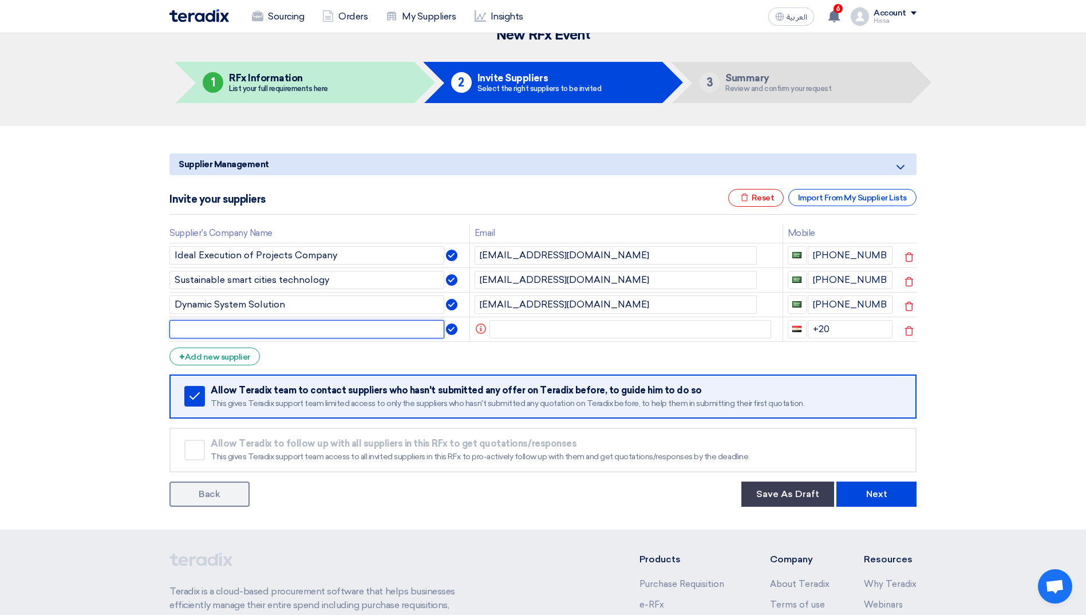
click at [241, 332] on input "text" at bounding box center [306, 329] width 275 height 18
paste input "SYSTEMIX OPERATION AND MAINTENANCE"
type input "SYSTEMIX OPERATION AND MAINTENANCE"
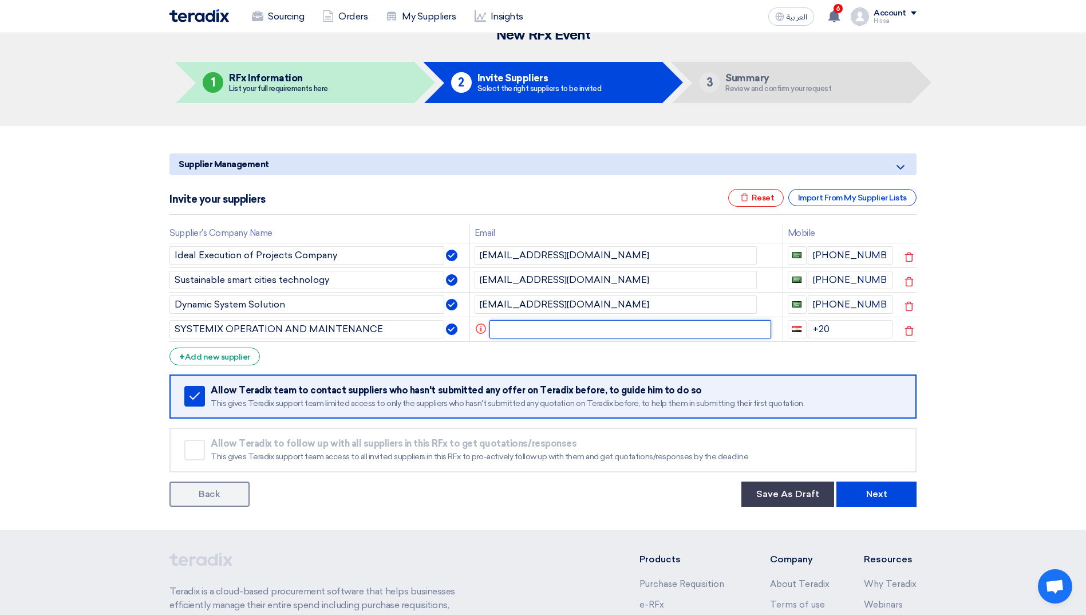
click at [533, 330] on input "text" at bounding box center [630, 329] width 282 height 18
paste input "h.yousafani@systemix.me"
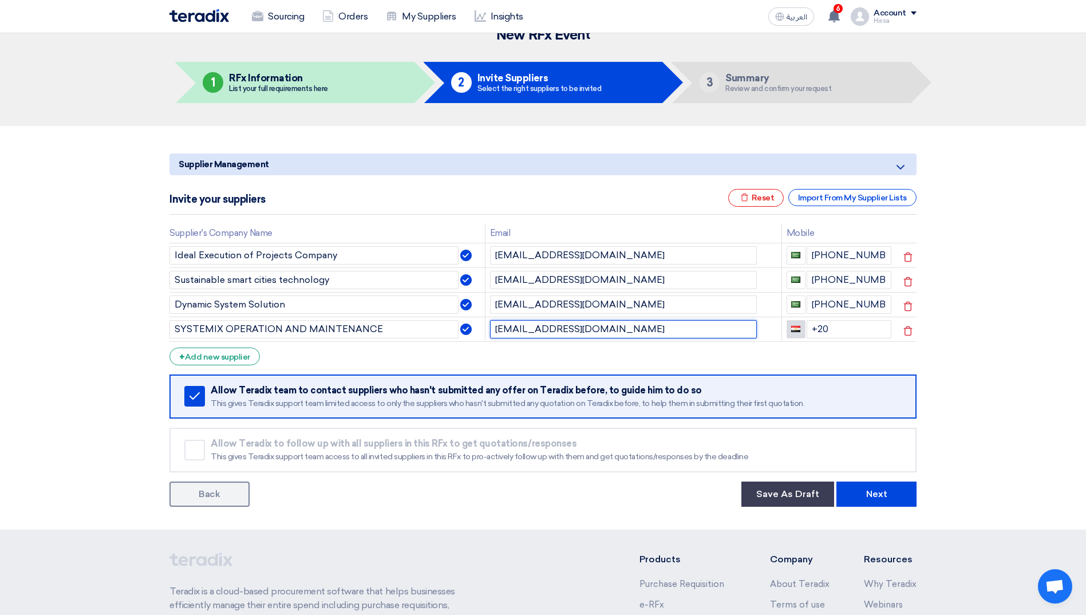
type input "h.yousafani@systemix.me"
click at [791, 327] on span "button" at bounding box center [795, 329] width 9 height 6
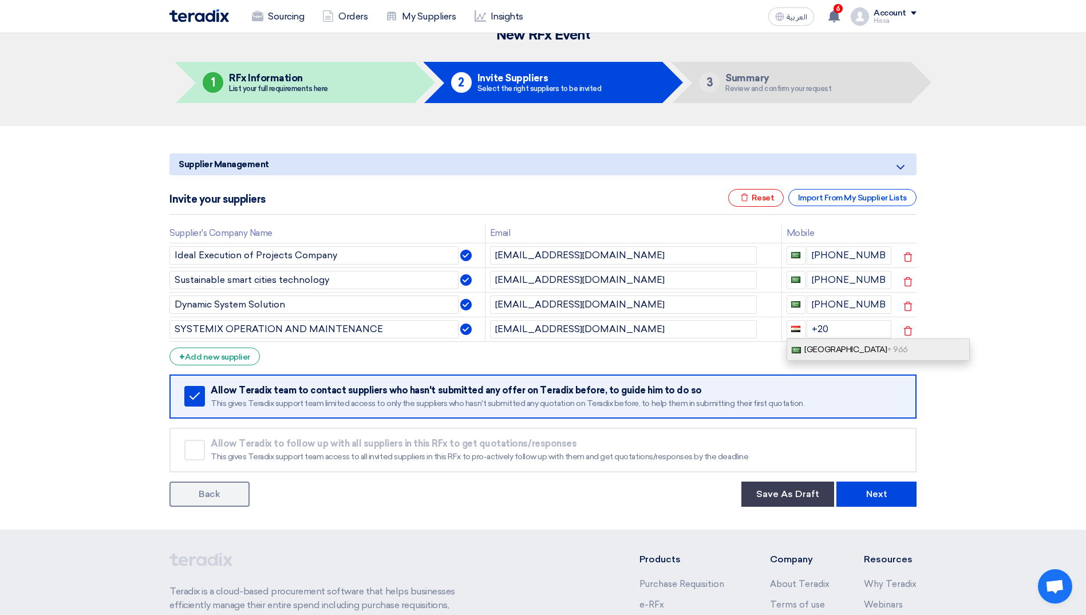
click at [846, 347] on span "Saudi Arabia + 966" at bounding box center [855, 350] width 103 height 10
click at [846, 332] on input "+966" at bounding box center [848, 329] width 85 height 18
type input "+966 53242942"
click at [239, 355] on div "+ Add new supplier" at bounding box center [214, 356] width 90 height 18
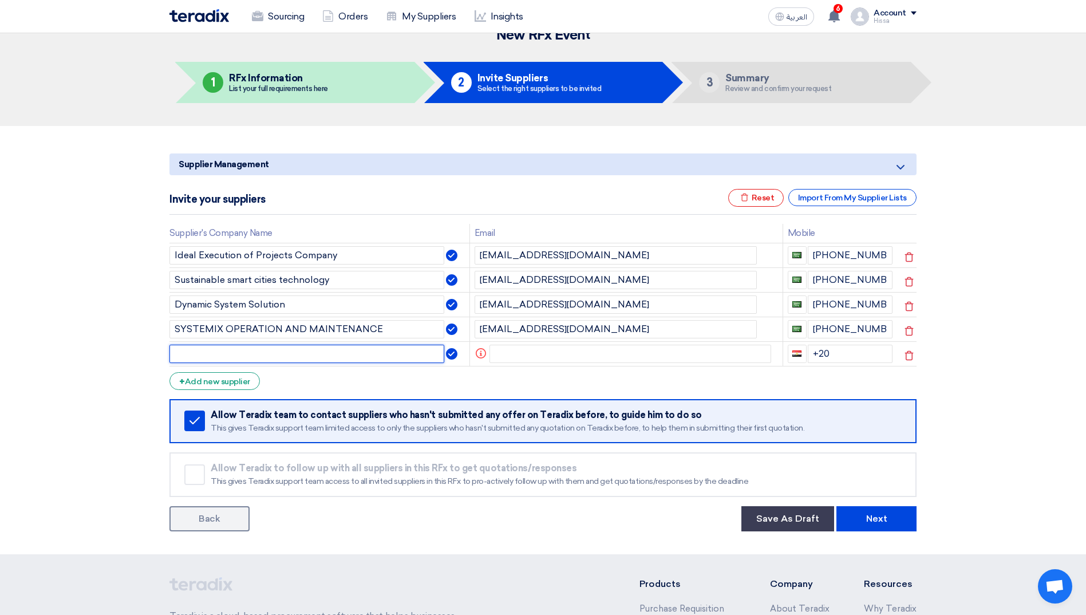
click at [240, 354] on input "text" at bounding box center [306, 354] width 275 height 18
drag, startPoint x: 259, startPoint y: 355, endPoint x: 172, endPoint y: 347, distance: 87.9
click at [172, 347] on input "Makan Park" at bounding box center [306, 354] width 275 height 18
paste input "ing Co."
type input "Makan Parking Co."
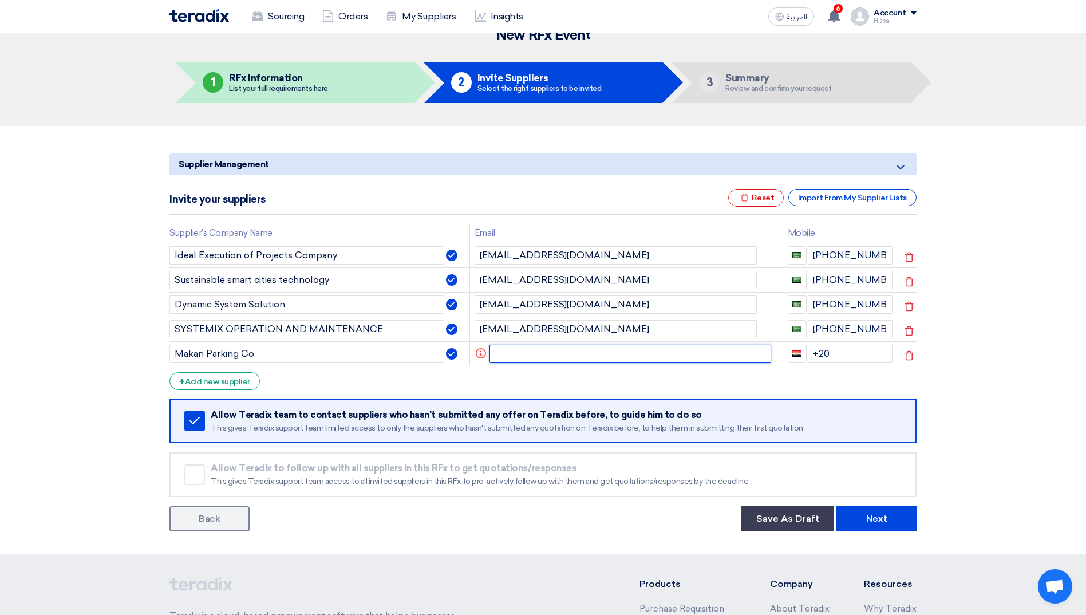
click at [531, 357] on input "text" at bounding box center [630, 354] width 282 height 18
paste input "atif@makan.sa"
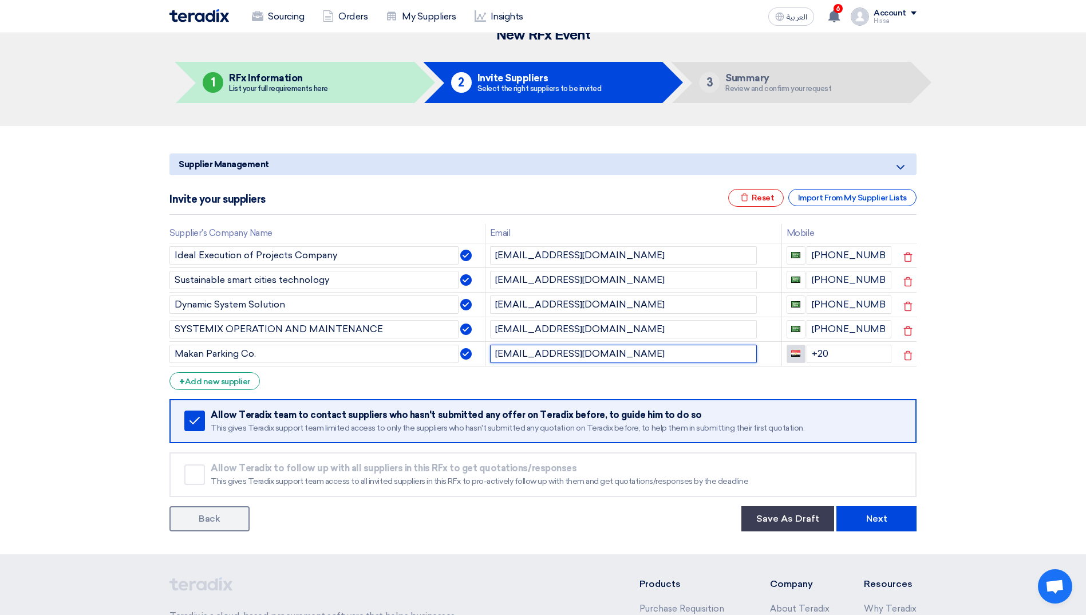
type input "atif@makan.sa"
click at [800, 353] on button "button" at bounding box center [795, 354] width 19 height 18
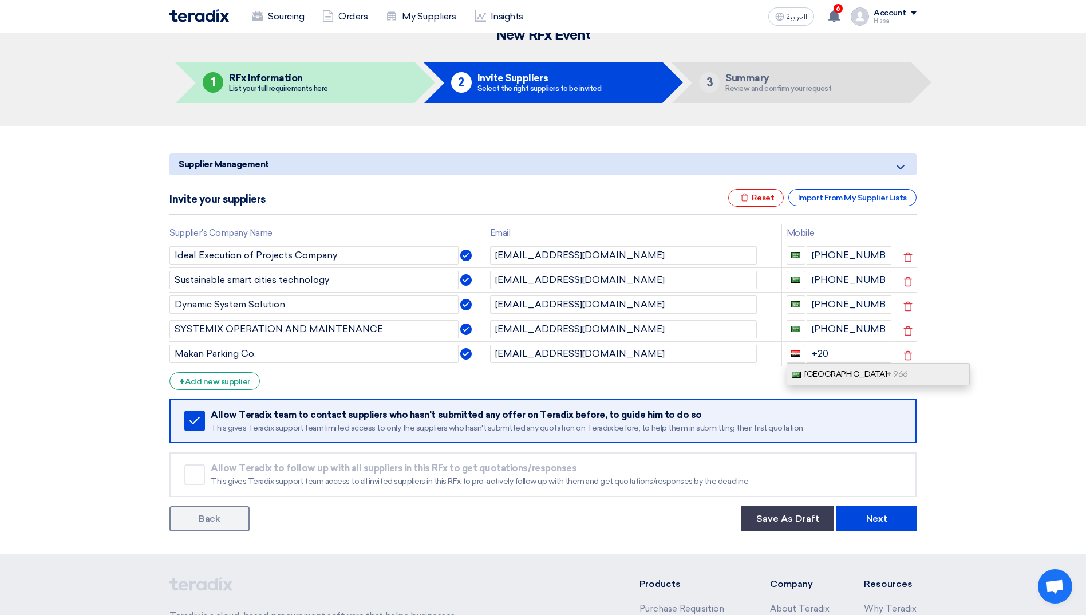
click at [818, 367] on link "Saudi Arabia + 966" at bounding box center [877, 374] width 183 height 22
type input "+966"
click at [858, 355] on input "+966" at bounding box center [848, 354] width 85 height 18
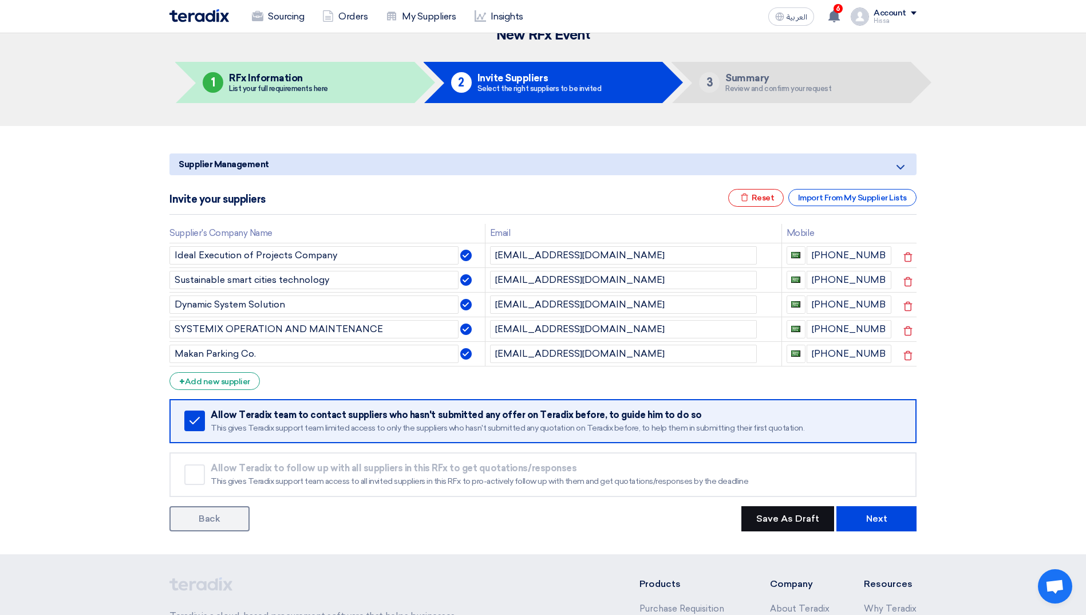
click at [786, 524] on button "Save As Draft" at bounding box center [787, 518] width 93 height 25
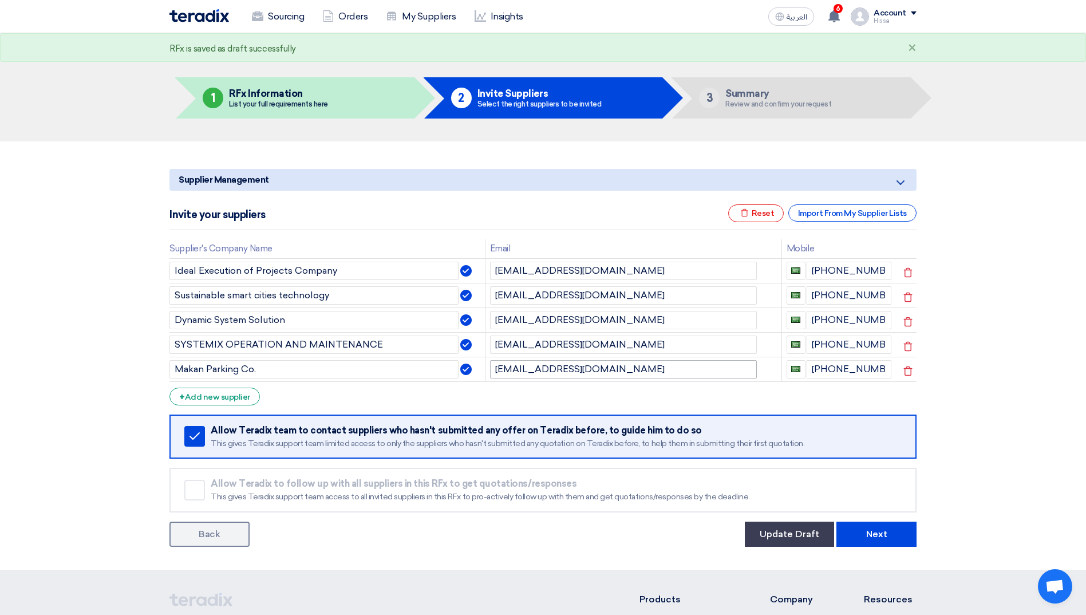
scroll to position [0, 0]
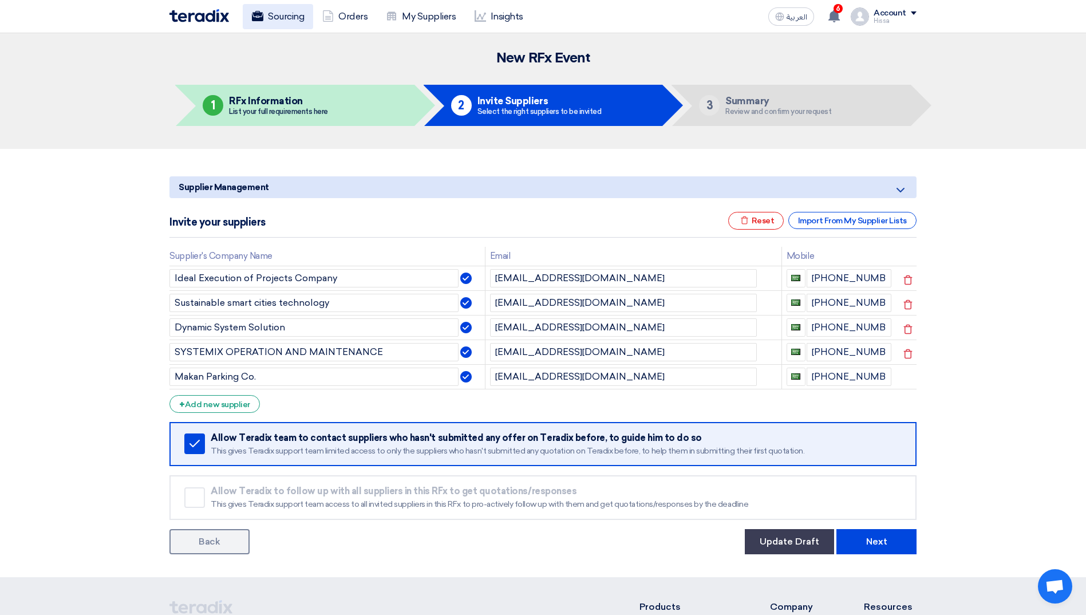
click at [282, 20] on link "Sourcing" at bounding box center [278, 16] width 70 height 25
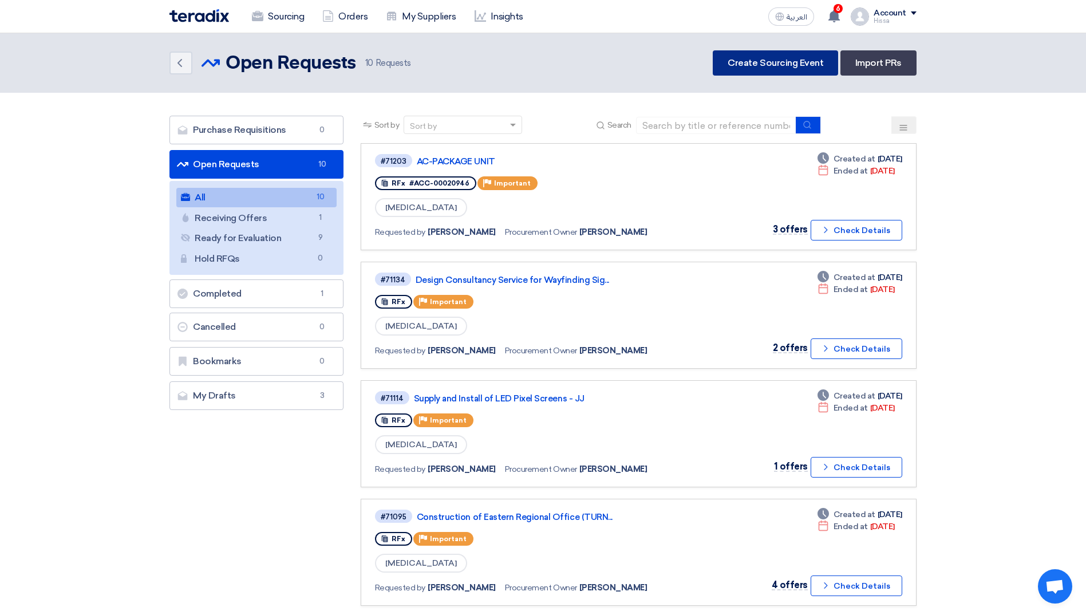
click at [747, 64] on link "Create Sourcing Event" at bounding box center [774, 62] width 125 height 25
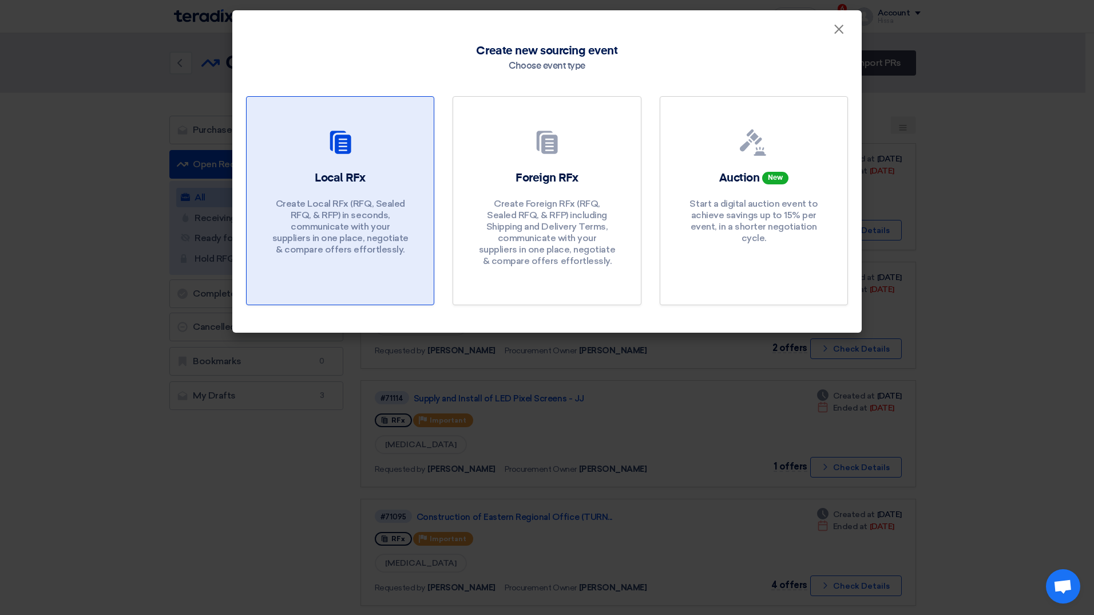
click at [334, 193] on div "Local RFx Create Local RFx (RFQ, Sealed RFQ, & RFP) in seconds, communicate wit…" at bounding box center [340, 215] width 160 height 91
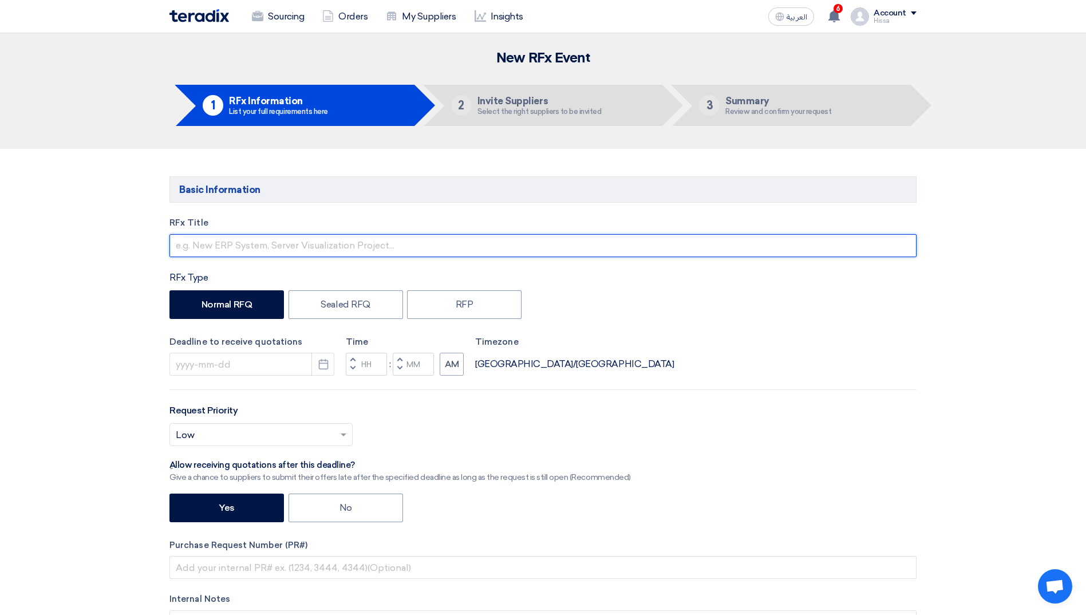
click at [353, 243] on input "text" at bounding box center [542, 245] width 747 height 23
drag, startPoint x: 401, startPoint y: 244, endPoint x: 363, endPoint y: 244, distance: 38.3
click at [363, 244] on input "Parking Management System for Jawharat Riyadh" at bounding box center [542, 245] width 747 height 23
type input "Parking Management System for Jawharat Jeddah"
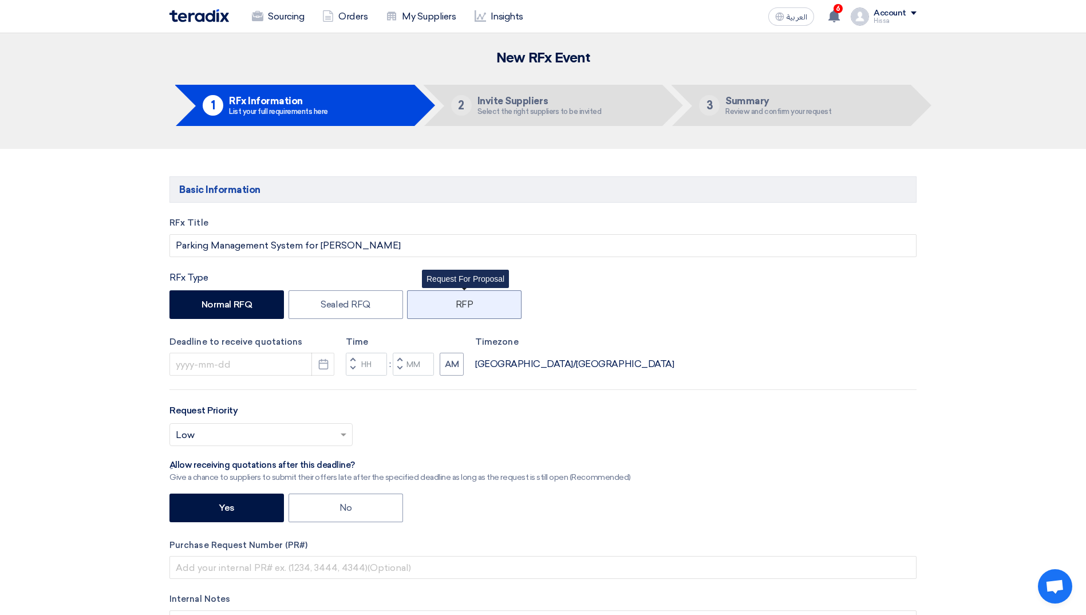
click at [433, 300] on label "RFP" at bounding box center [464, 304] width 114 height 29
click at [456, 300] on input "RFP" at bounding box center [459, 303] width 7 height 7
radio input "true"
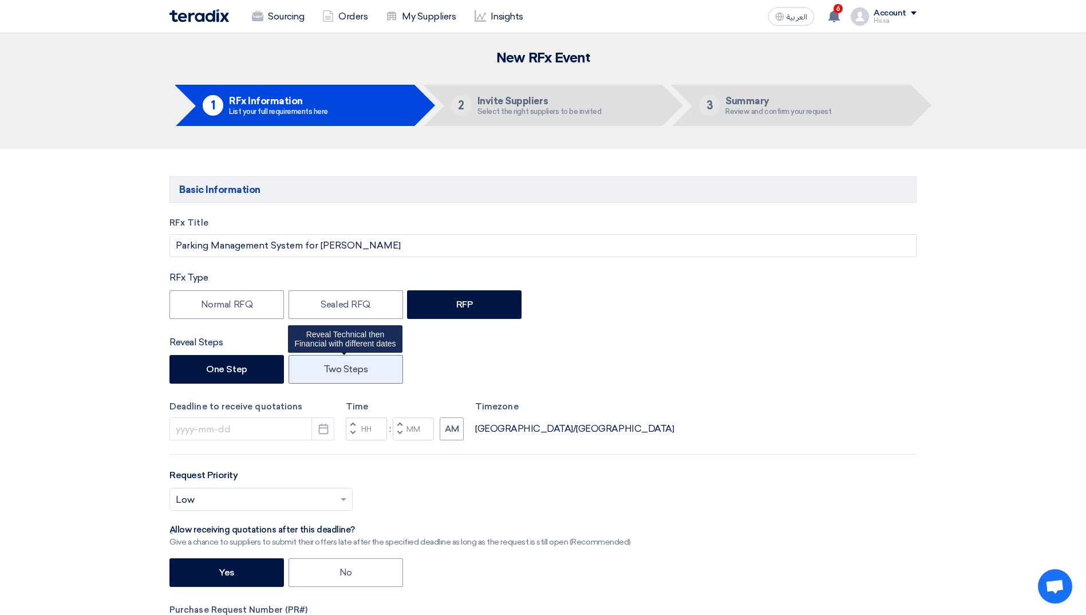
click at [350, 374] on label "Two Steps" at bounding box center [345, 369] width 114 height 29
click at [331, 372] on input "Two Steps" at bounding box center [326, 368] width 7 height 7
radio input "true"
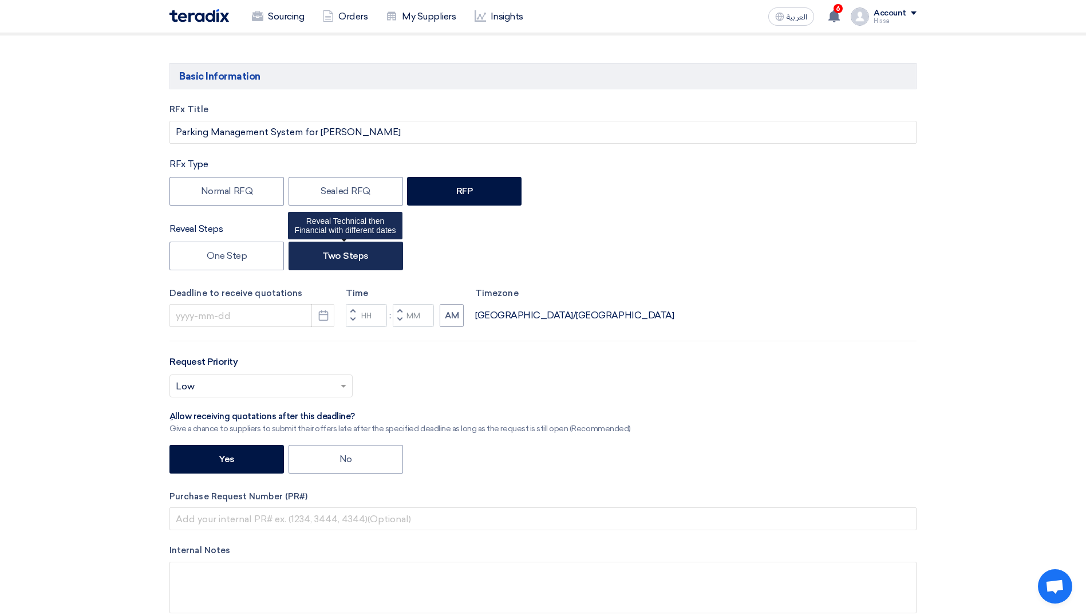
scroll to position [114, 0]
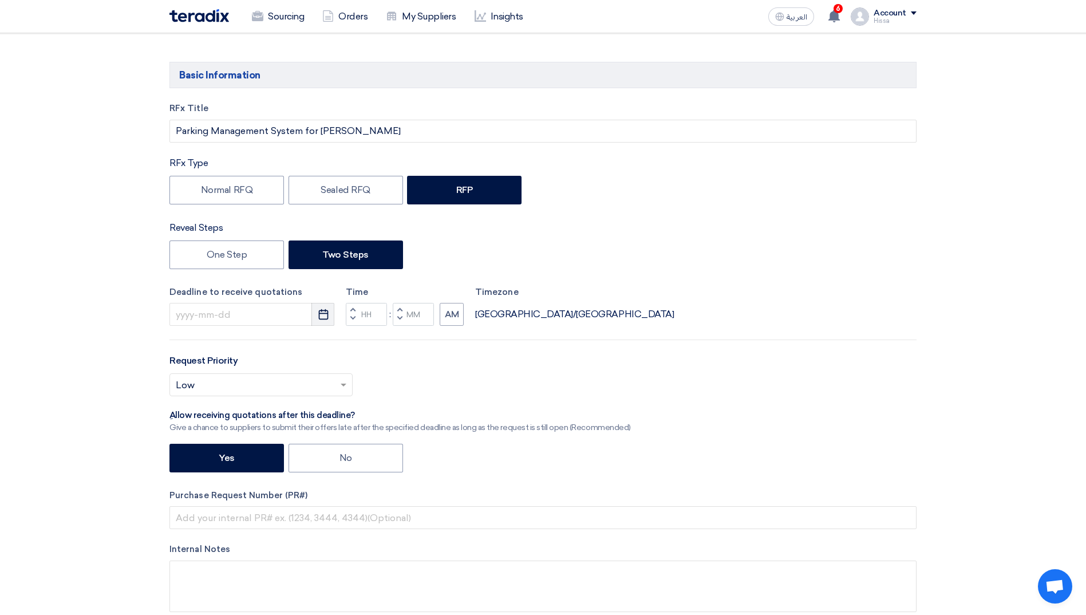
click at [323, 315] on icon "Pick a date" at bounding box center [323, 313] width 11 height 11
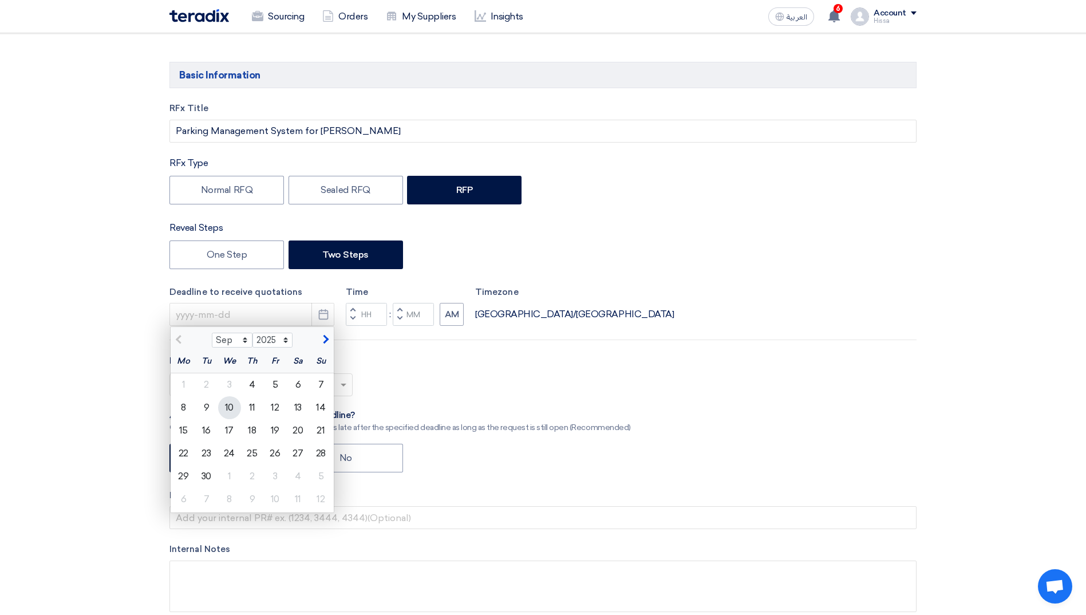
click at [231, 406] on div "10" at bounding box center [229, 407] width 23 height 23
type input "9/10/2025"
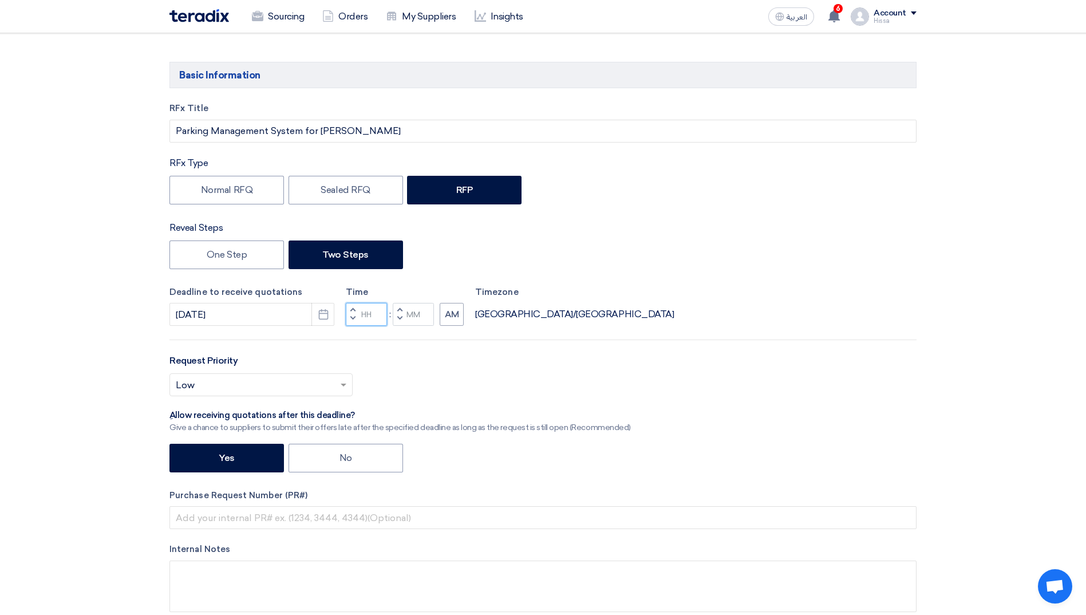
click at [366, 319] on input "Hours" at bounding box center [366, 314] width 41 height 23
type input "10"
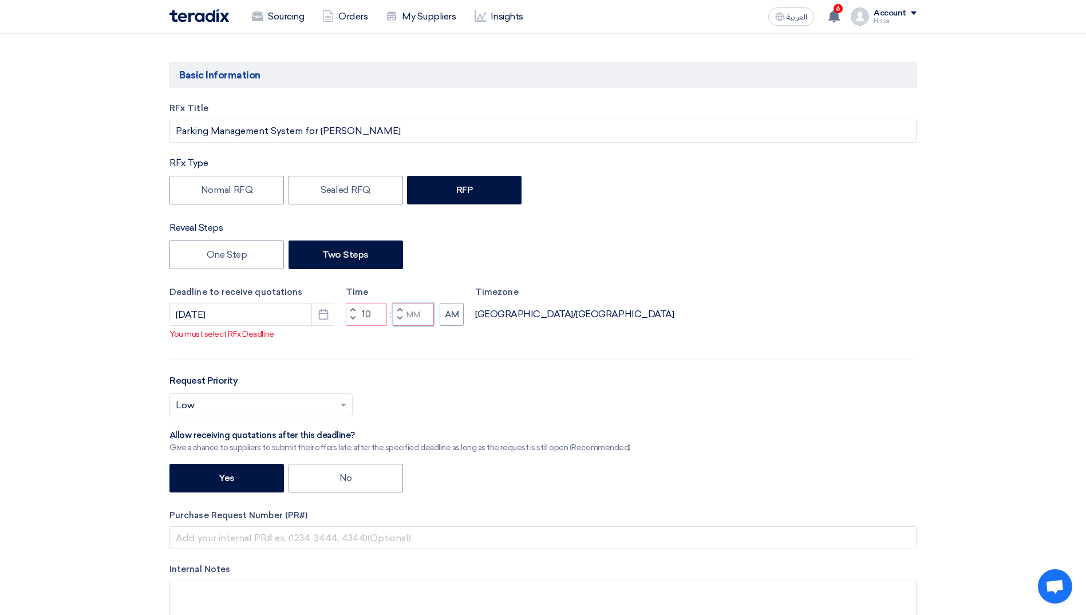
click at [414, 315] on input "Minutes" at bounding box center [413, 314] width 41 height 23
type input "30"
click at [213, 324] on input "9/10/2025" at bounding box center [251, 314] width 165 height 23
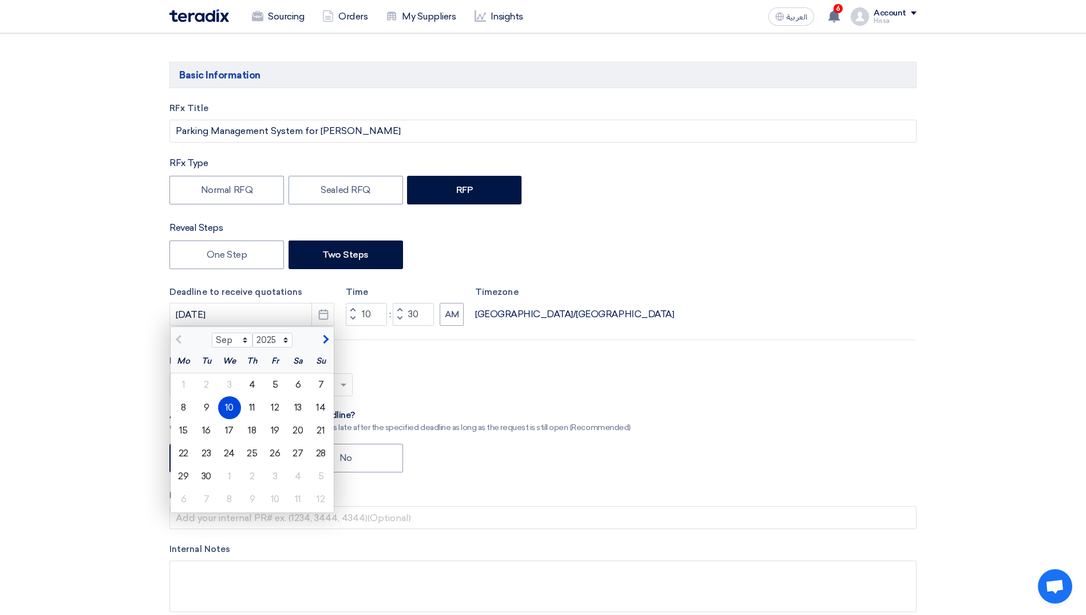
click at [229, 404] on div "10" at bounding box center [229, 407] width 23 height 23
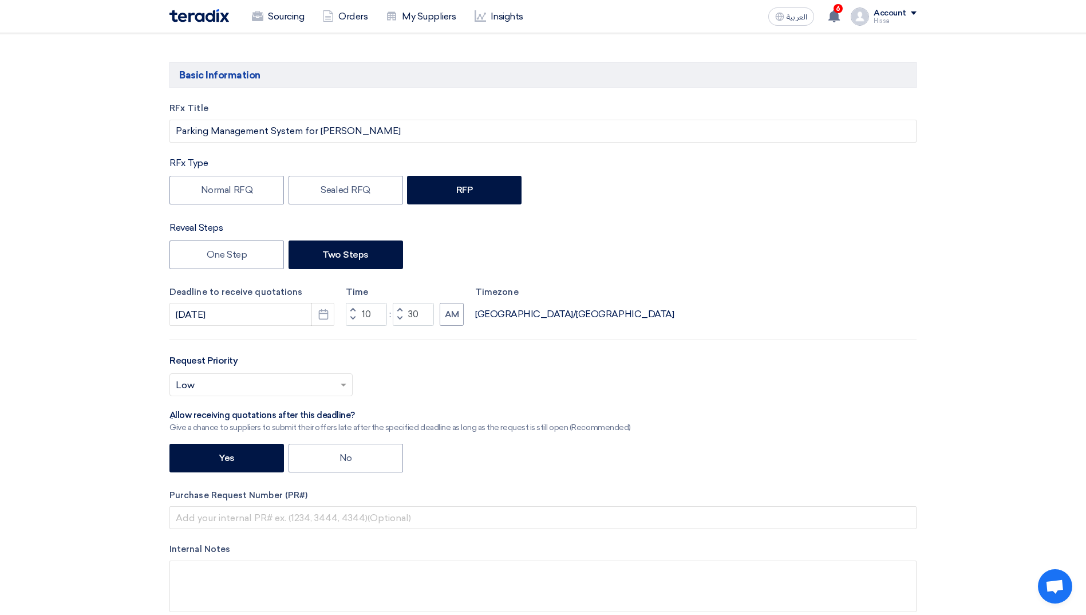
drag, startPoint x: 339, startPoint y: 385, endPoint x: 314, endPoint y: 392, distance: 26.3
click at [339, 384] on span at bounding box center [345, 385] width 14 height 14
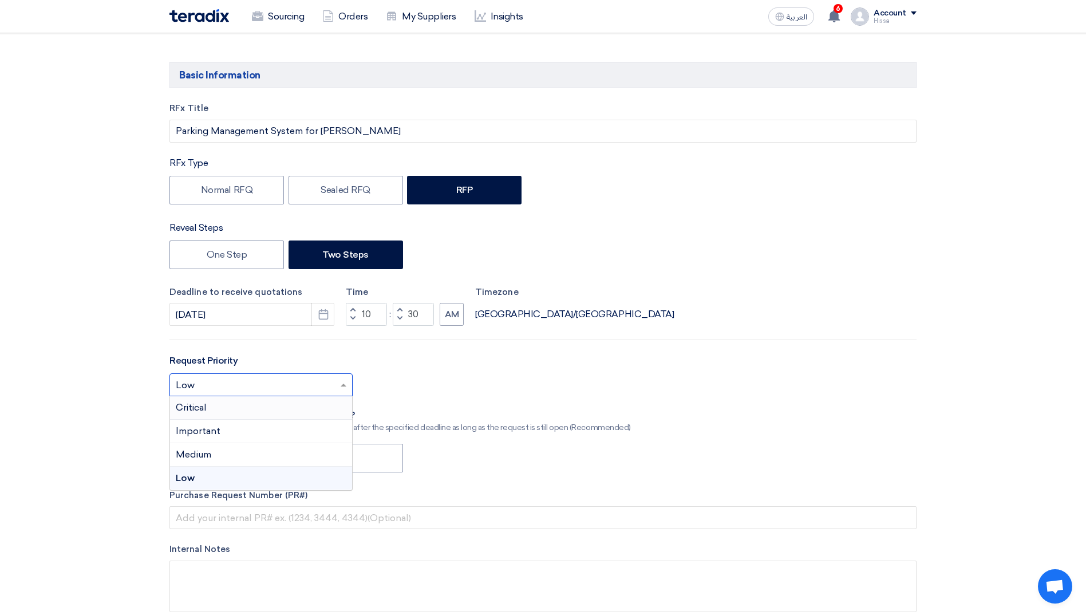
click at [262, 406] on div "Critical" at bounding box center [261, 407] width 182 height 23
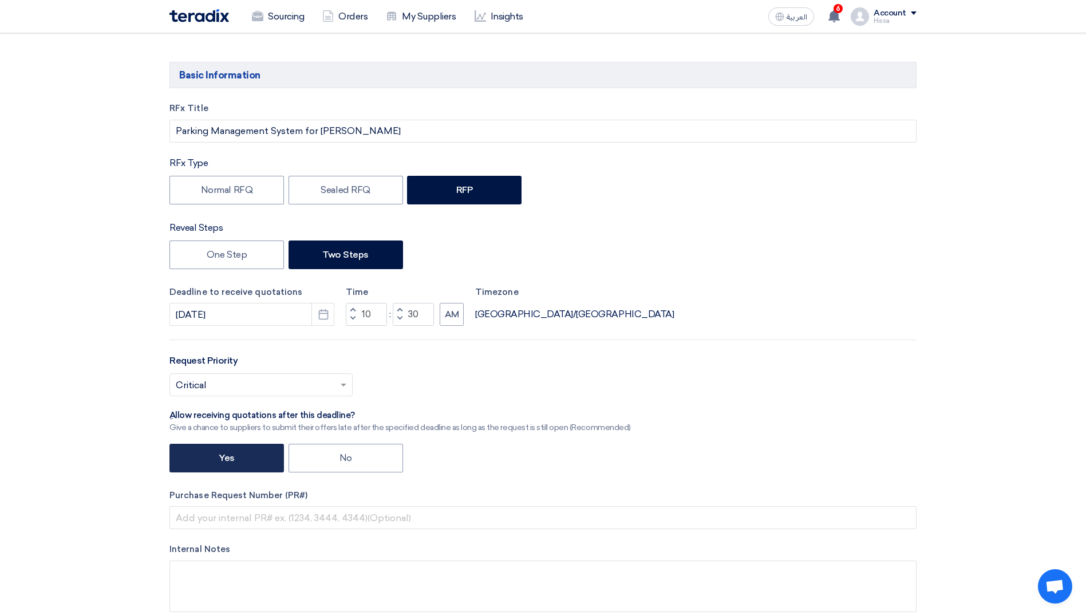
click at [252, 458] on label "Yes" at bounding box center [226, 458] width 114 height 29
click at [226, 458] on input "Yes" at bounding box center [222, 456] width 7 height 7
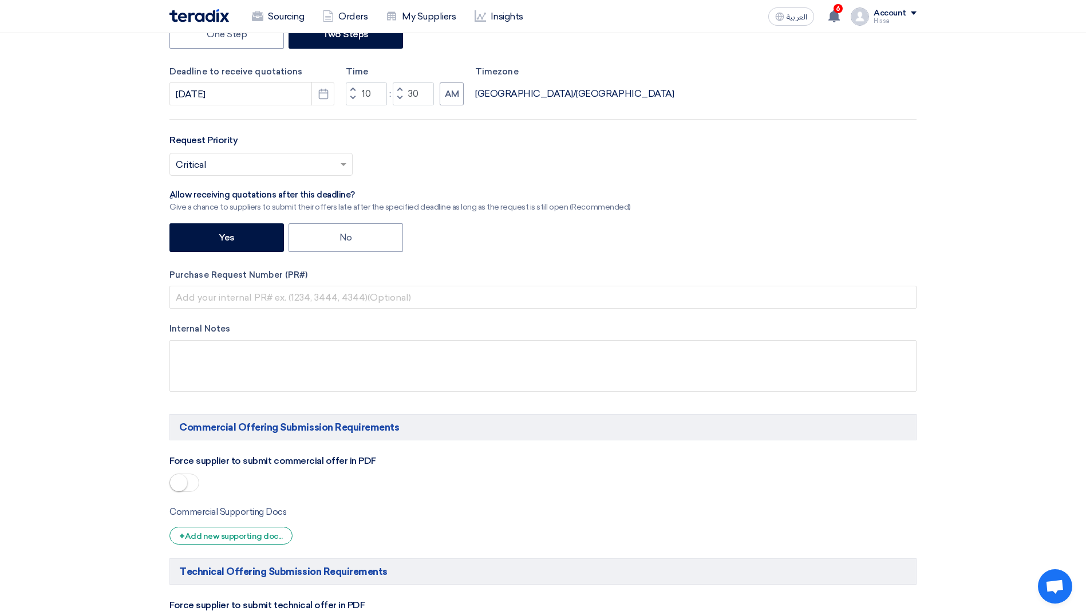
scroll to position [343, 0]
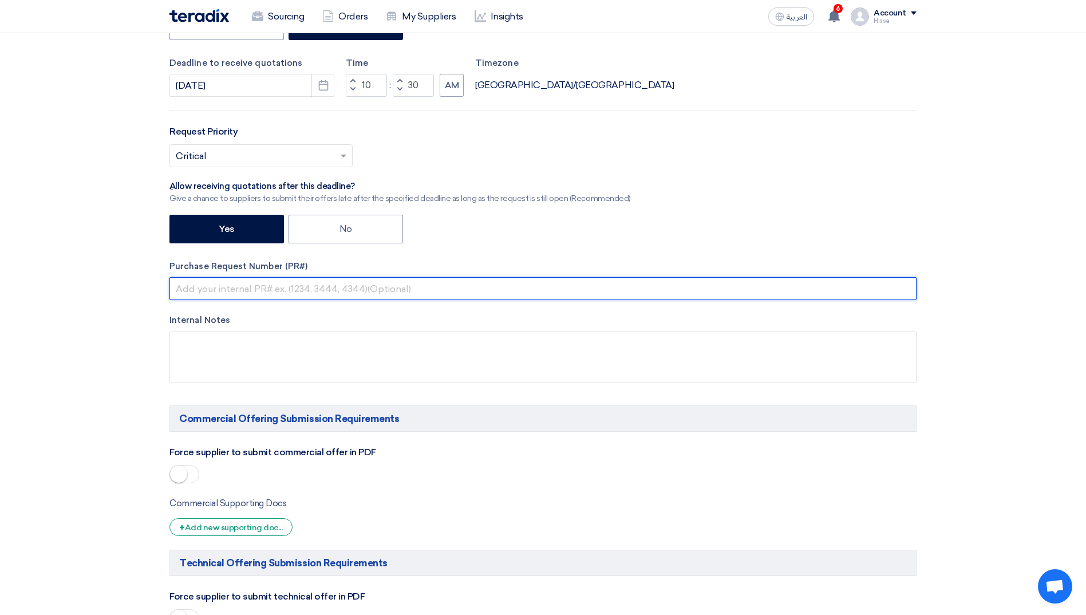
click at [299, 286] on input "text" at bounding box center [542, 288] width 747 height 23
paste input "JJ-00000033"
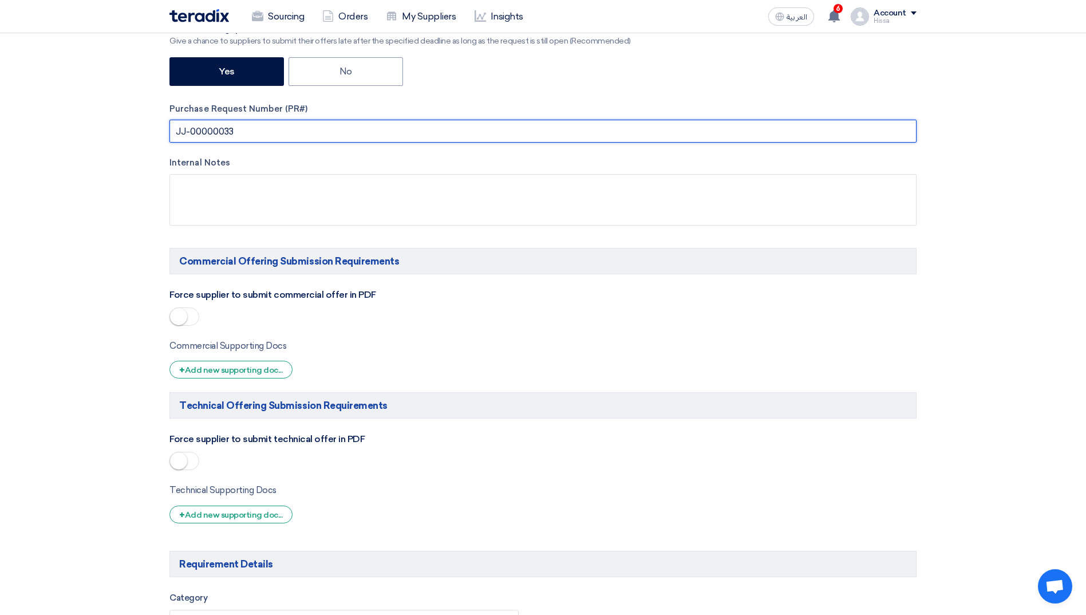
scroll to position [515, 0]
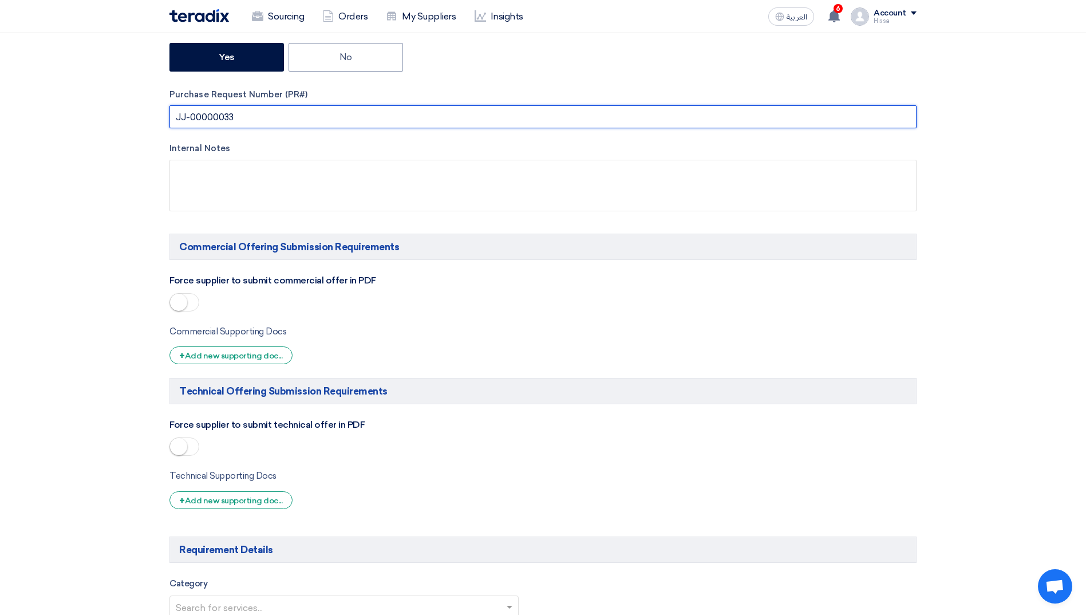
type input "JJ-00000033"
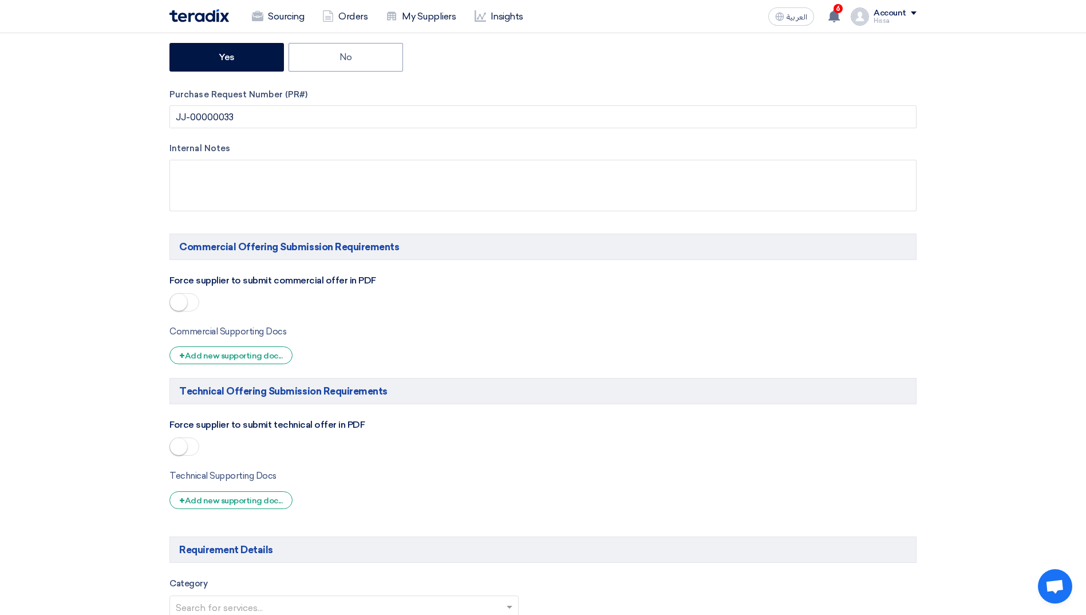
click at [181, 302] on small at bounding box center [178, 302] width 17 height 17
click at [182, 444] on small at bounding box center [178, 446] width 17 height 17
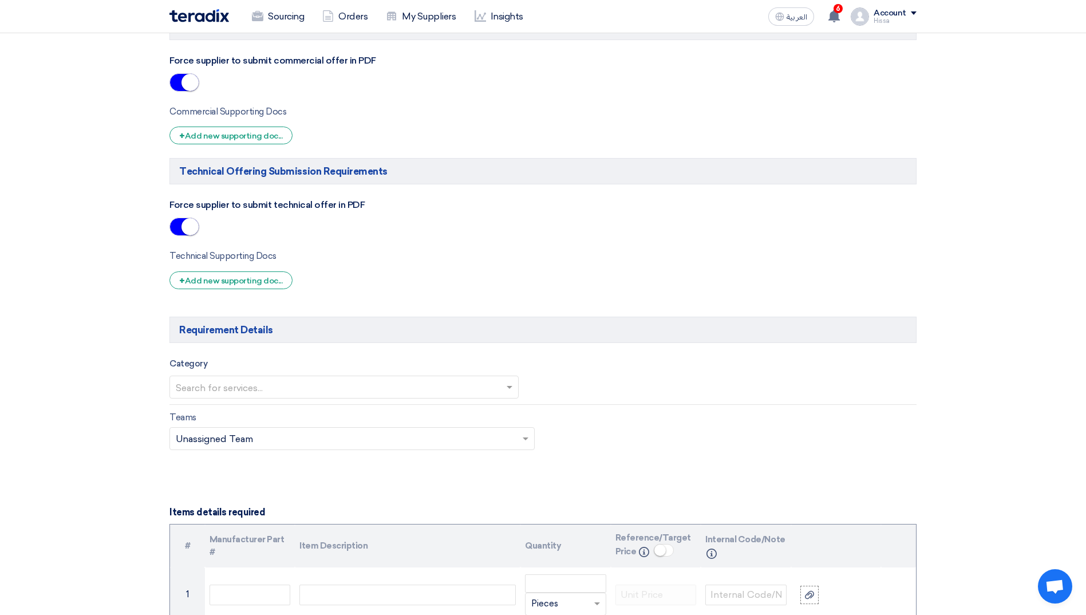
scroll to position [801, 0]
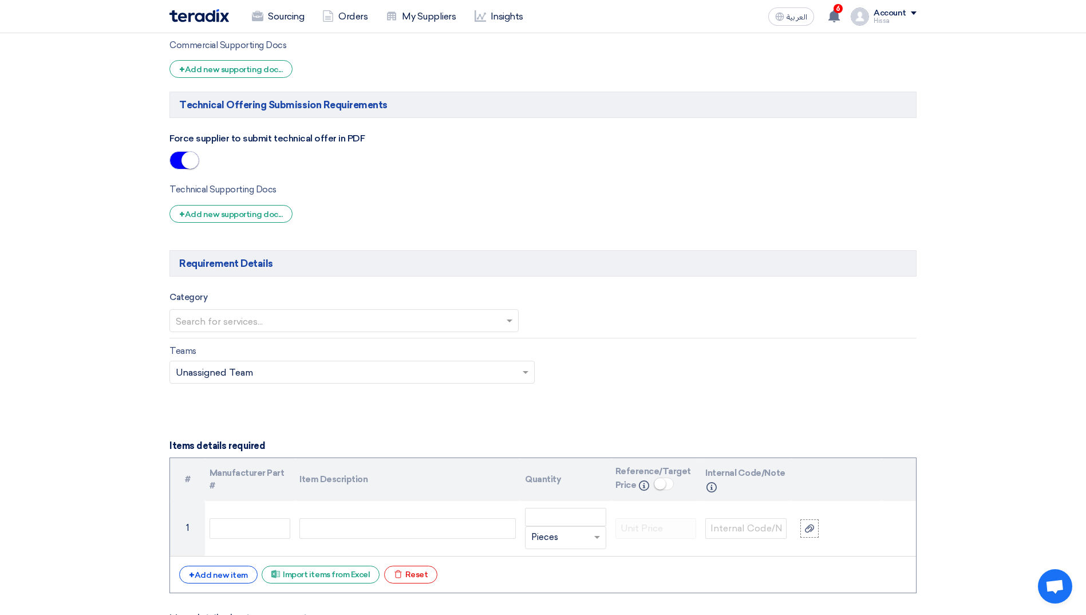
click at [514, 317] on span at bounding box center [511, 321] width 14 height 14
click at [358, 339] on div "CAPEX" at bounding box center [344, 343] width 348 height 23
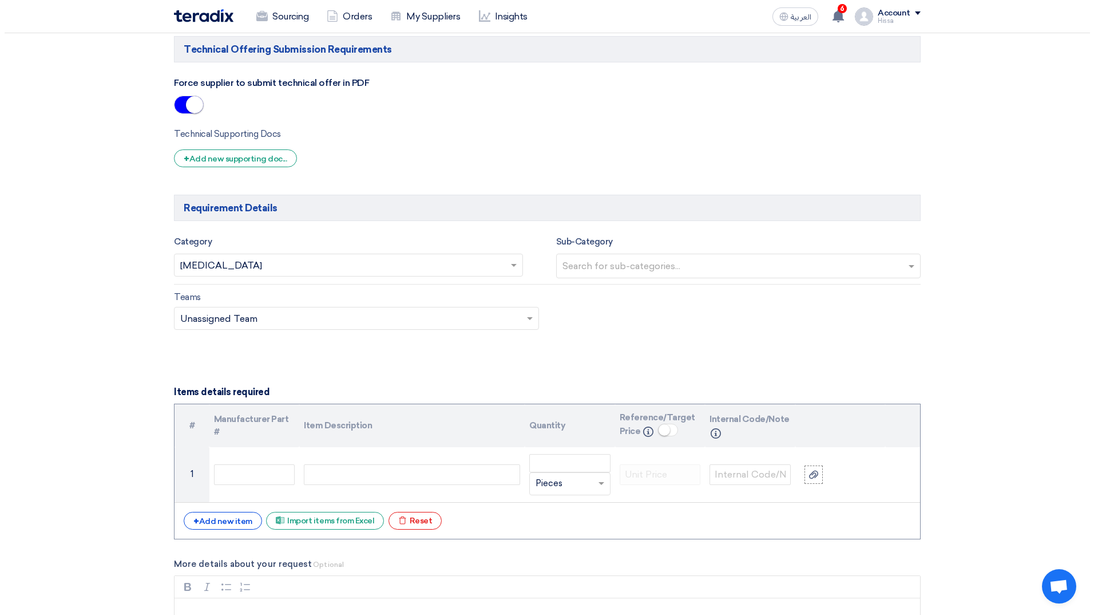
scroll to position [973, 0]
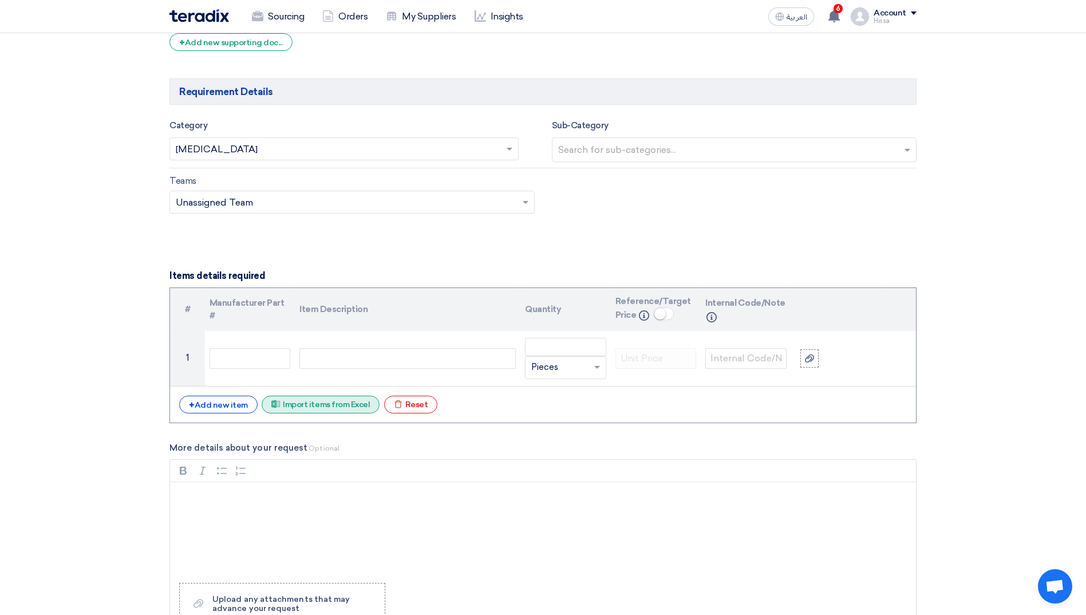
click at [340, 403] on div "Excel file Import items from Excel" at bounding box center [321, 404] width 118 height 18
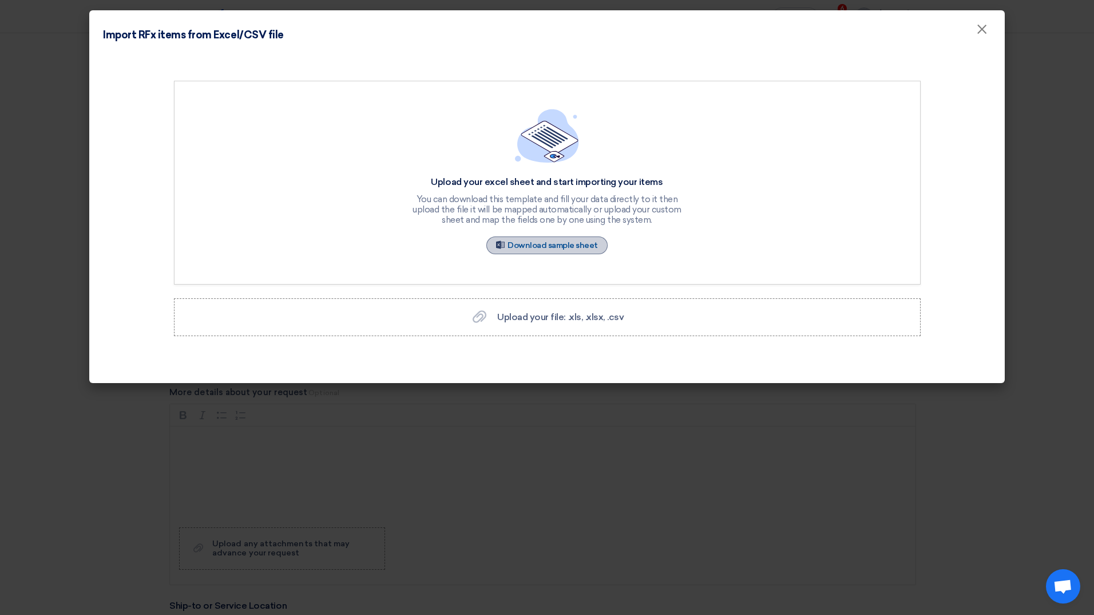
click at [553, 247] on link "Sample Sheet Download sample sheet" at bounding box center [546, 245] width 121 height 18
click at [559, 318] on span "Upload your file: .xls, .xlsx, .csv" at bounding box center [560, 316] width 126 height 11
click at [0, 0] on input "Upload your file: .xls, .xlsx, .csv Upload your file: .xls, .xlsx, .csv" at bounding box center [0, 0] width 0 height 0
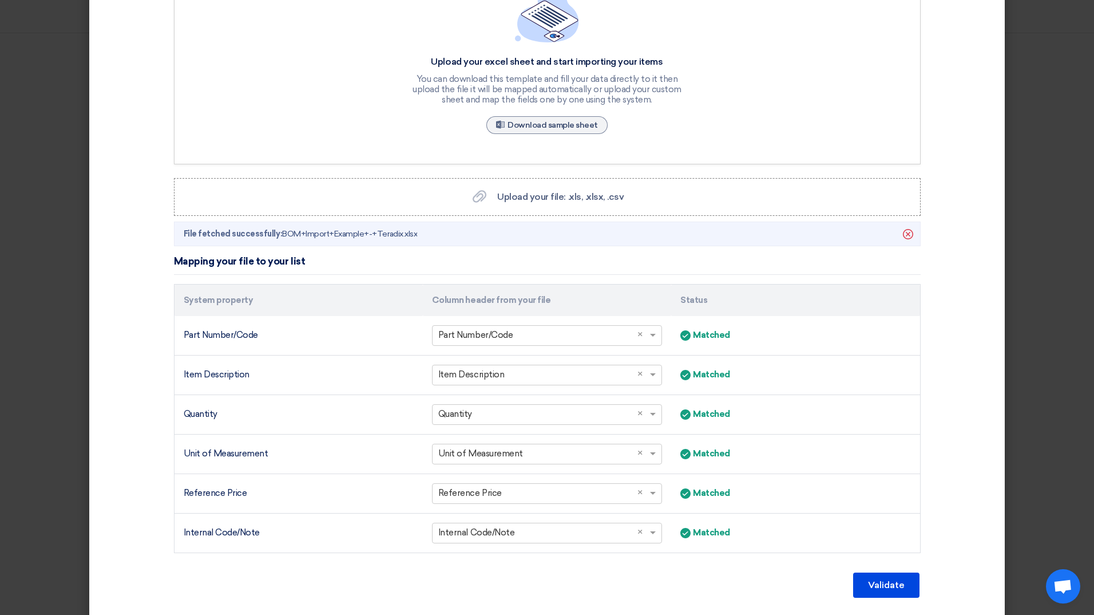
scroll to position [155, 0]
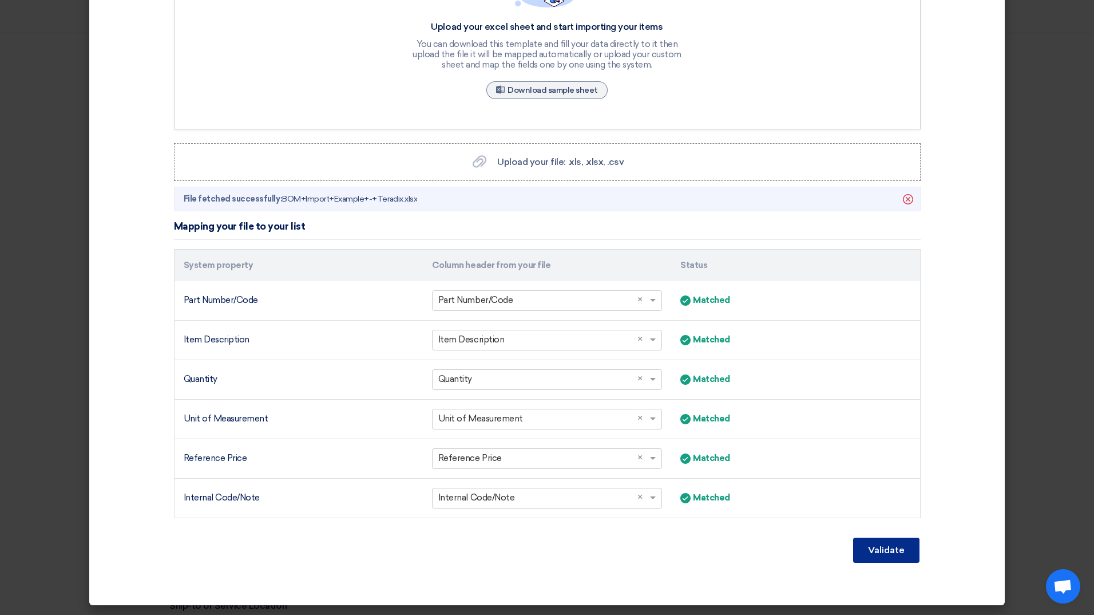
click at [889, 551] on button "Validate" at bounding box center [886, 549] width 66 height 25
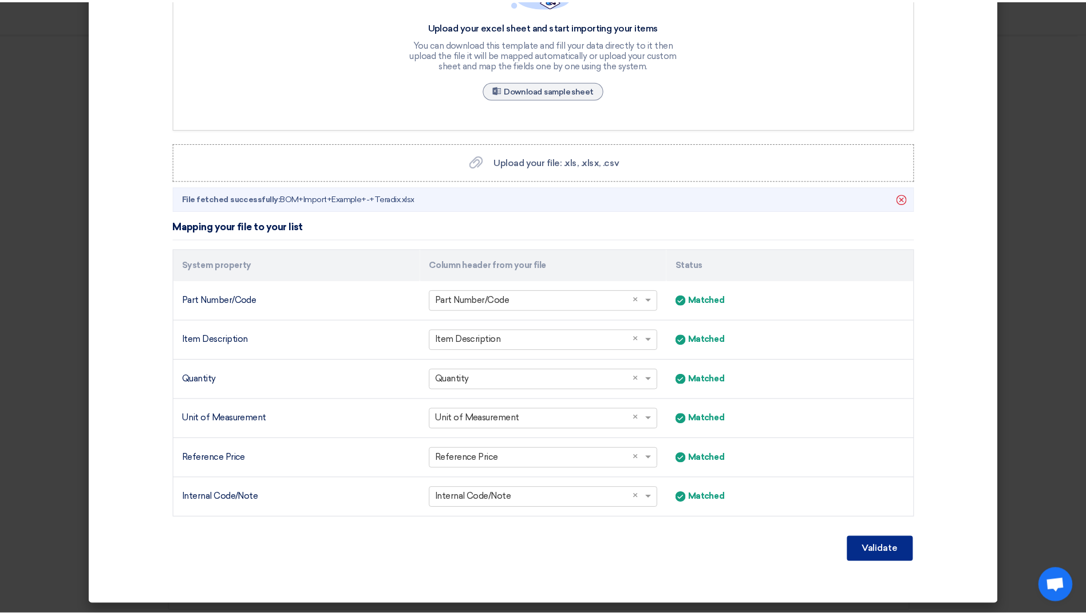
scroll to position [38, 0]
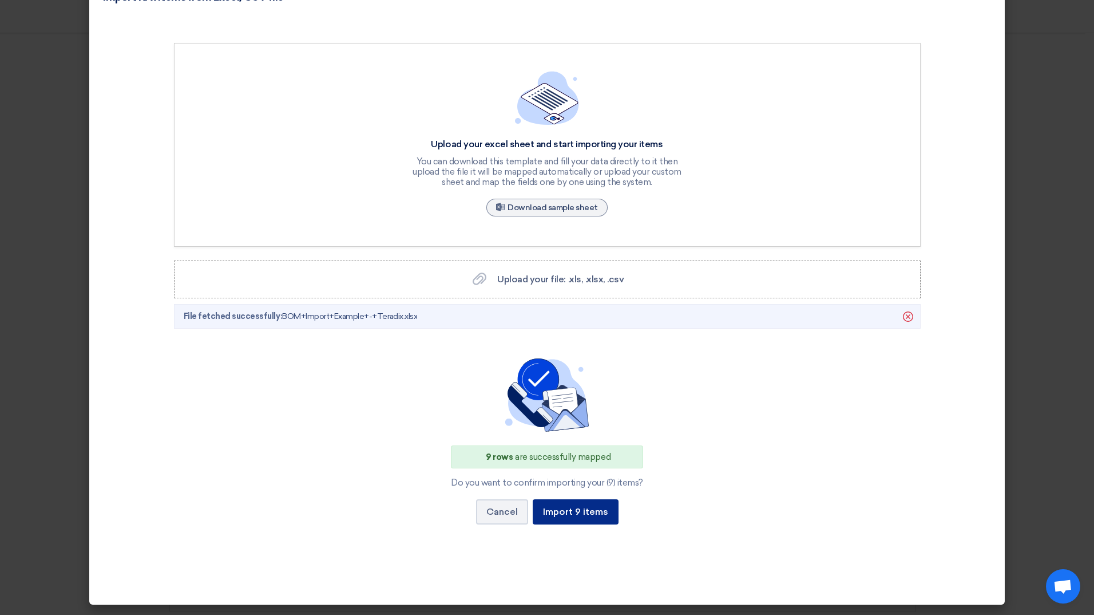
click at [594, 516] on button "Import 9 items" at bounding box center [576, 511] width 86 height 25
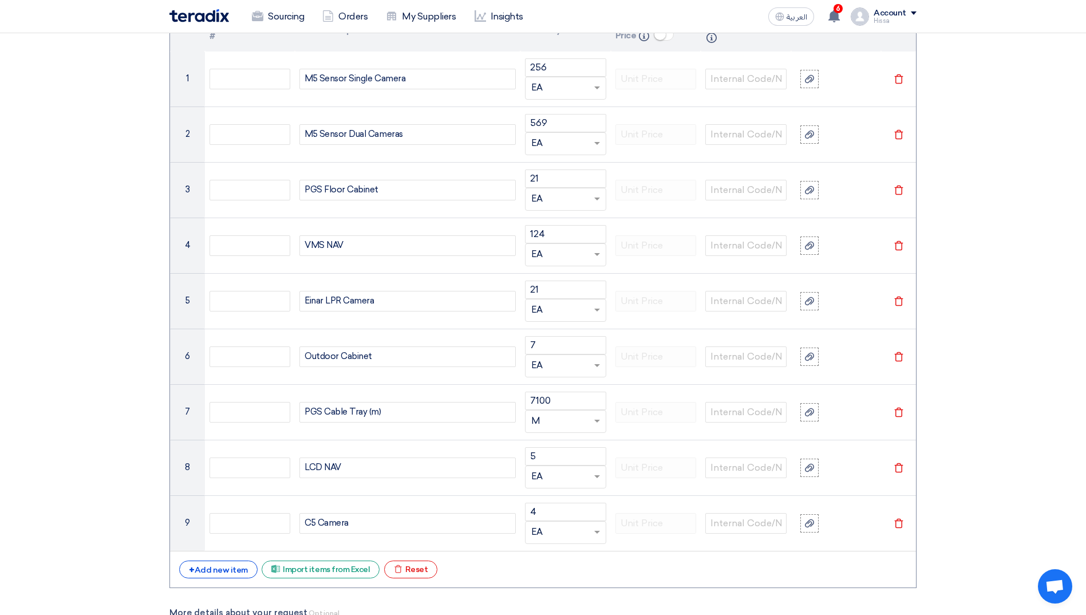
scroll to position [1259, 0]
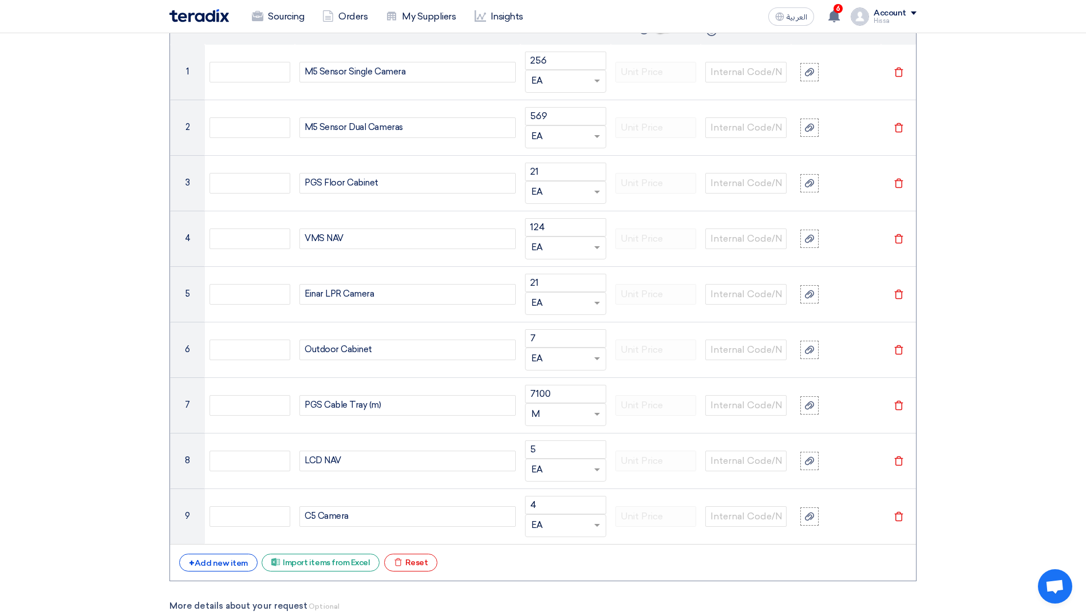
click at [128, 320] on section "Basic Information RFx Title Parking Management System for Jawharat Jeddah RFx T…" at bounding box center [543, 104] width 1086 height 2429
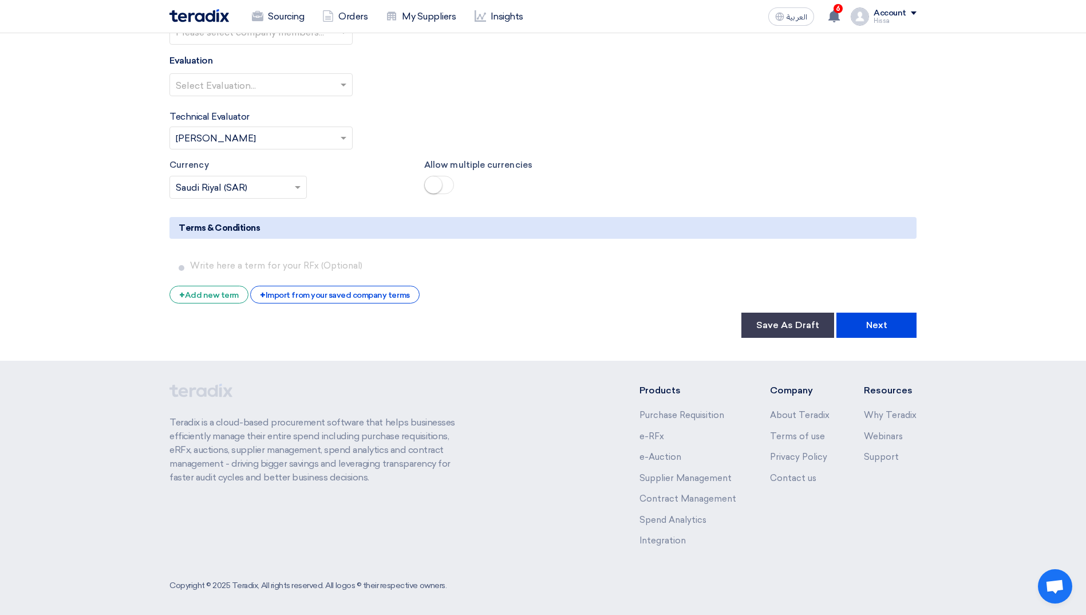
scroll to position [2223, 0]
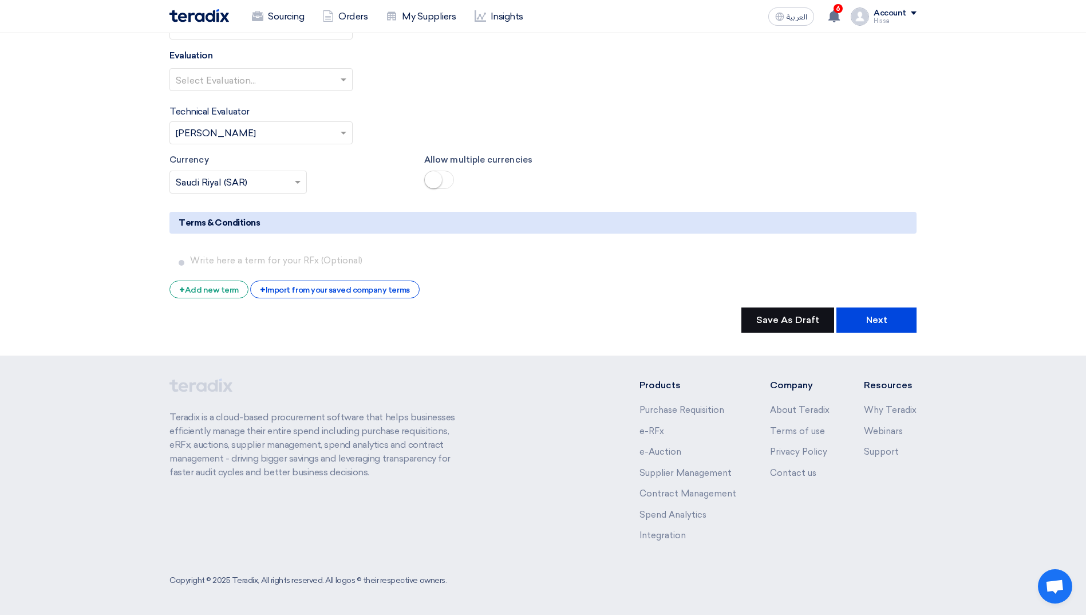
click at [804, 311] on button "Save As Draft" at bounding box center [787, 319] width 93 height 25
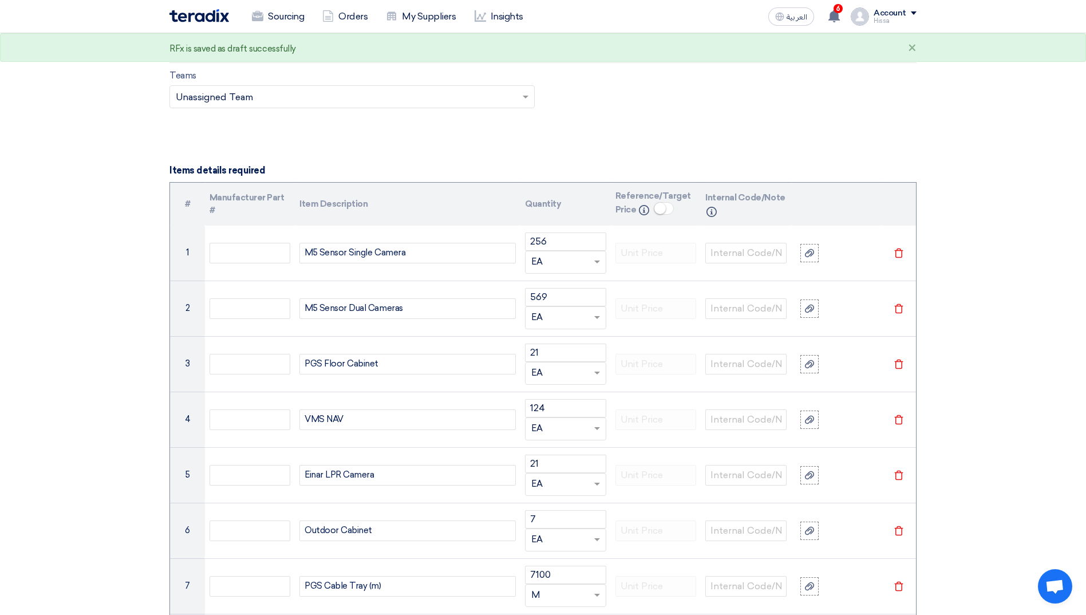
scroll to position [735, 0]
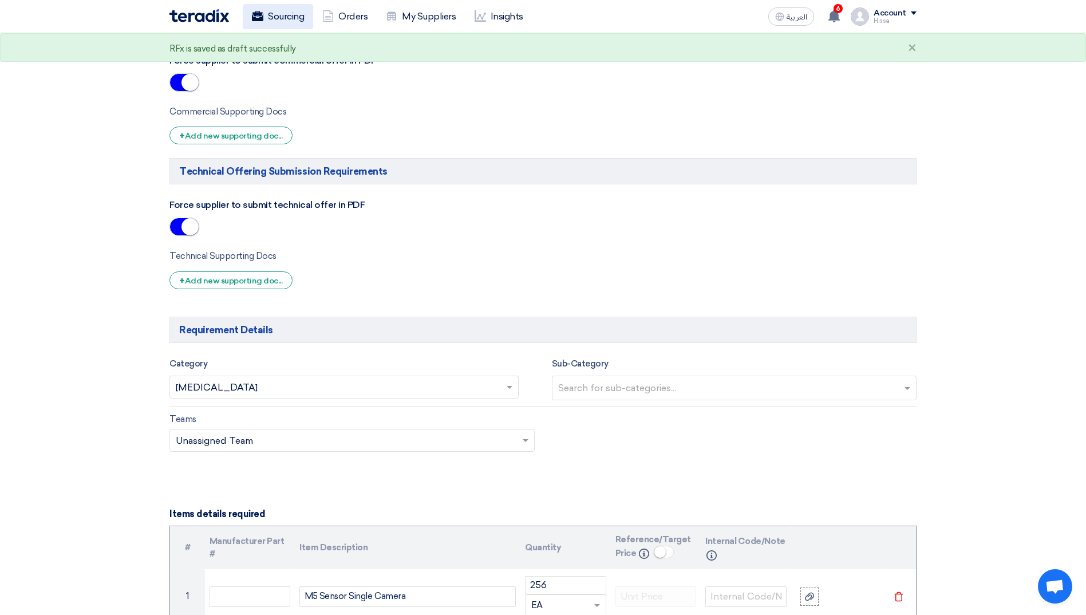
click at [283, 19] on link "Sourcing" at bounding box center [278, 16] width 70 height 25
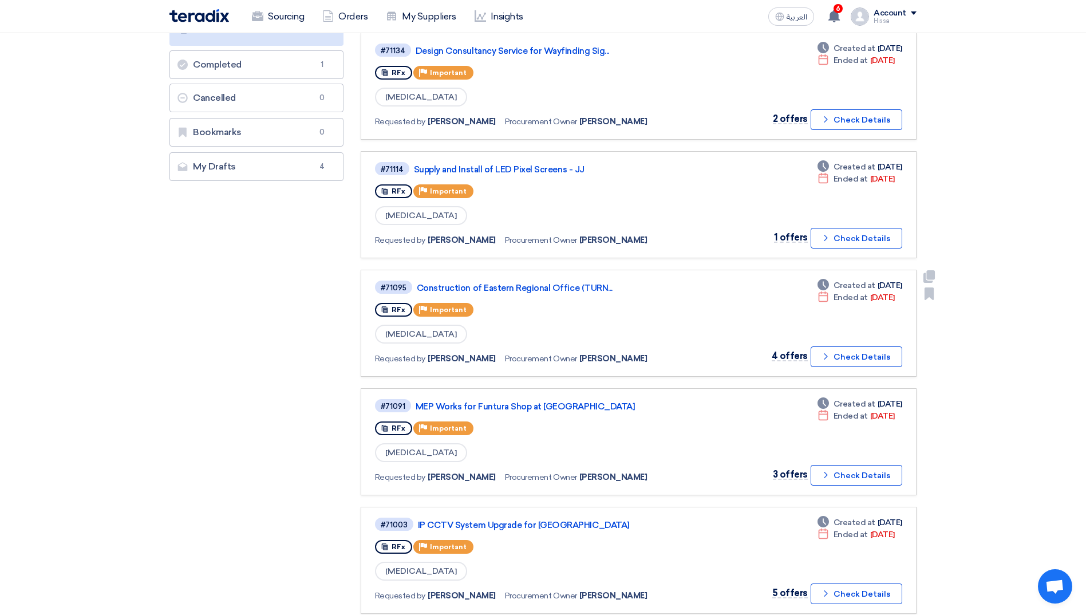
scroll to position [458, 0]
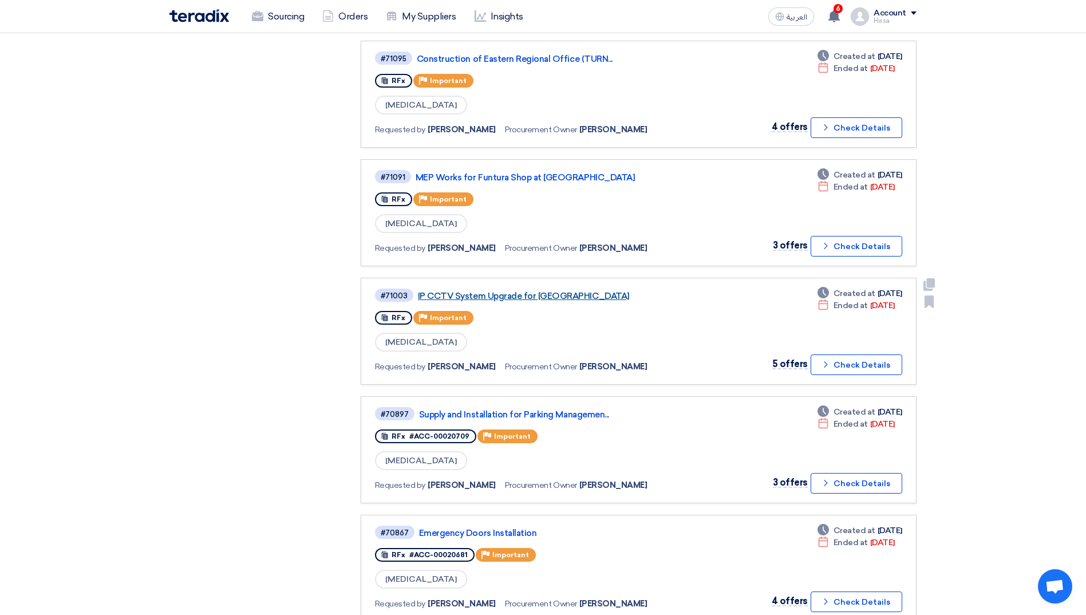
click at [506, 295] on link "IP CCTV System Upgrade for [GEOGRAPHIC_DATA]" at bounding box center [561, 296] width 286 height 10
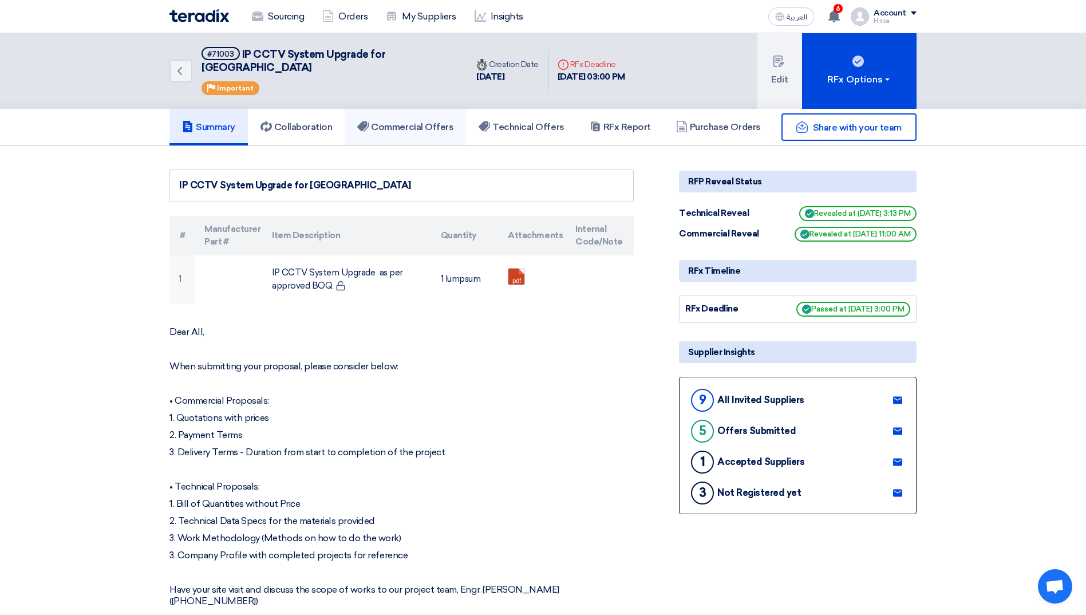
click at [389, 121] on h5 "Commercial Offers" at bounding box center [405, 126] width 96 height 11
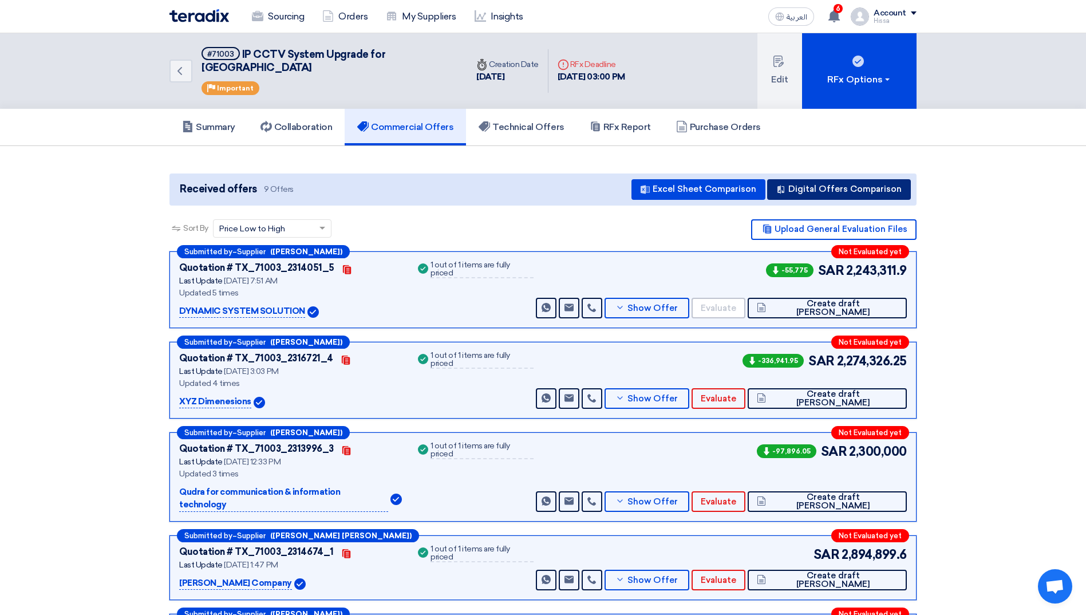
click at [833, 179] on button "Digital Offers Comparison" at bounding box center [839, 189] width 144 height 21
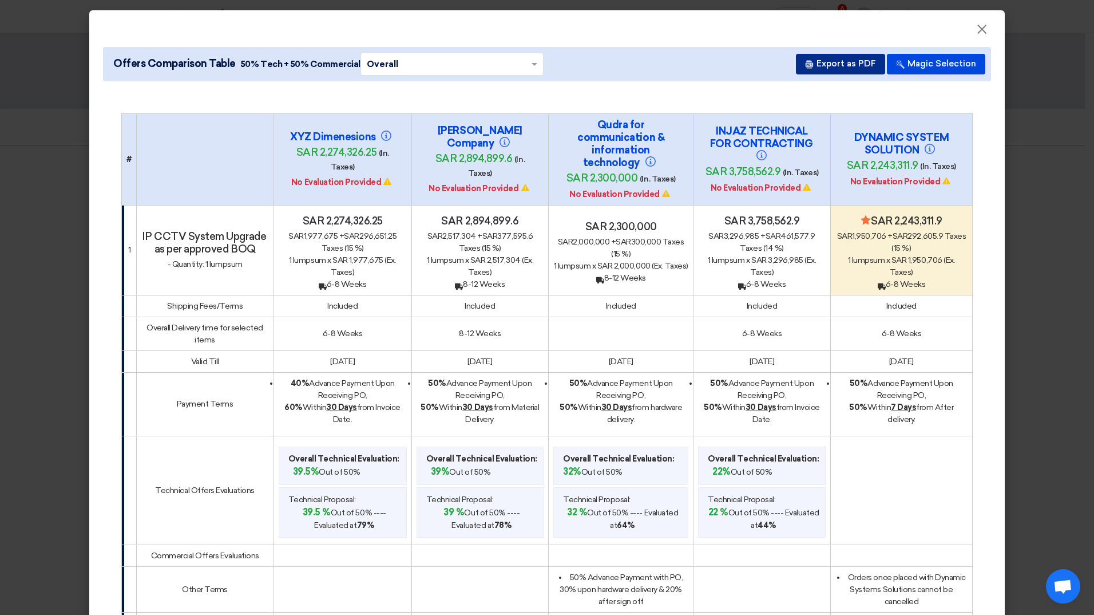
click at [848, 62] on button "Export as PDF" at bounding box center [840, 64] width 89 height 21
click at [972, 37] on div "Offers Comparison Table 50% Tech + 50% Commercial × Overall × Export as PDF Mag…" at bounding box center [547, 479] width 916 height 885
click at [976, 33] on span "×" at bounding box center [981, 32] width 11 height 23
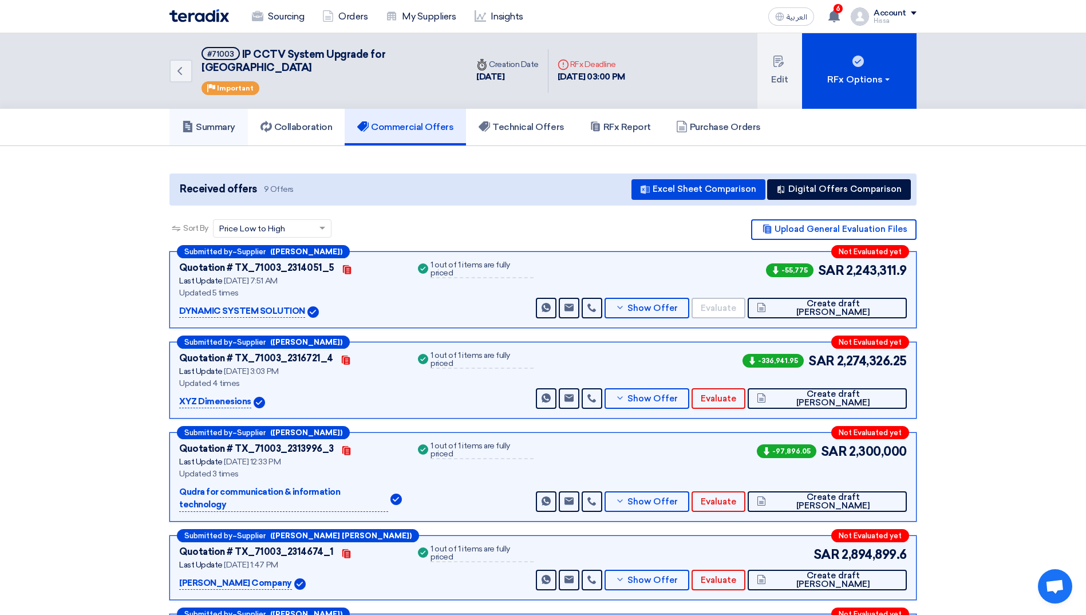
click at [217, 121] on link "Summary" at bounding box center [208, 127] width 78 height 37
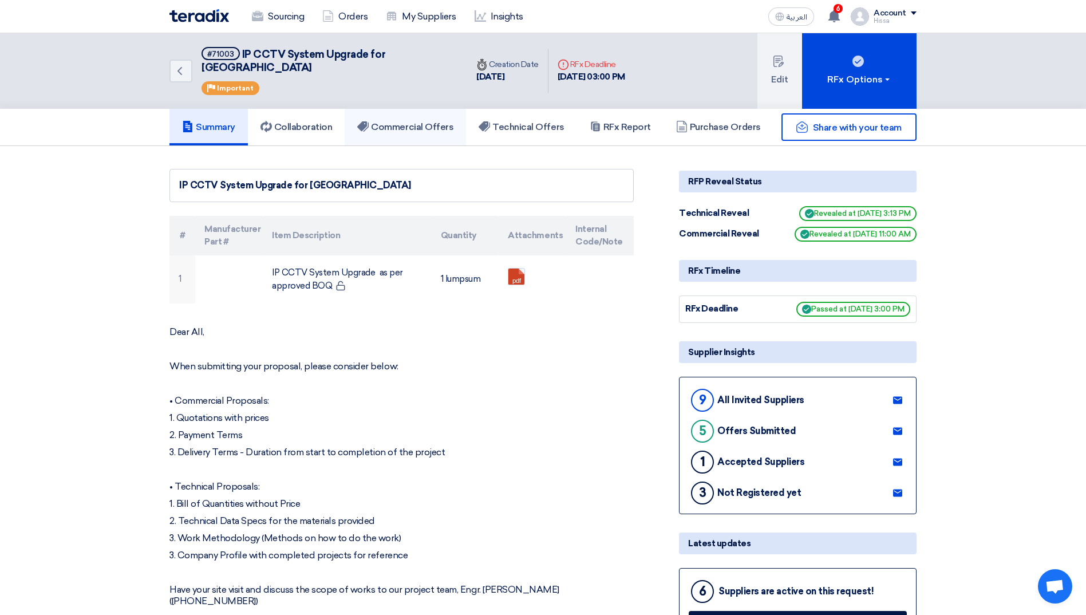
click at [429, 121] on h5 "Commercial Offers" at bounding box center [405, 126] width 96 height 11
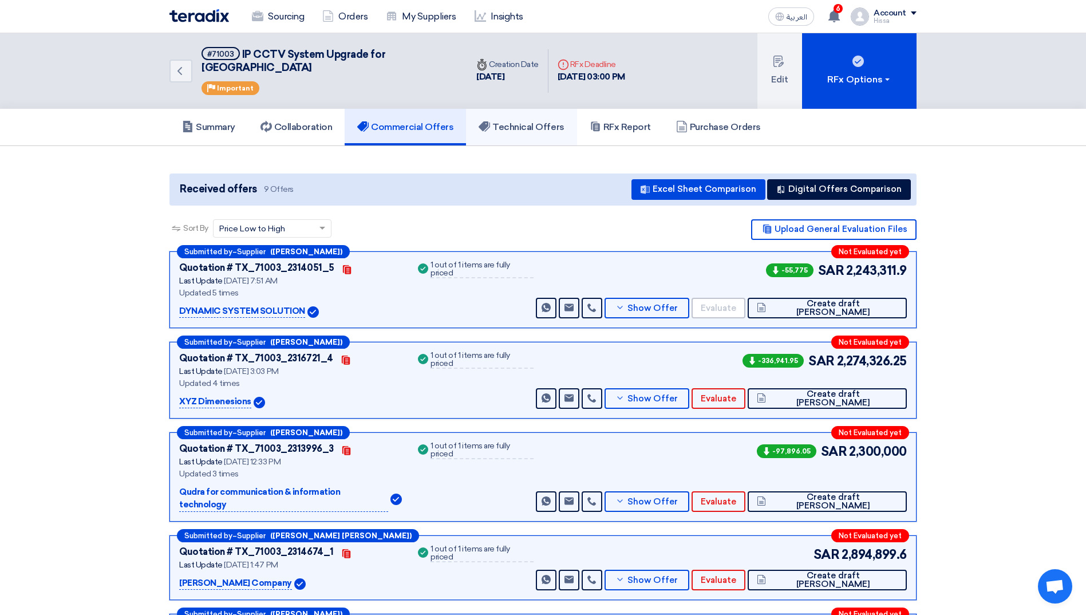
click at [537, 121] on h5 "Technical Offers" at bounding box center [520, 126] width 85 height 11
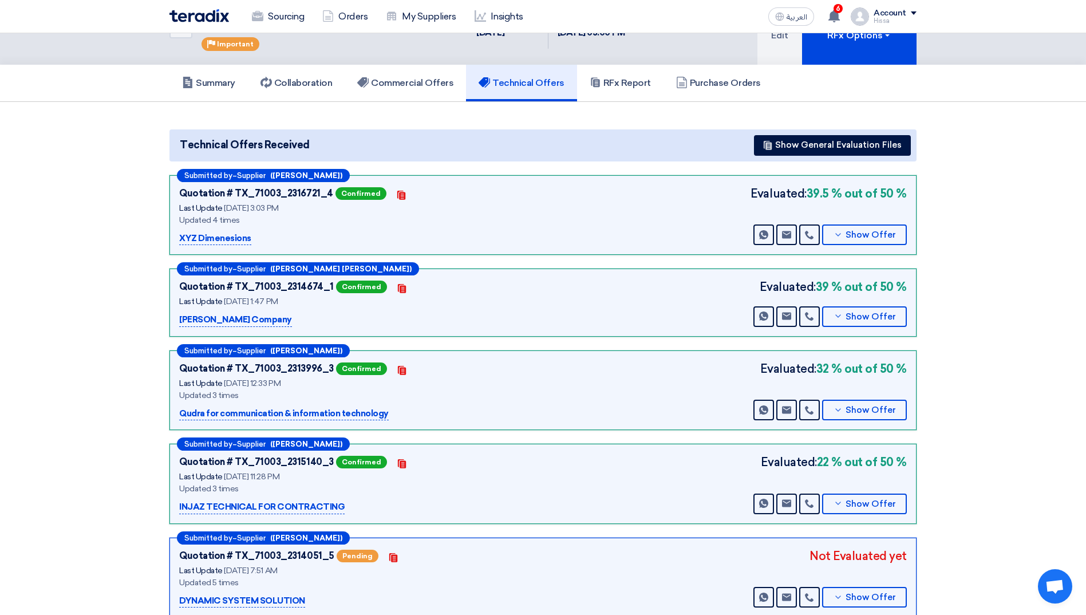
scroll to position [114, 0]
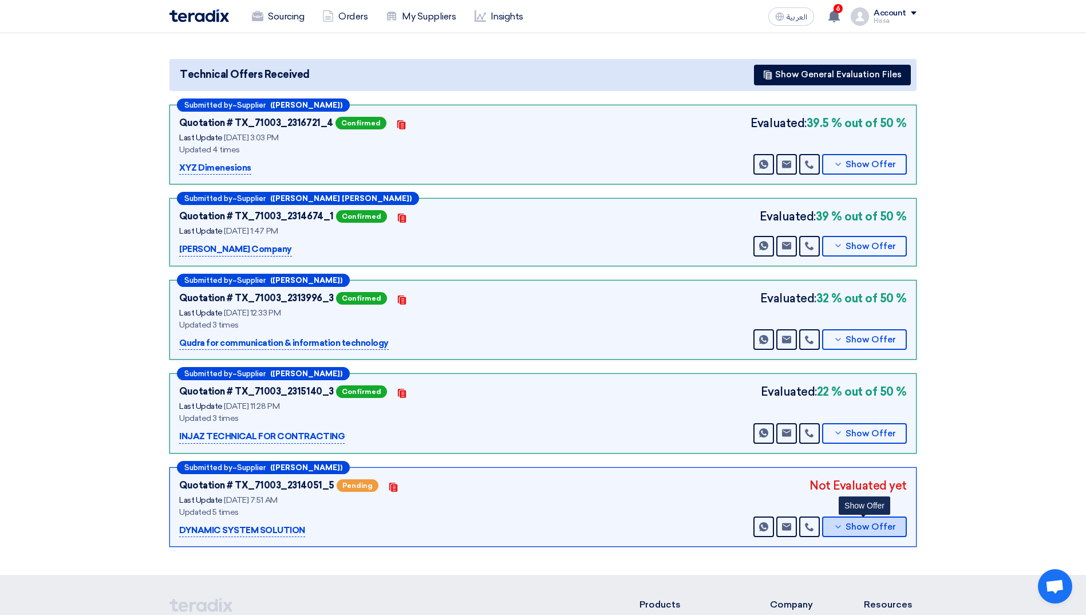
click at [863, 518] on button "Show Offer" at bounding box center [864, 526] width 85 height 21
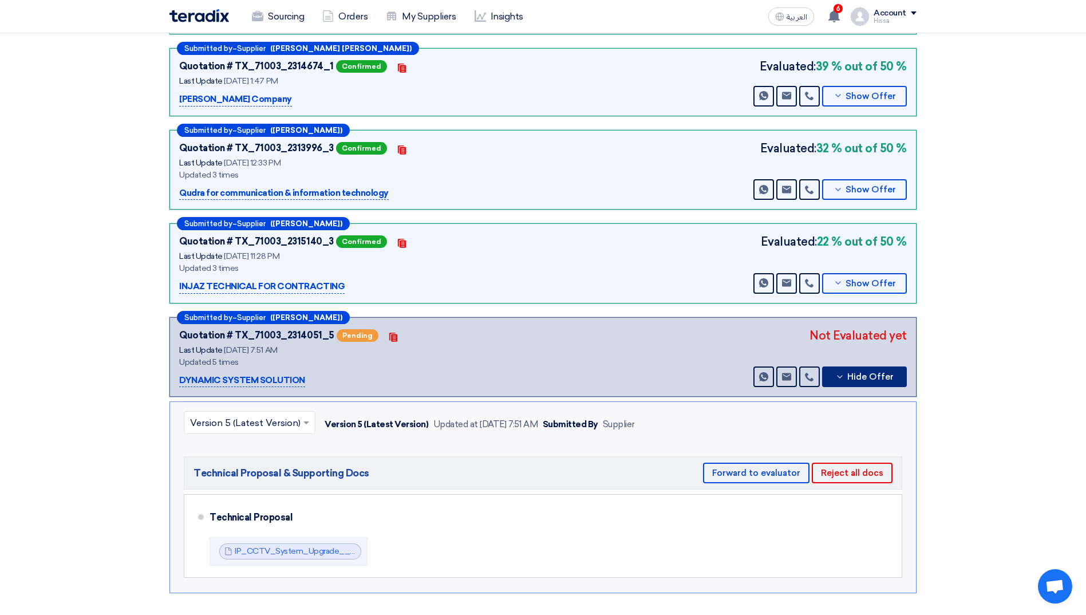
scroll to position [286, 0]
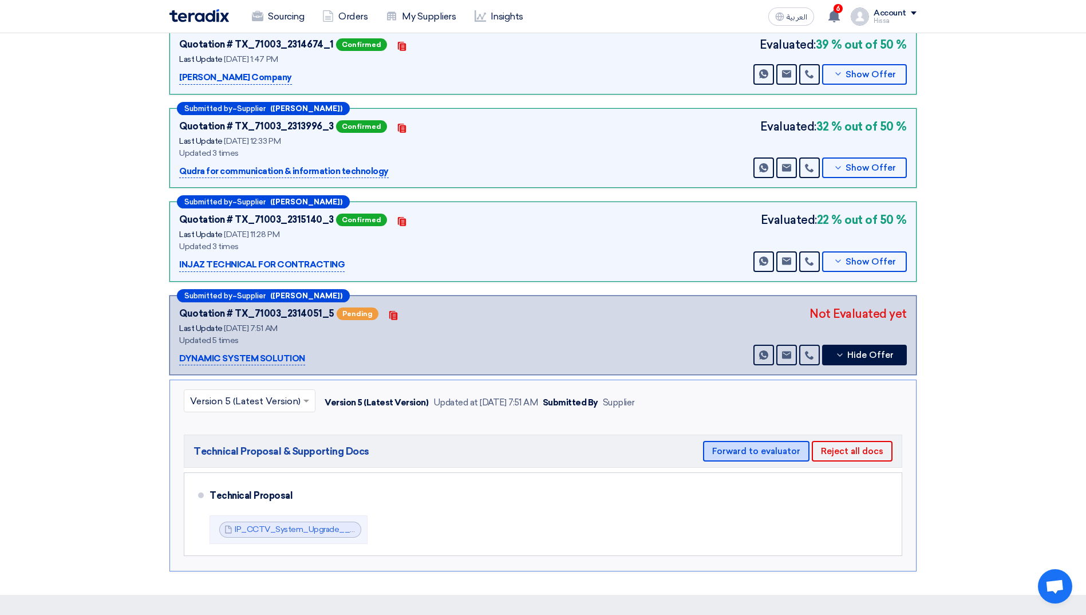
click at [754, 441] on button "Forward to evaluator" at bounding box center [756, 451] width 106 height 21
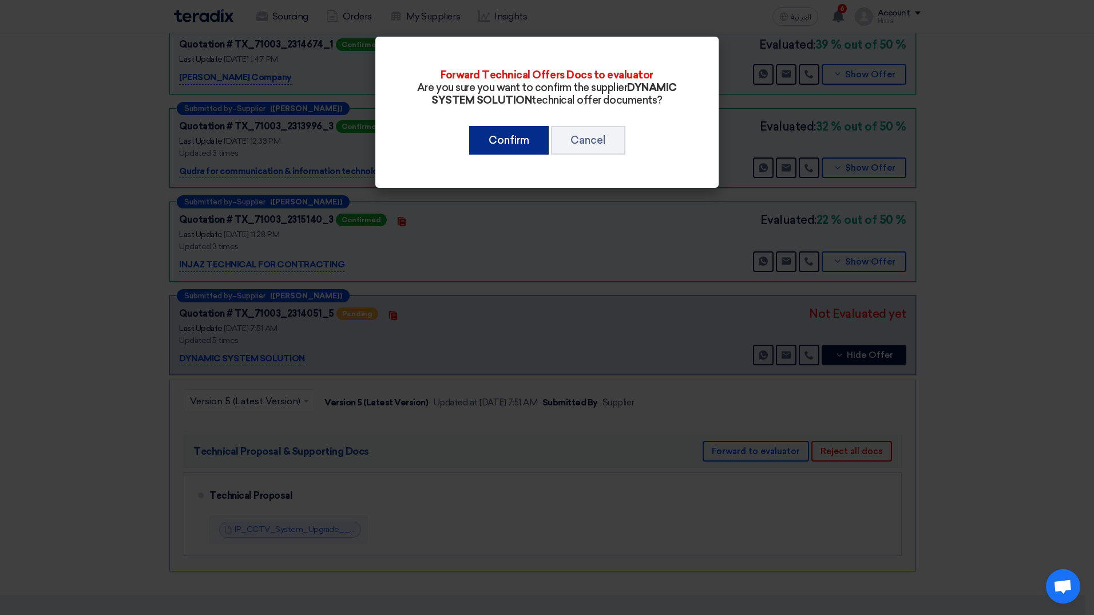
click at [509, 128] on button "Confirm" at bounding box center [509, 140] width 80 height 29
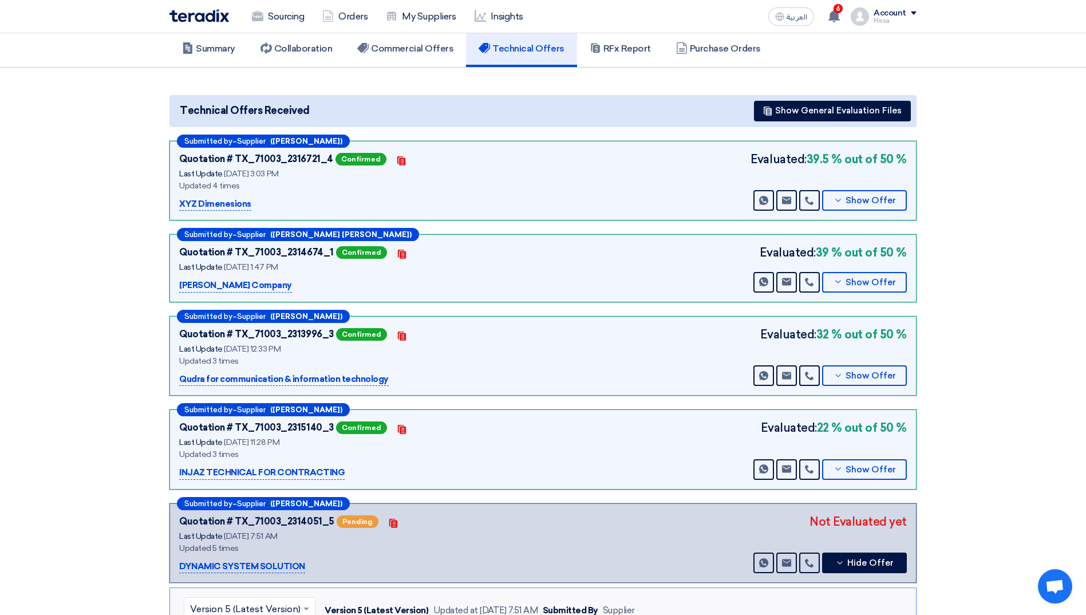
scroll to position [0, 0]
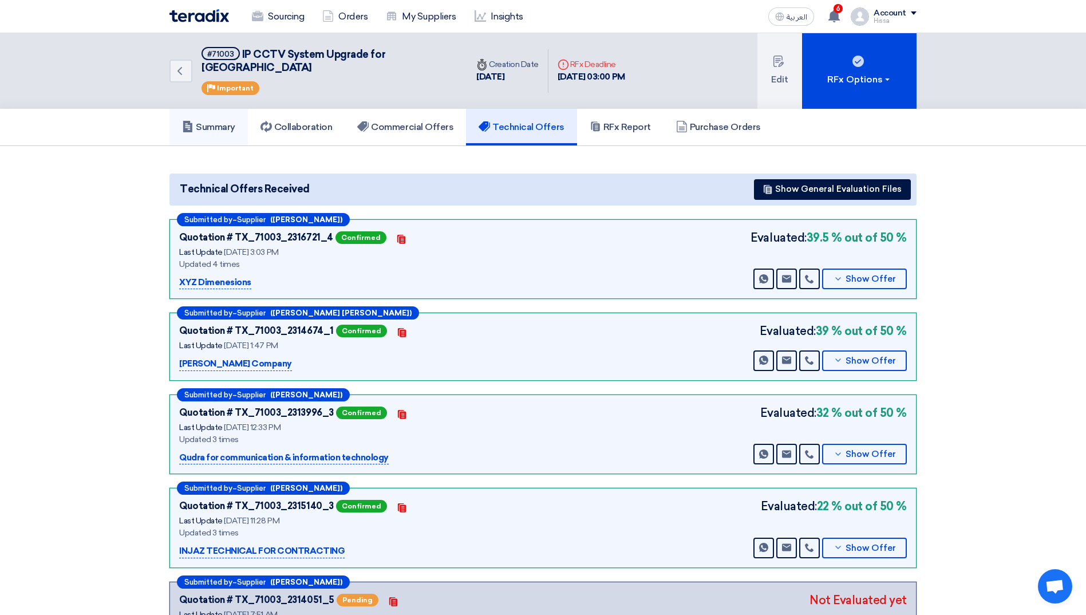
click at [209, 109] on link "Summary" at bounding box center [208, 127] width 78 height 37
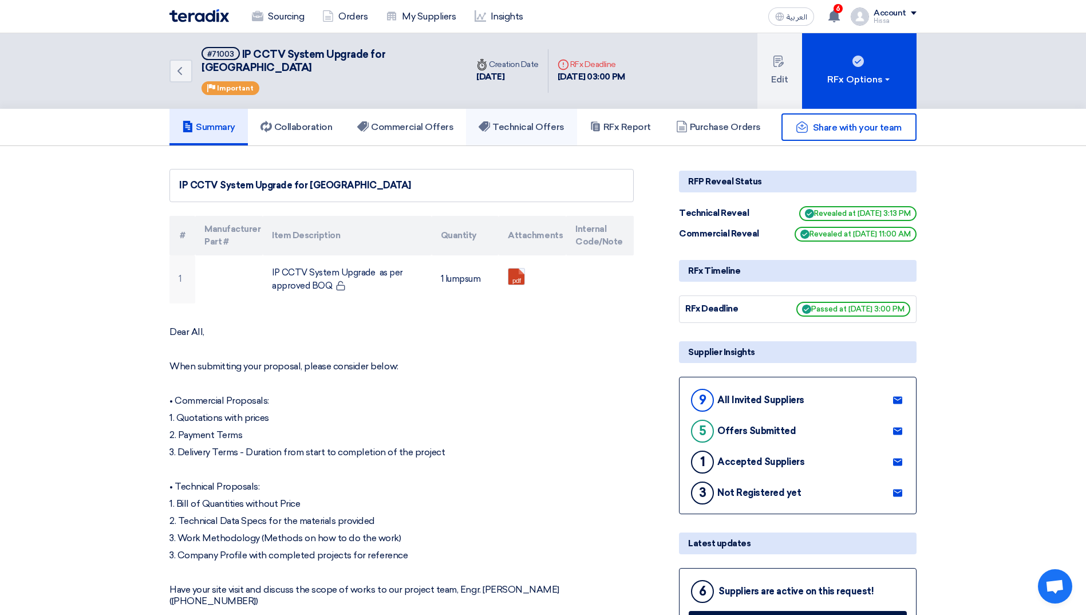
click at [553, 121] on h5 "Technical Offers" at bounding box center [520, 126] width 85 height 11
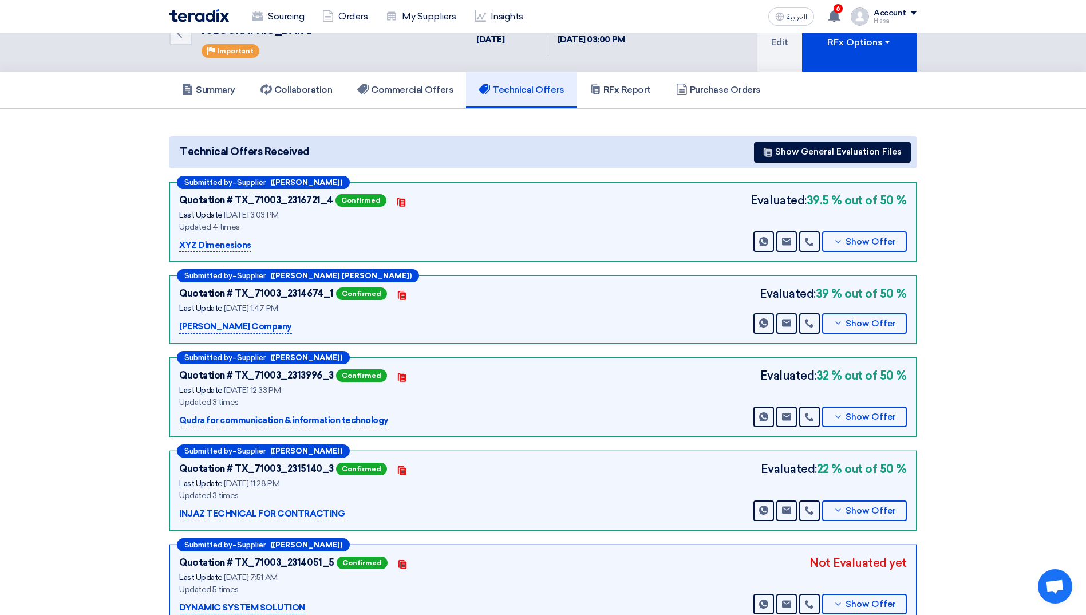
scroll to position [57, 0]
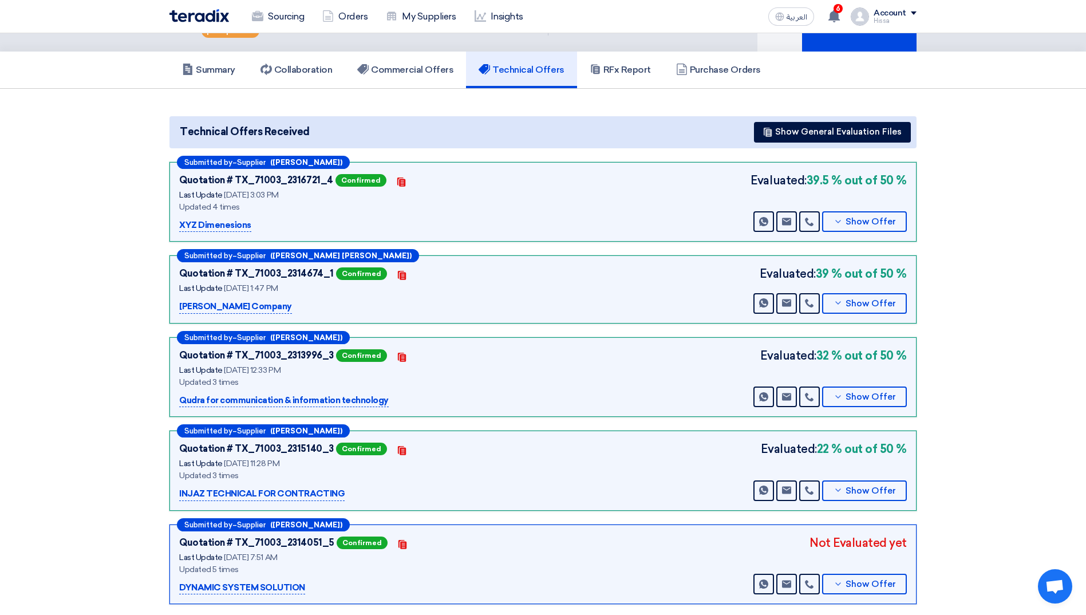
click at [944, 509] on section "Technical Offers Received Show General Evaluation Files Submitted by – Supplier…" at bounding box center [543, 361] width 1086 height 544
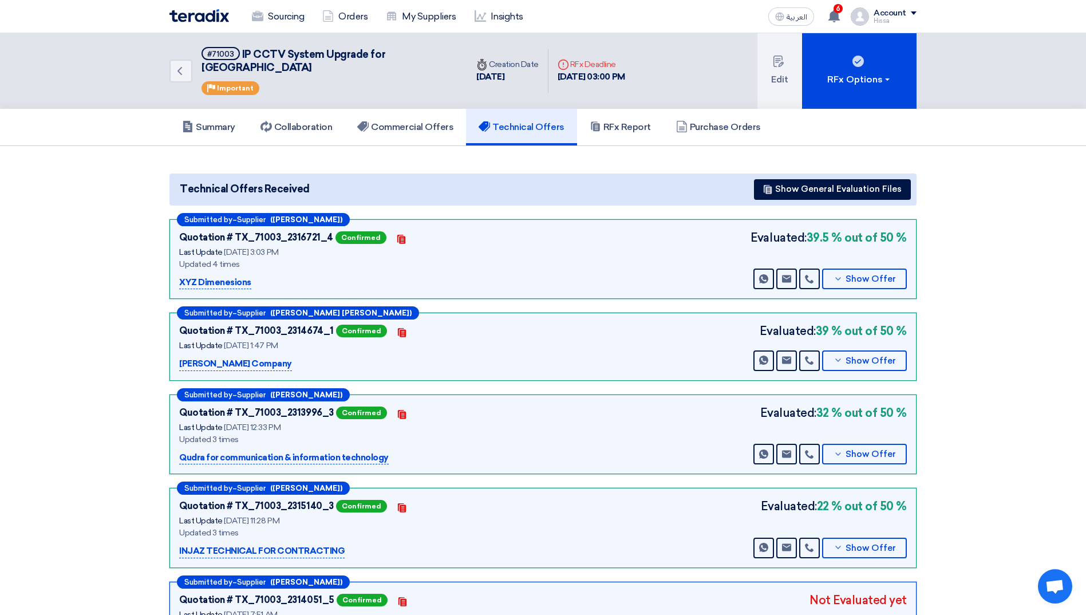
scroll to position [172, 0]
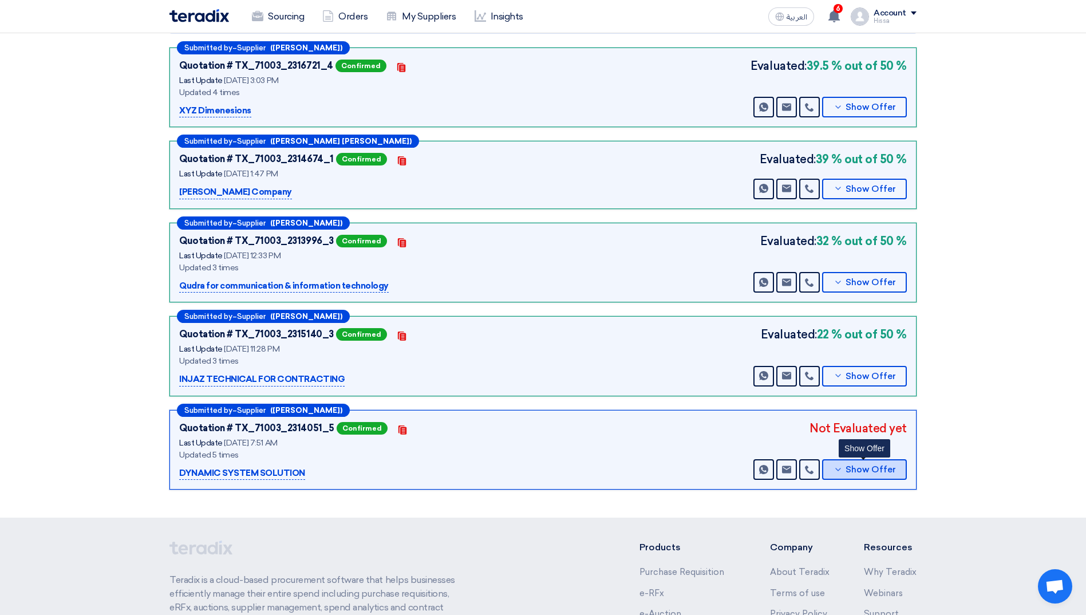
click at [837, 465] on icon at bounding box center [837, 469] width 9 height 9
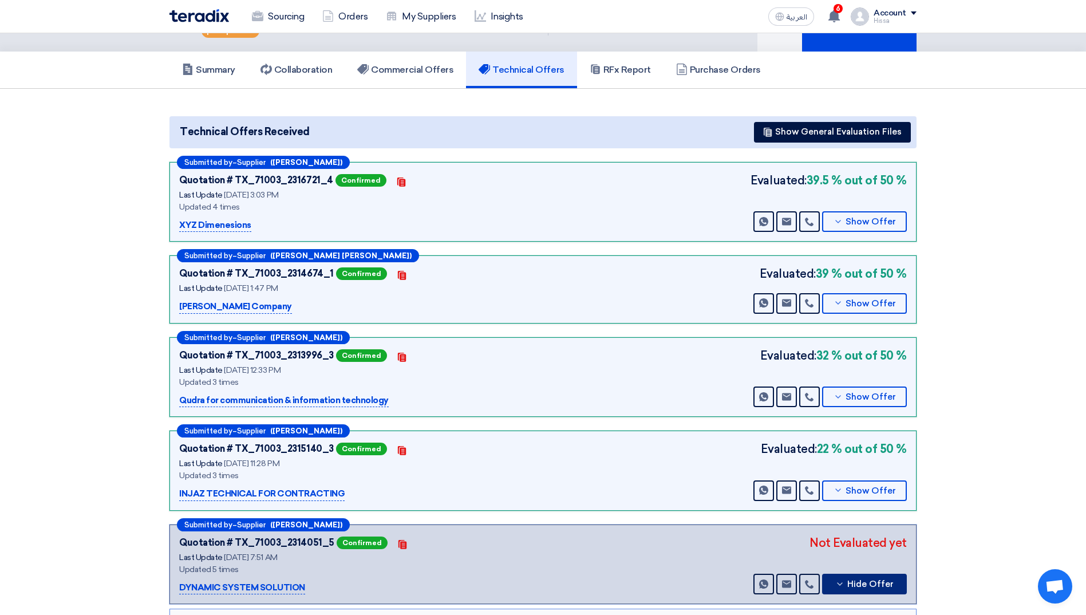
scroll to position [0, 0]
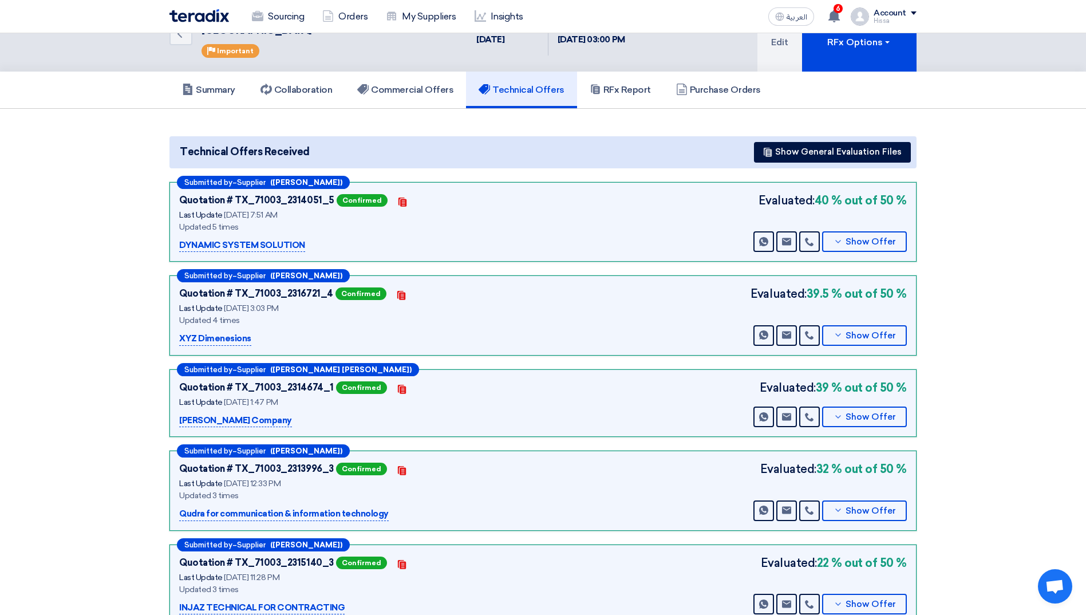
scroll to position [114, 0]
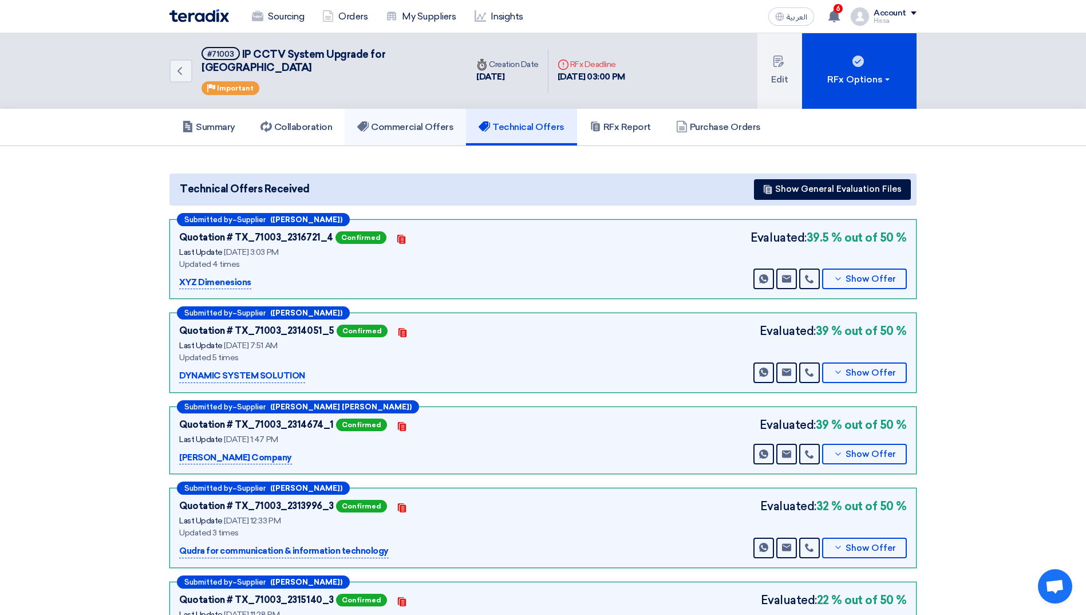
click at [415, 121] on h5 "Commercial Offers" at bounding box center [405, 126] width 96 height 11
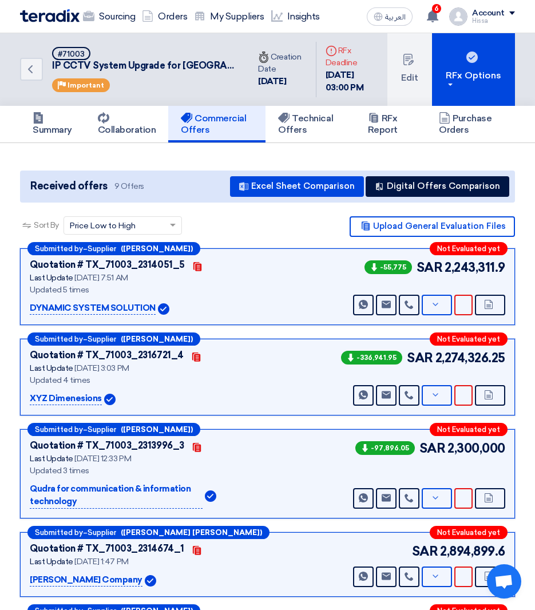
click at [347, 334] on div "Submitted by – Supplier (Mohammed Aljowaid) Not Evaluated yet Quotation # TX_71…" at bounding box center [267, 577] width 512 height 659
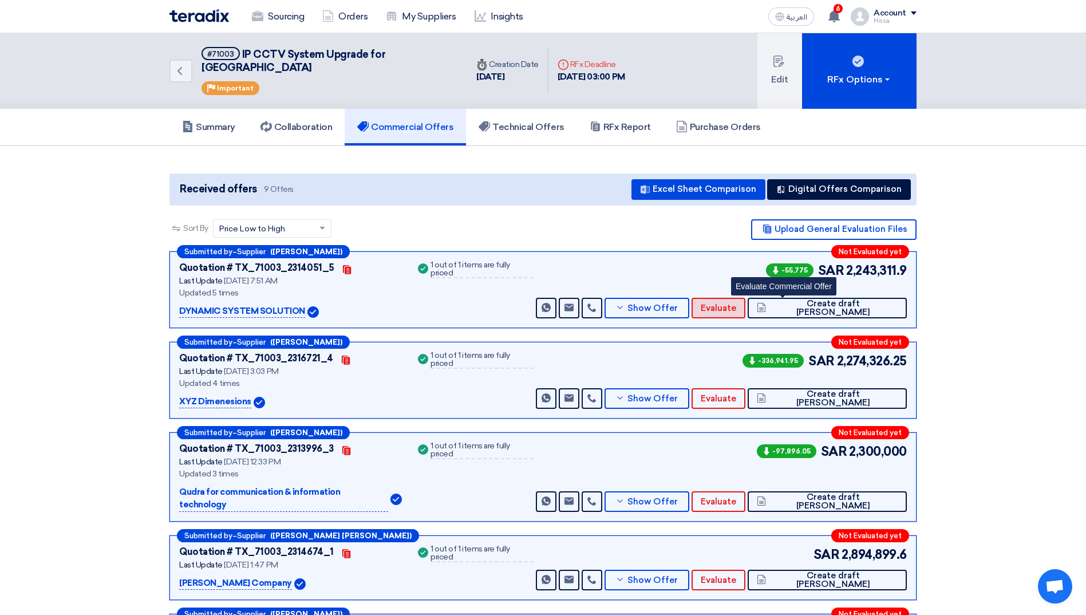
click at [736, 304] on span "Evaluate" at bounding box center [717, 308] width 35 height 9
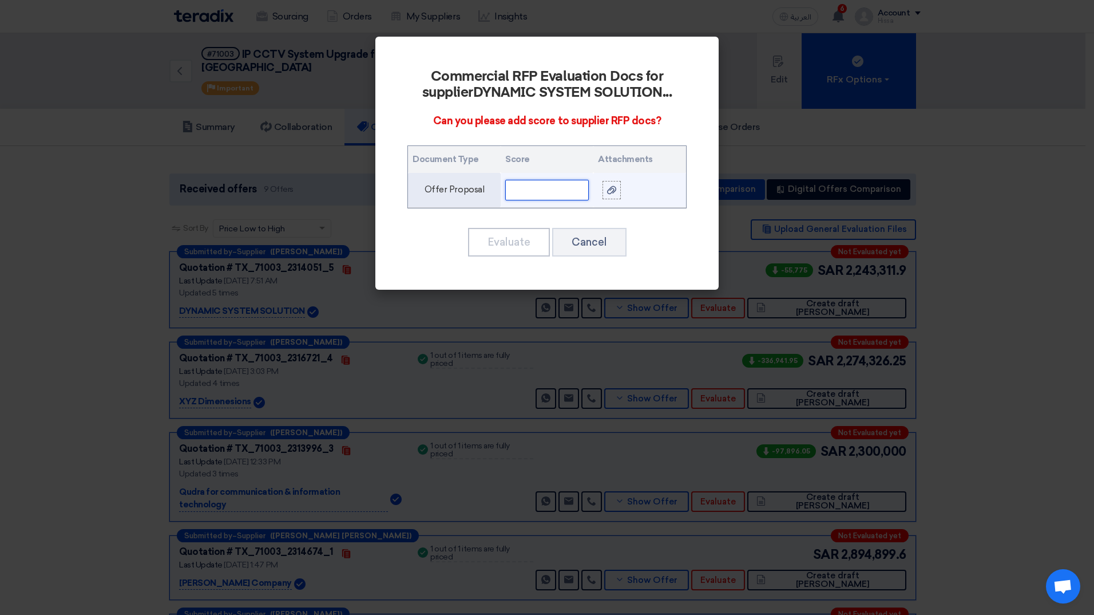
click at [541, 189] on input "text" at bounding box center [547, 190] width 84 height 21
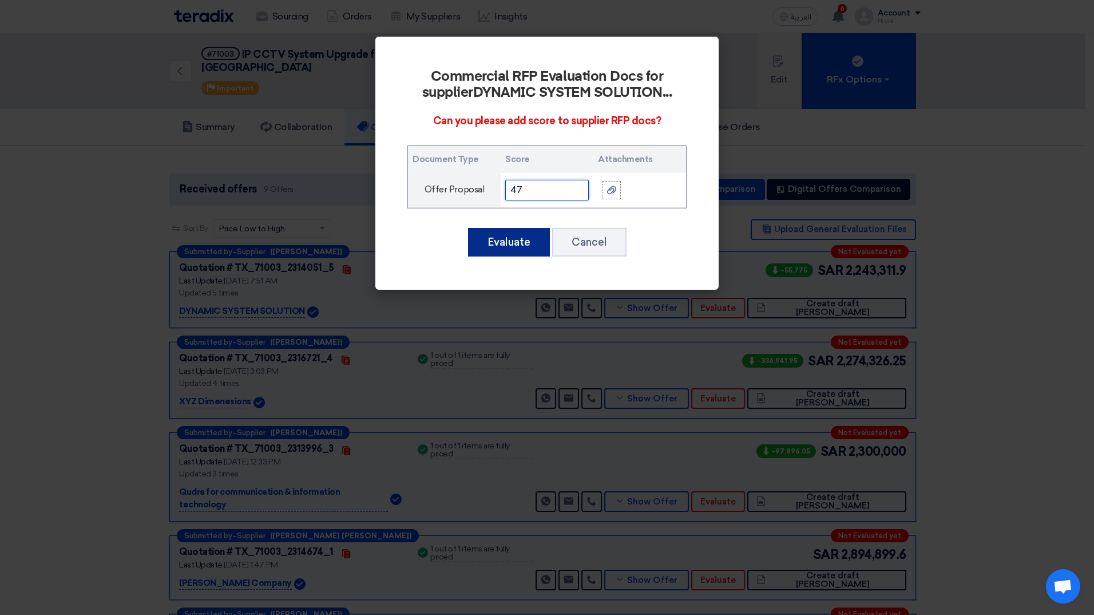
type input "47"
click at [520, 237] on button "Evaluate" at bounding box center [509, 242] width 82 height 29
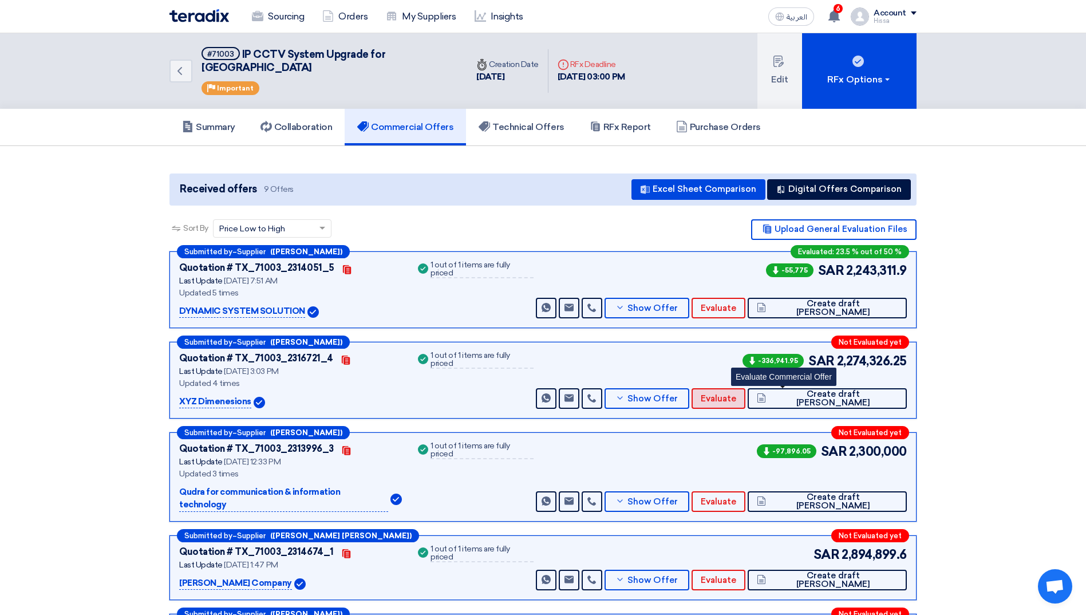
click at [736, 394] on span "Evaluate" at bounding box center [717, 398] width 35 height 9
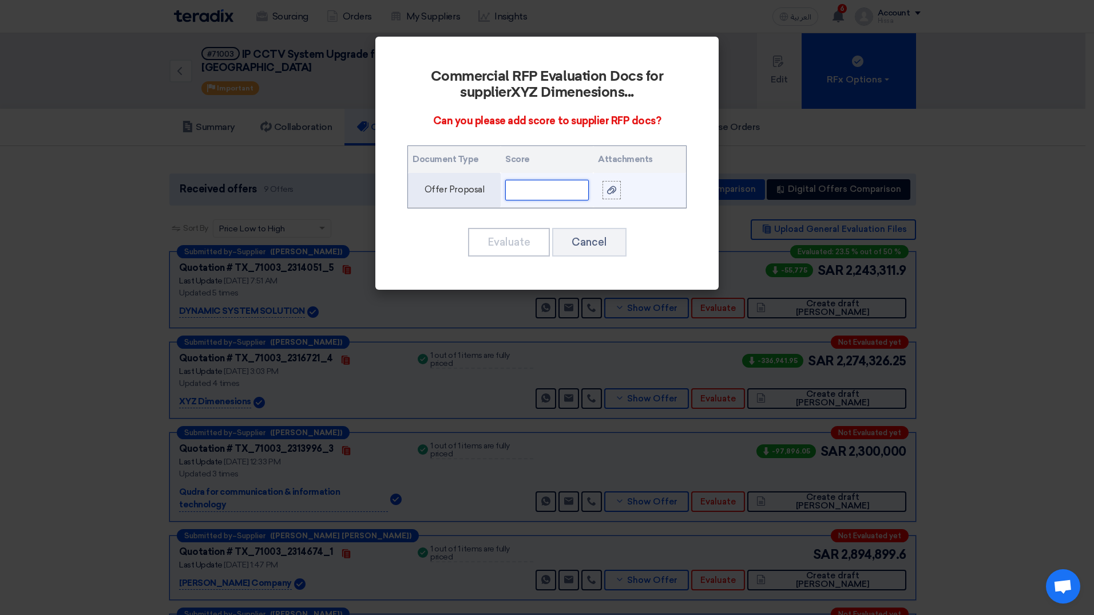
click at [520, 189] on input "text" at bounding box center [547, 190] width 84 height 21
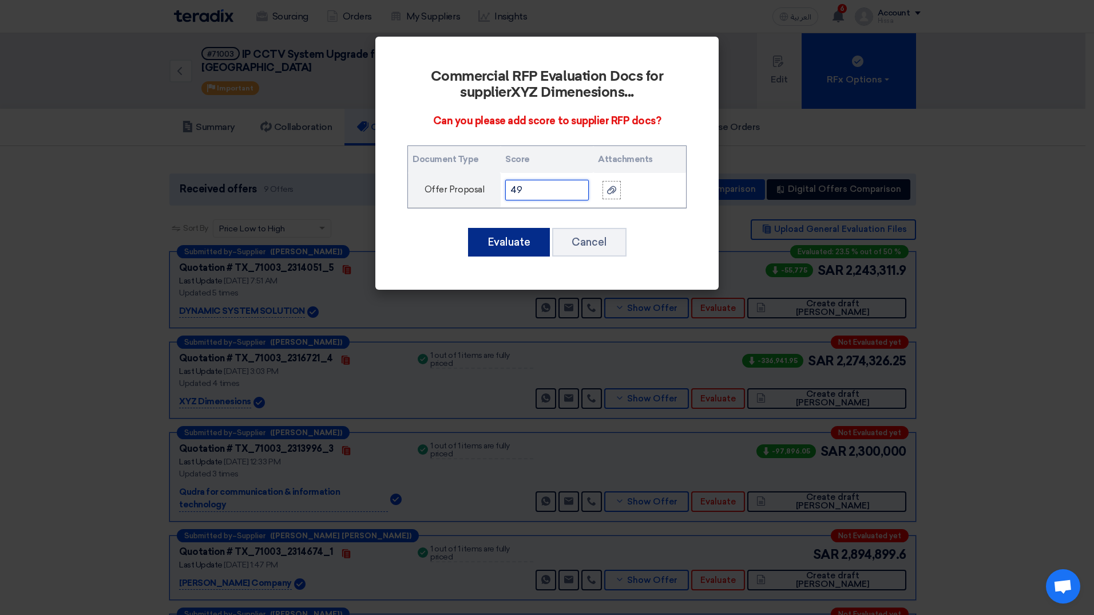
type input "49"
click at [509, 243] on button "Evaluate" at bounding box center [509, 242] width 82 height 29
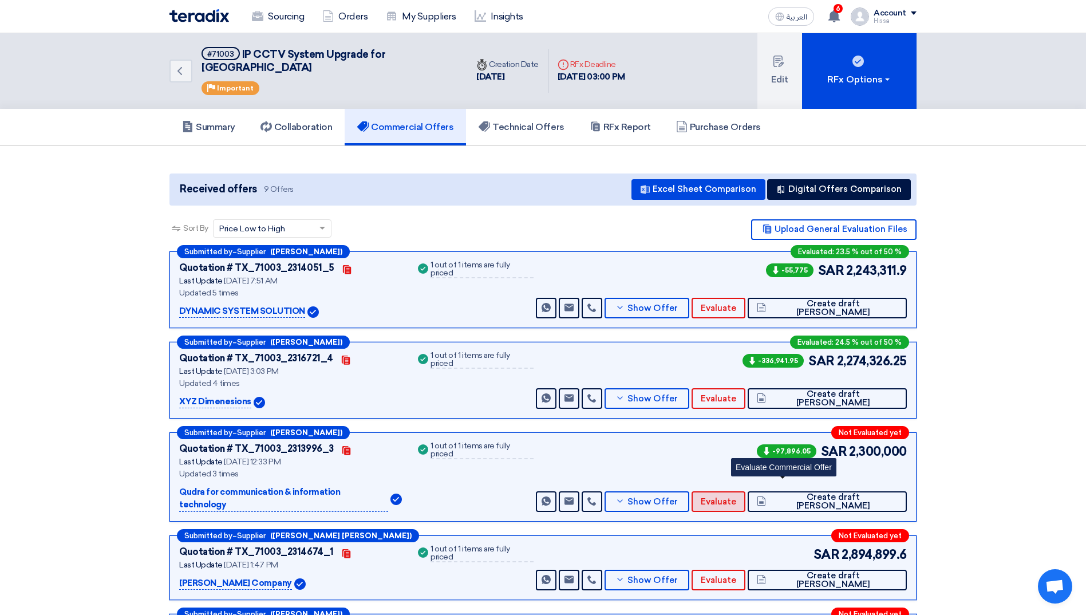
click at [736, 497] on span "Evaluate" at bounding box center [717, 501] width 35 height 9
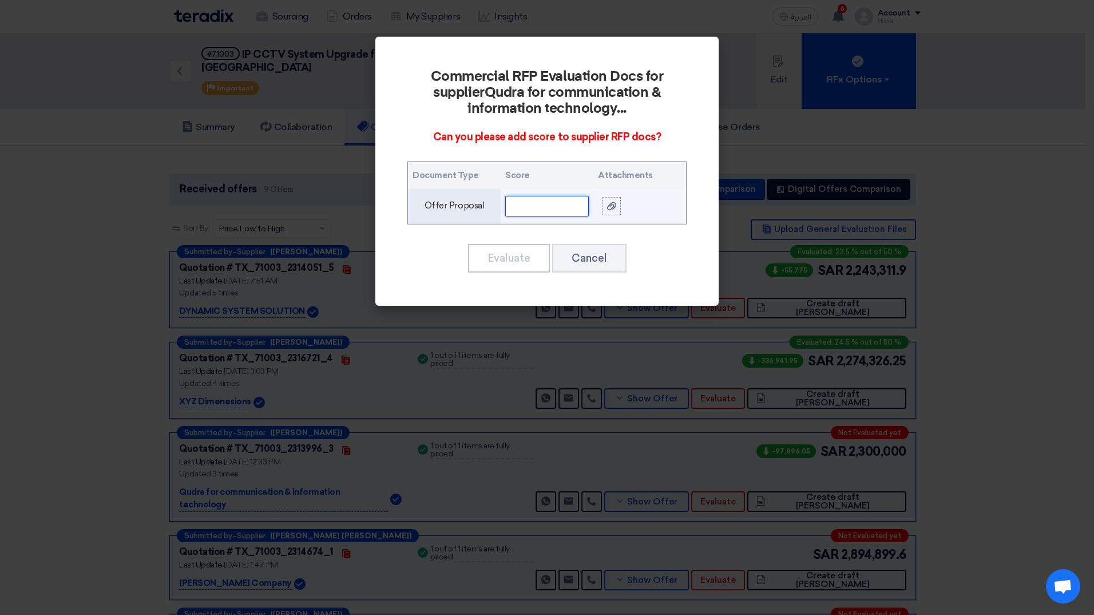
click at [541, 207] on input "text" at bounding box center [547, 206] width 84 height 21
type input "42"
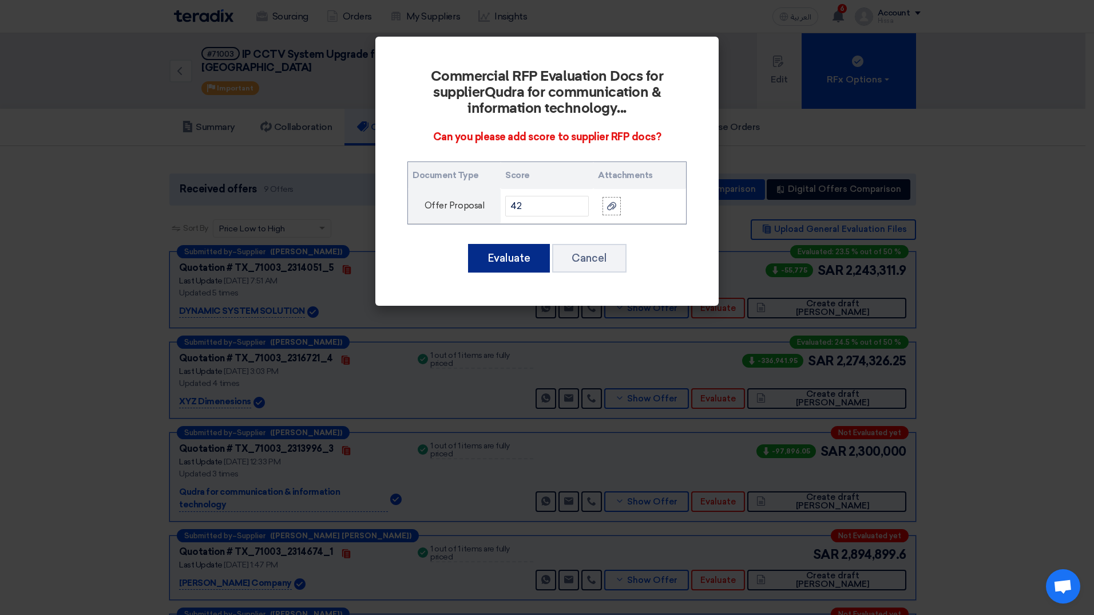
click at [518, 254] on button "Evaluate" at bounding box center [509, 258] width 82 height 29
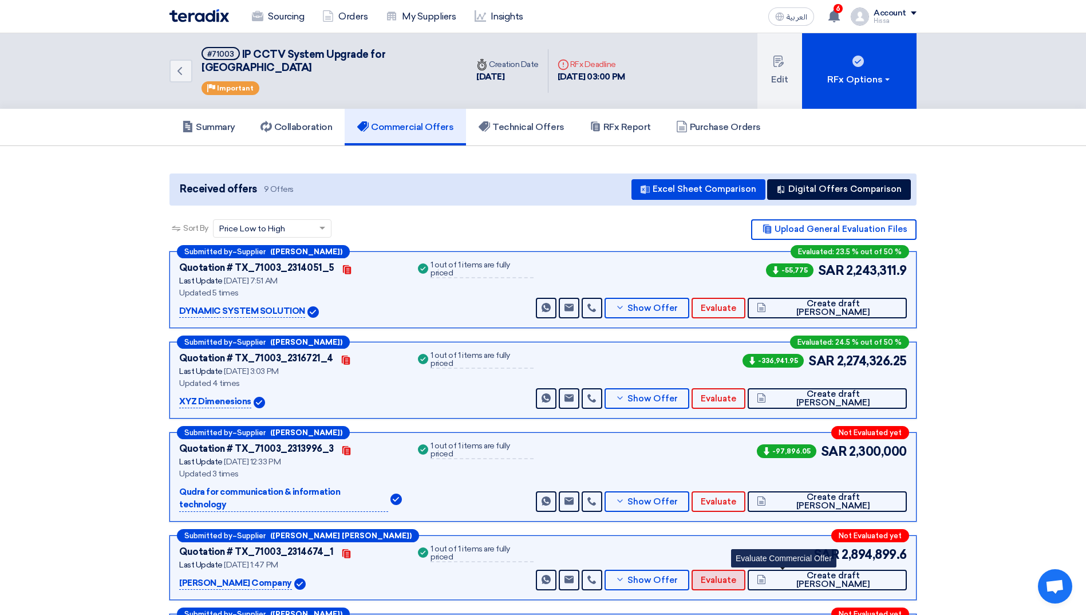
click at [736, 576] on span "Evaluate" at bounding box center [717, 580] width 35 height 9
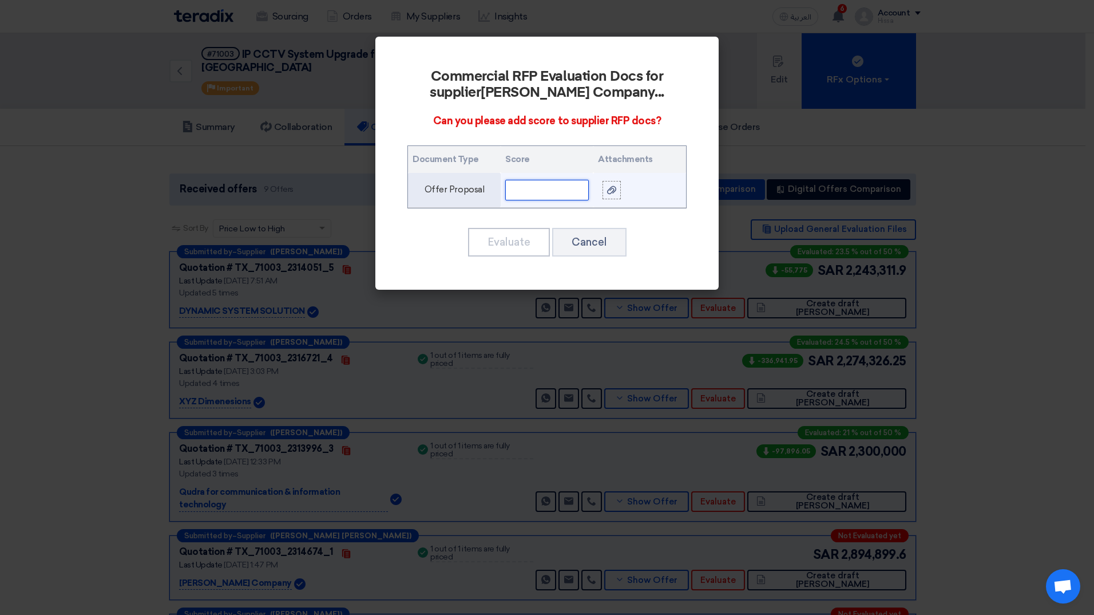
click at [551, 186] on input "text" at bounding box center [547, 190] width 84 height 21
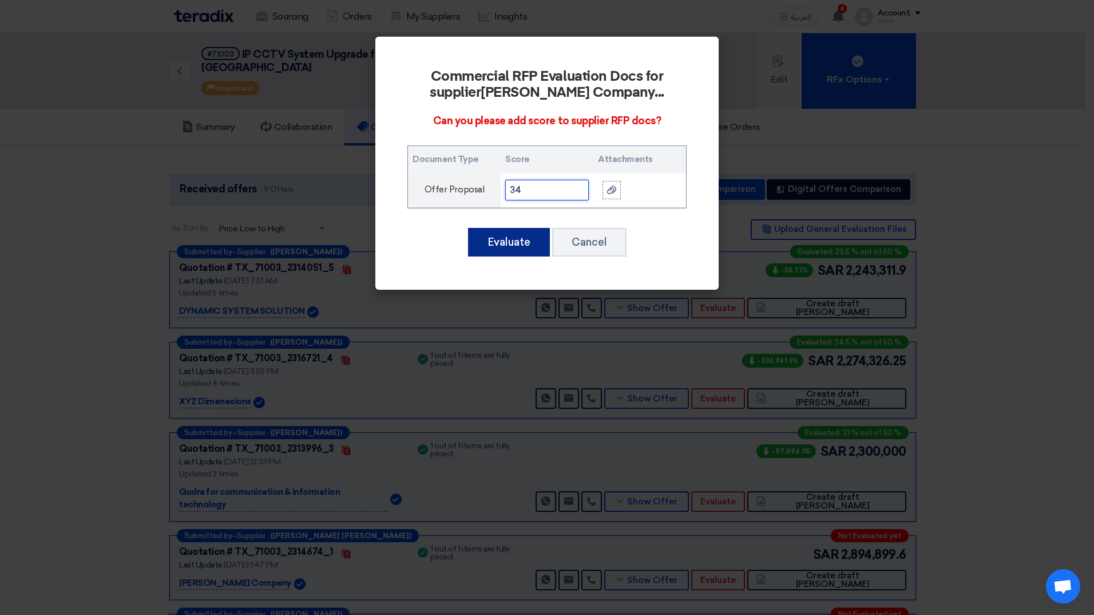
type input "34"
click at [513, 234] on button "Evaluate" at bounding box center [509, 242] width 82 height 29
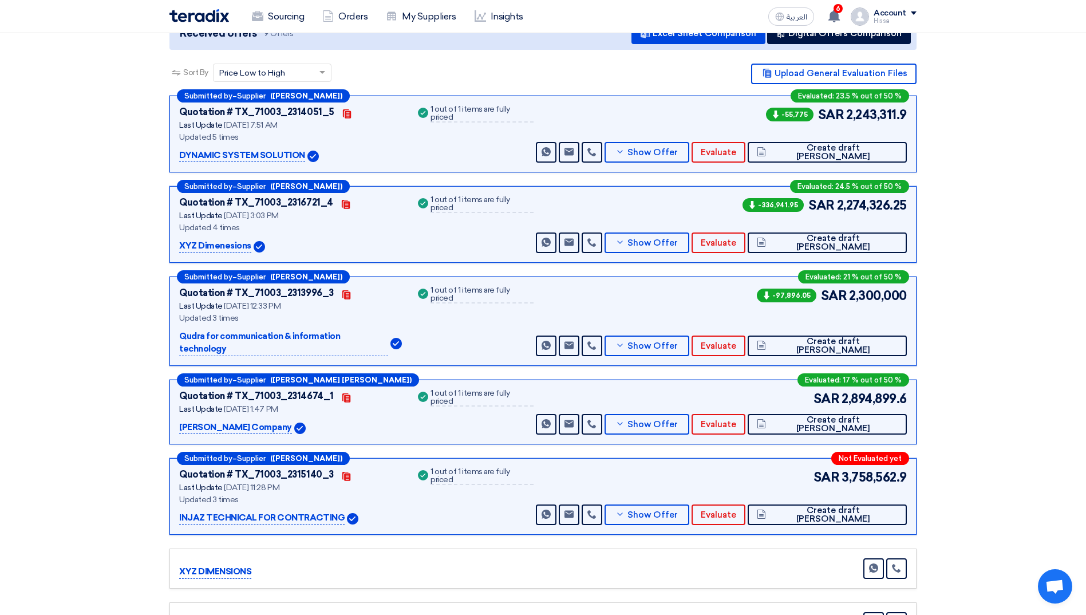
scroll to position [172, 0]
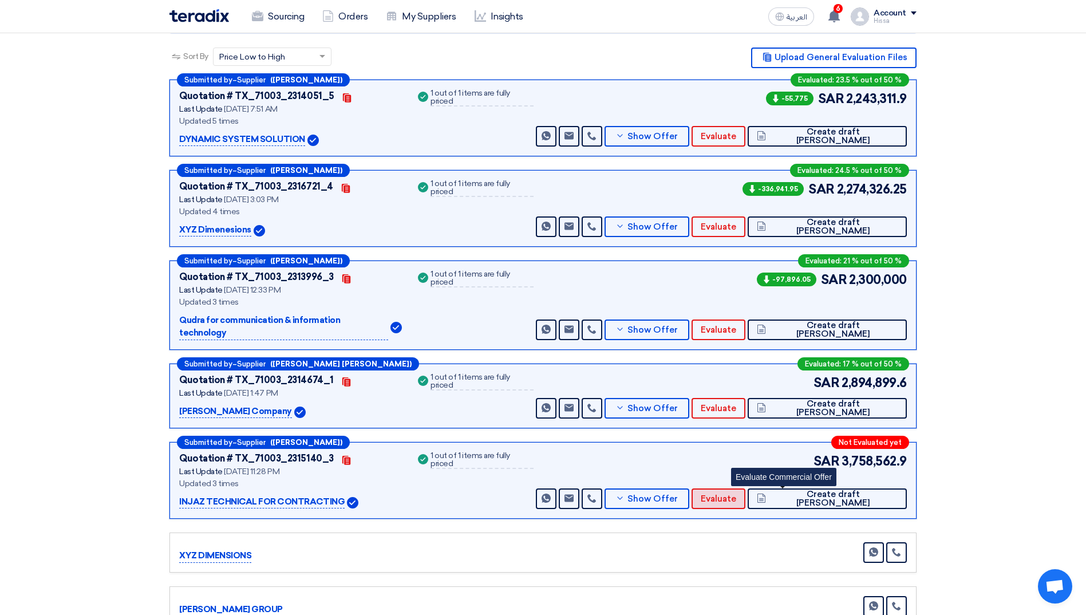
click at [736, 494] on span "Evaluate" at bounding box center [717, 498] width 35 height 9
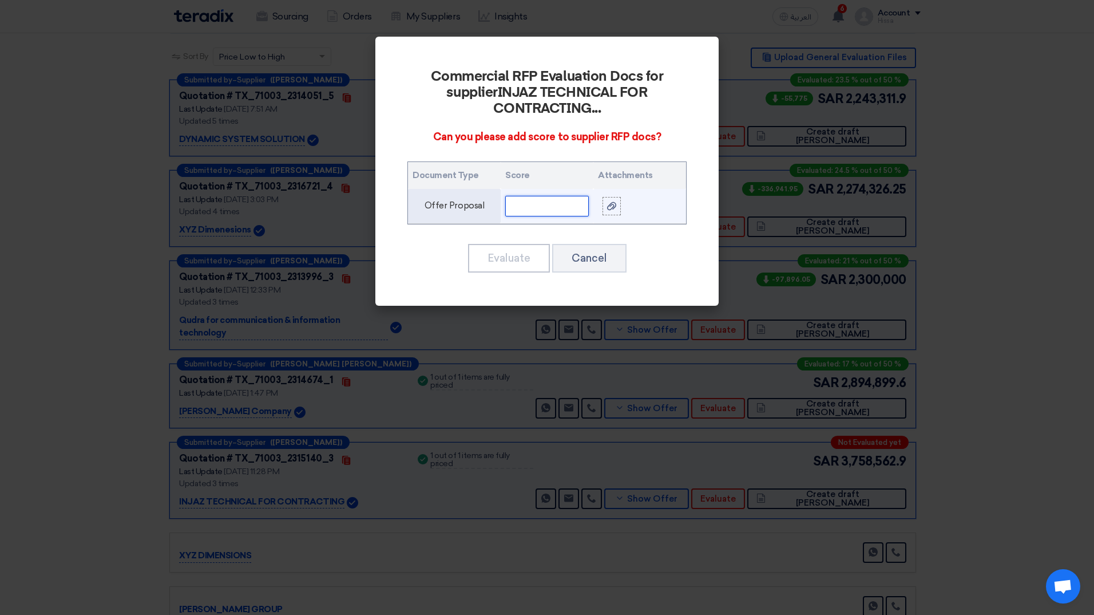
click at [576, 204] on input "text" at bounding box center [547, 206] width 84 height 21
type input "28"
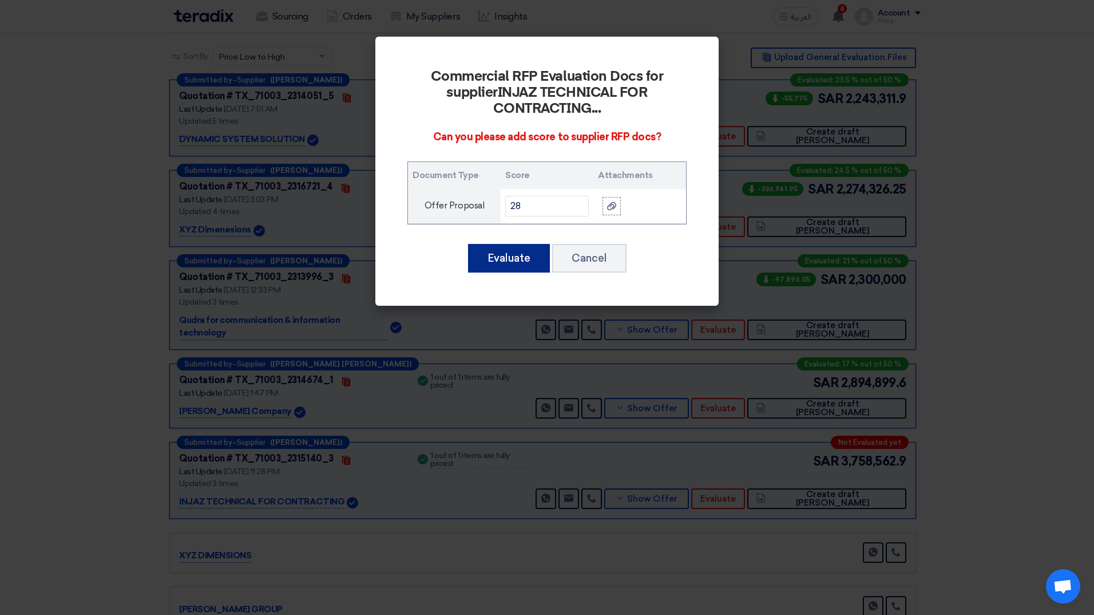
click at [522, 251] on button "Evaluate" at bounding box center [509, 258] width 82 height 29
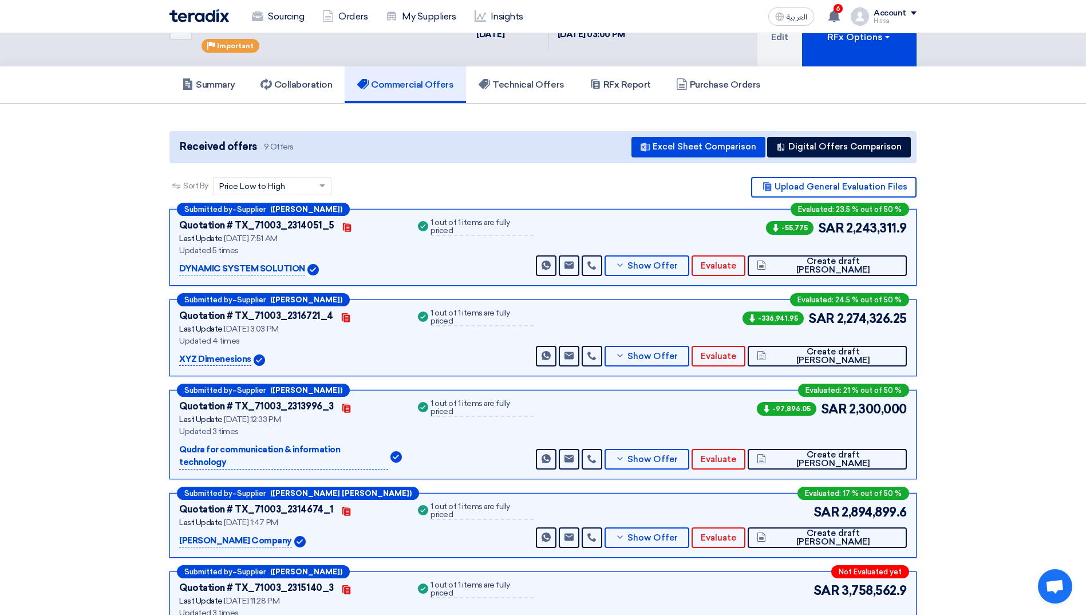
scroll to position [0, 0]
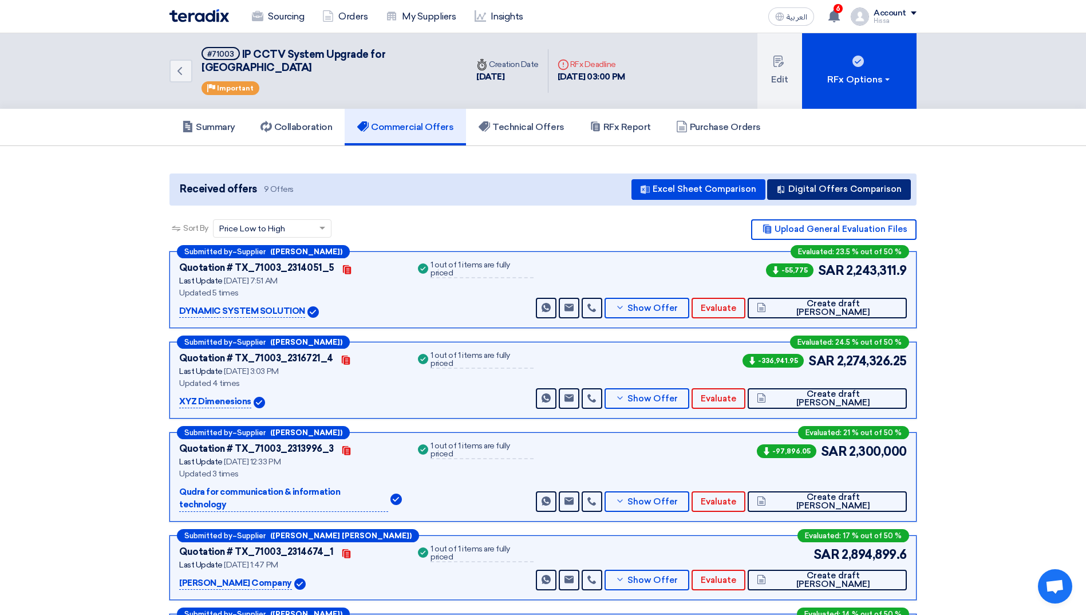
click at [849, 179] on button "Digital Offers Comparison" at bounding box center [839, 189] width 144 height 21
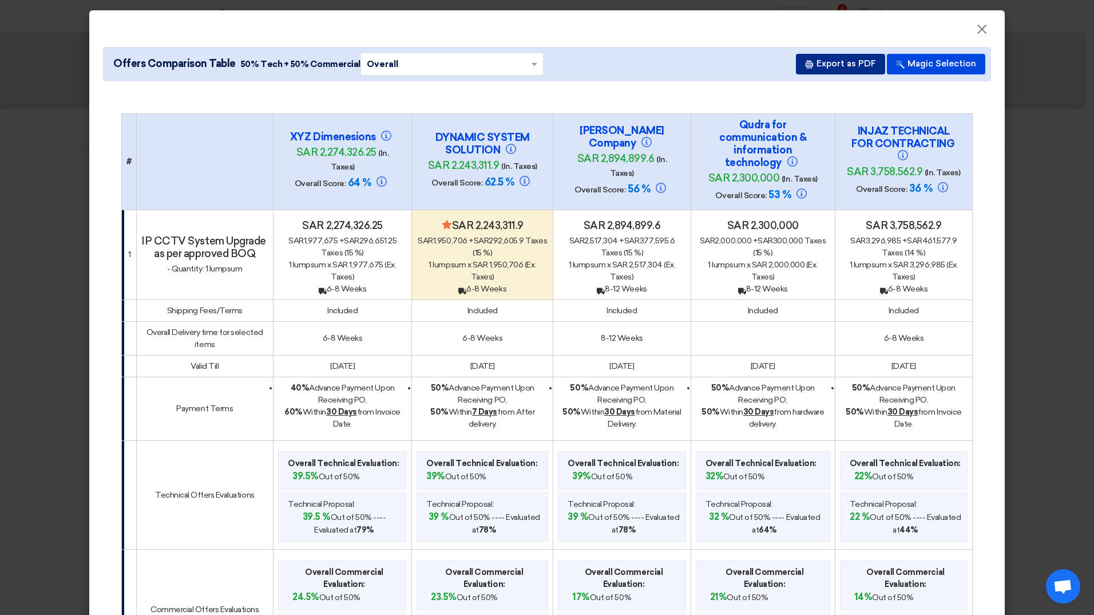
click at [829, 69] on button "Export as PDF" at bounding box center [840, 64] width 89 height 21
click at [979, 31] on span "×" at bounding box center [981, 32] width 11 height 23
